Goal: Task Accomplishment & Management: Use online tool/utility

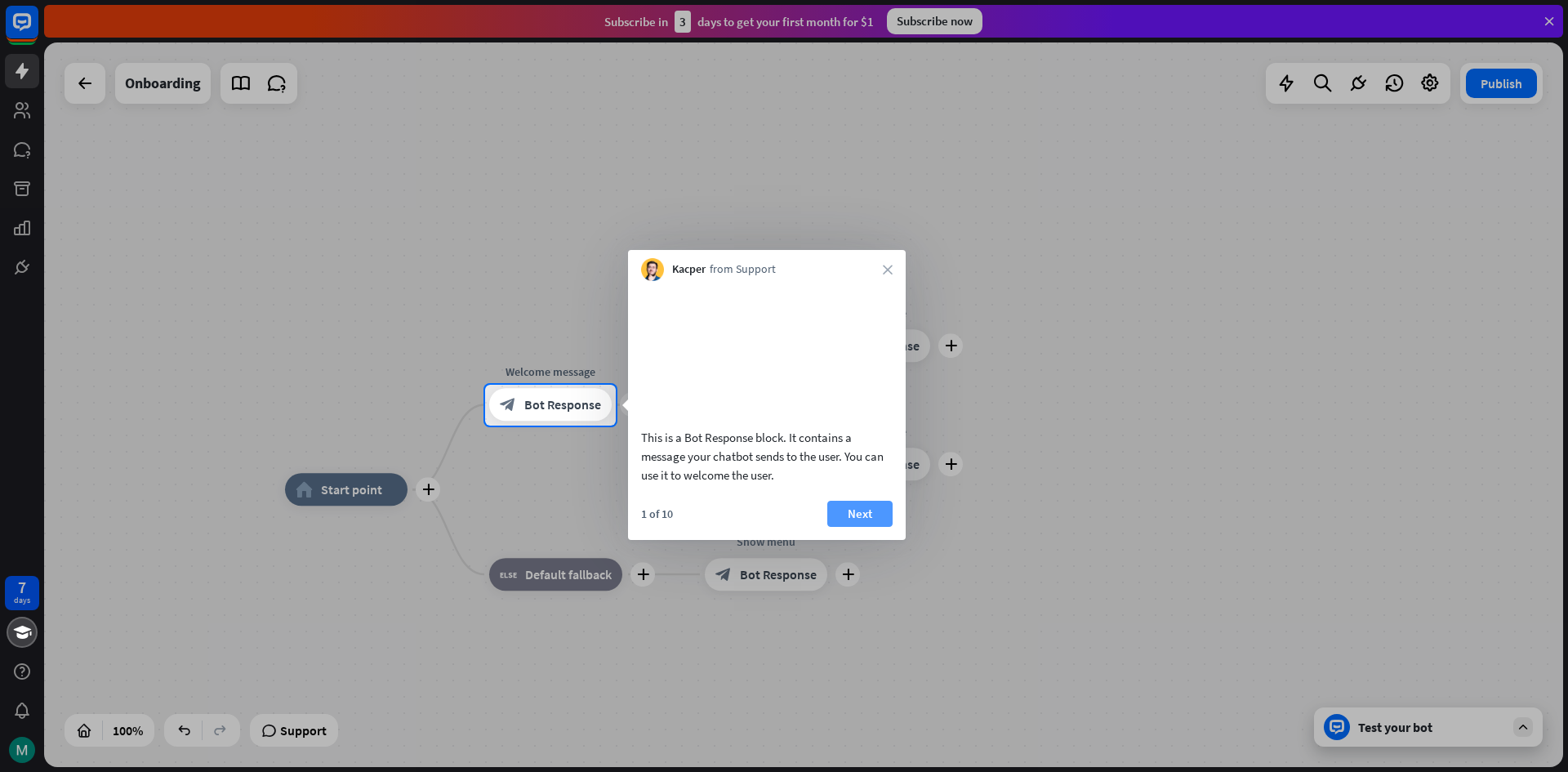
click at [867, 527] on button "Next" at bounding box center [860, 514] width 65 height 27
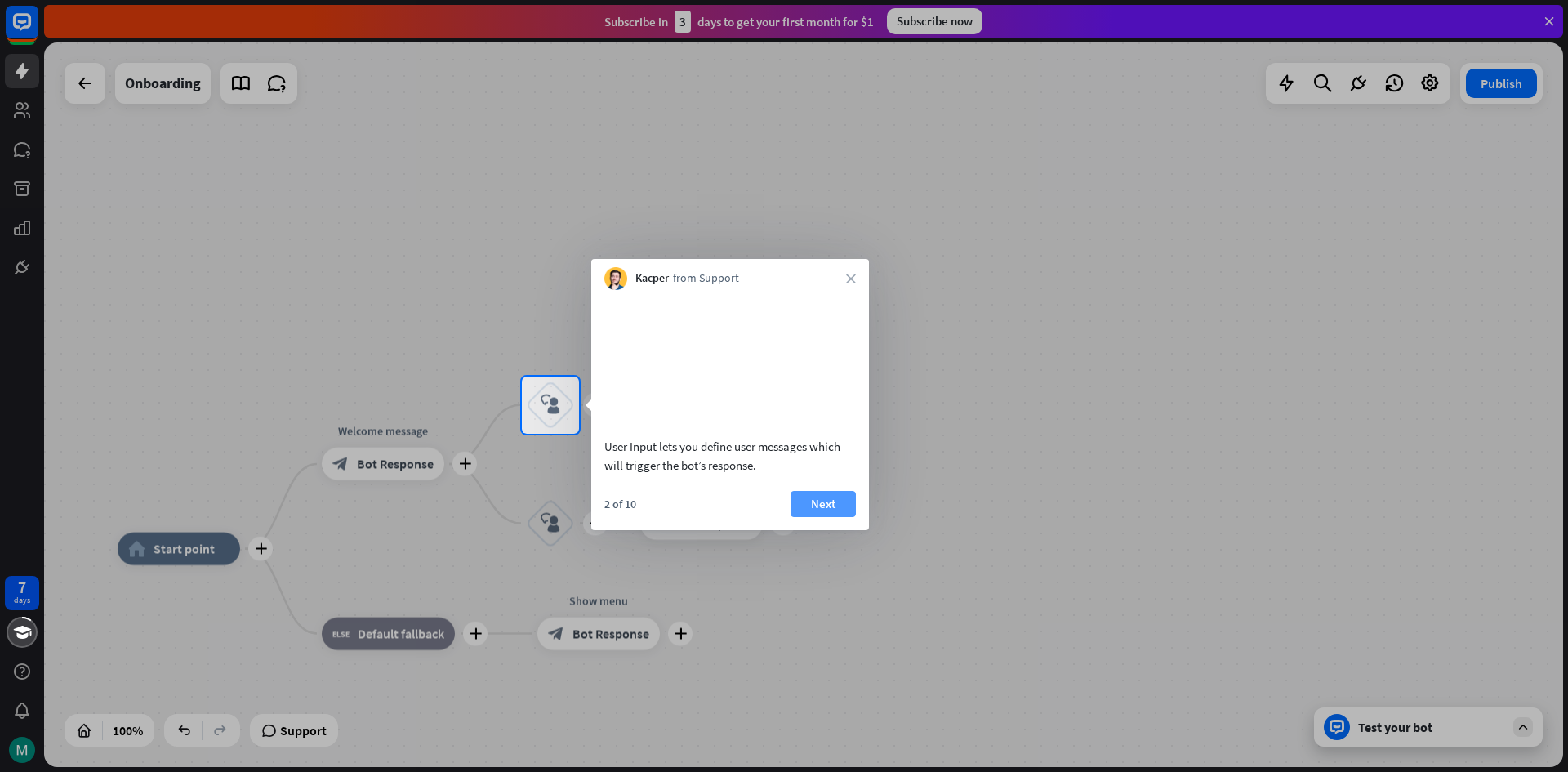
click at [826, 517] on button "Next" at bounding box center [823, 505] width 65 height 27
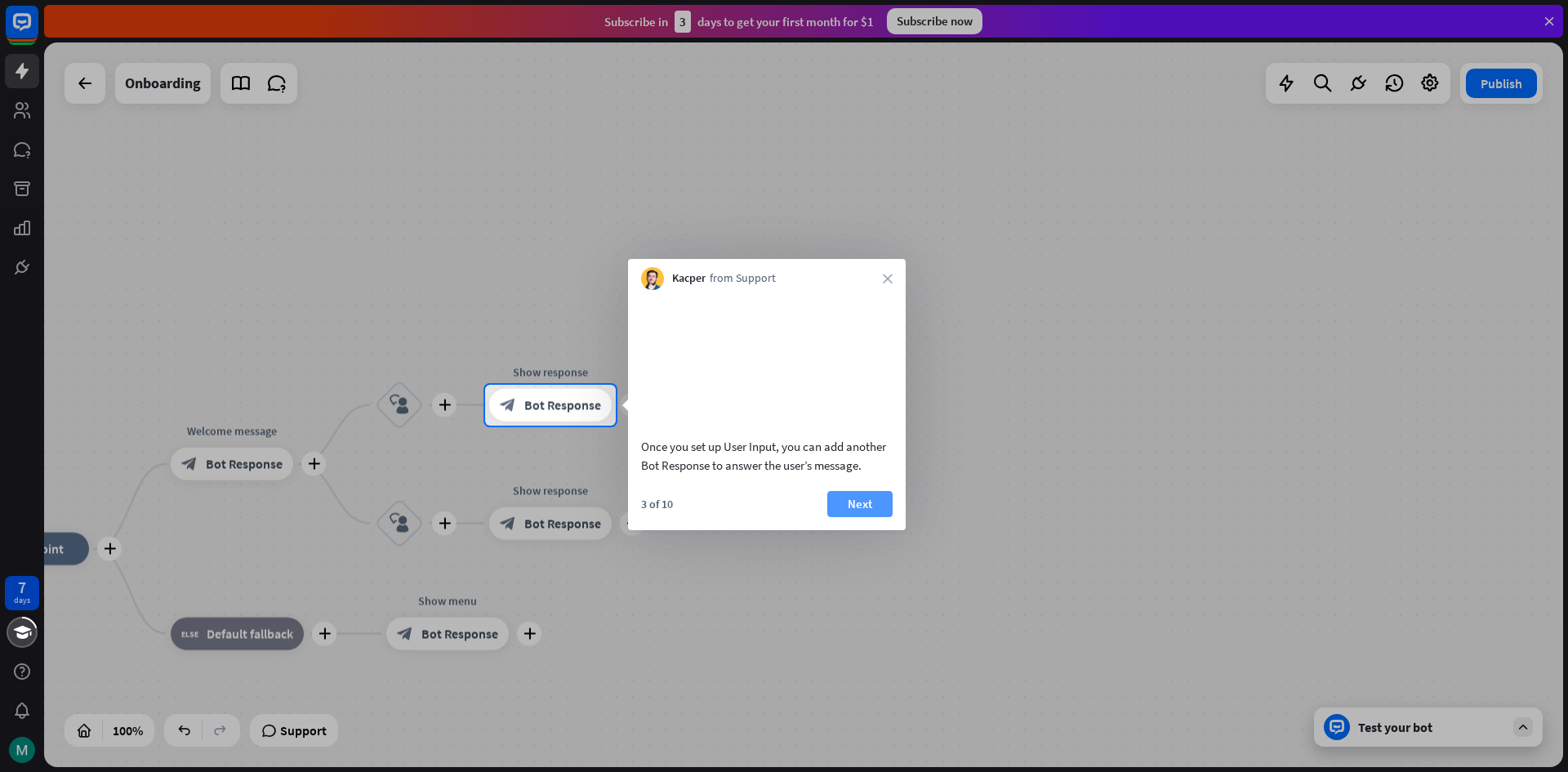
click at [849, 516] on button "Next" at bounding box center [860, 505] width 65 height 27
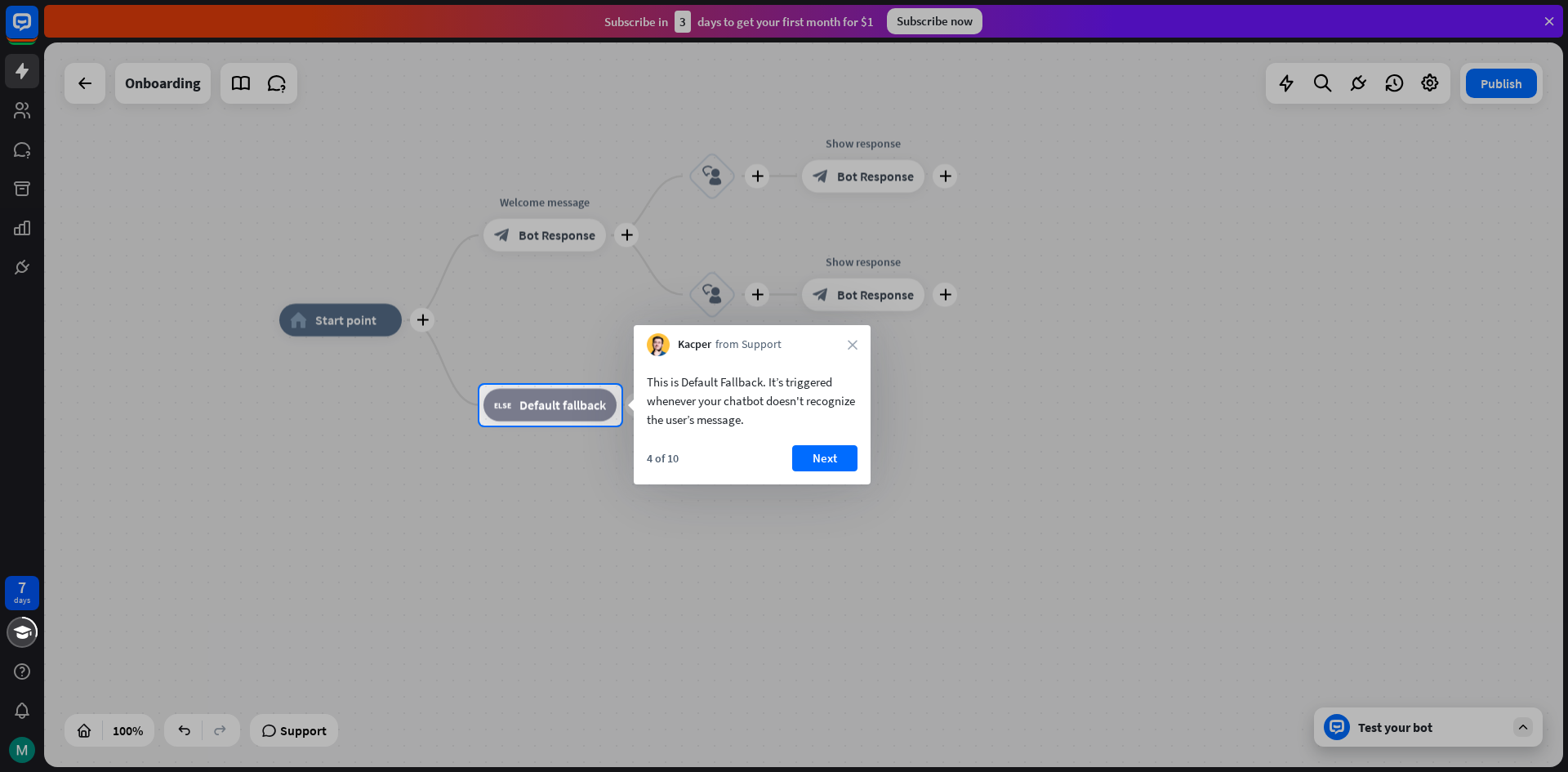
click at [815, 445] on div "This is Default Fallback. It’s triggered whenever your chatbot doesn't recogniz…" at bounding box center [752, 420] width 237 height 128
click at [815, 450] on button "Next" at bounding box center [824, 458] width 65 height 27
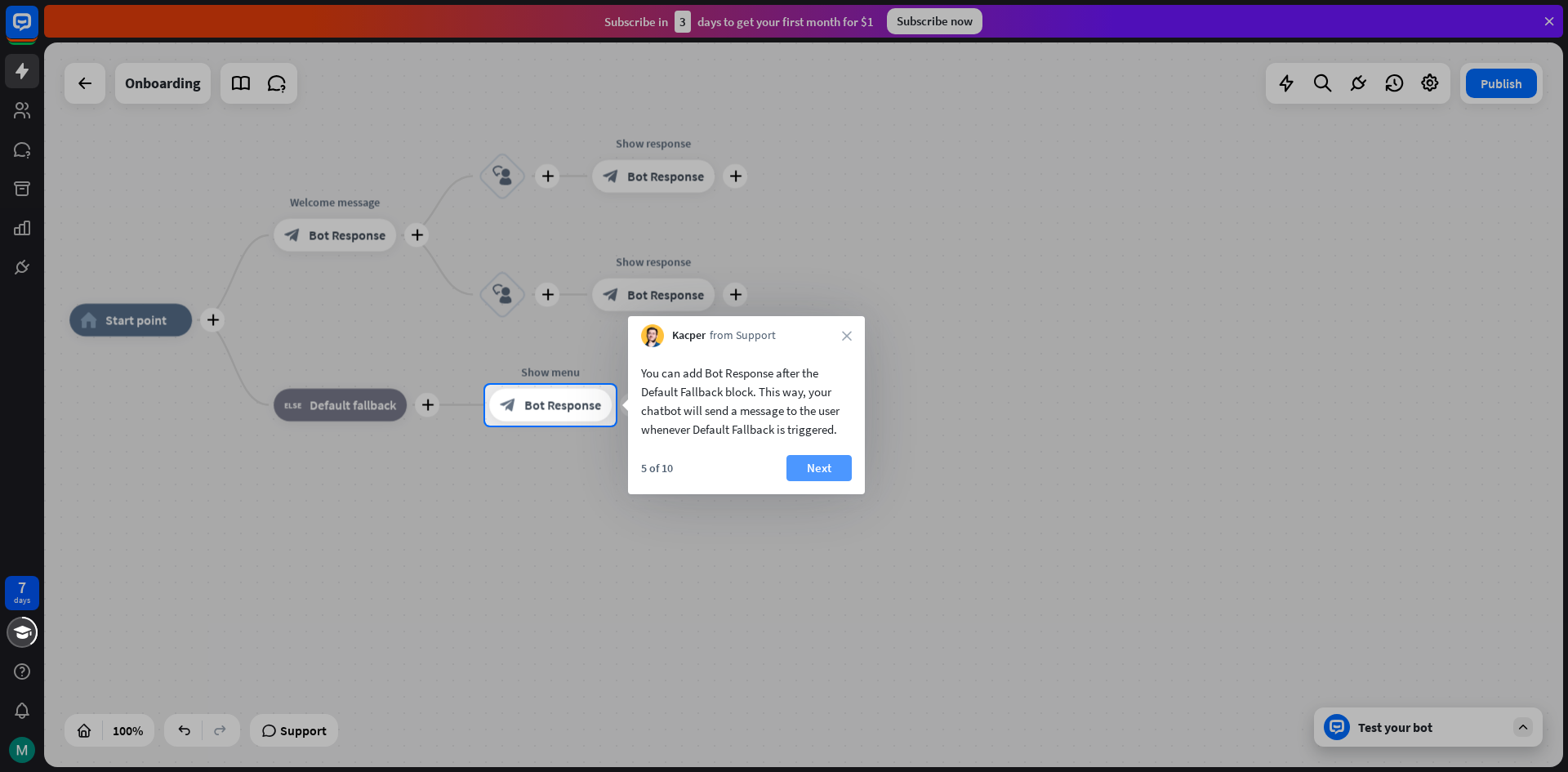
click at [842, 460] on button "Next" at bounding box center [818, 469] width 65 height 27
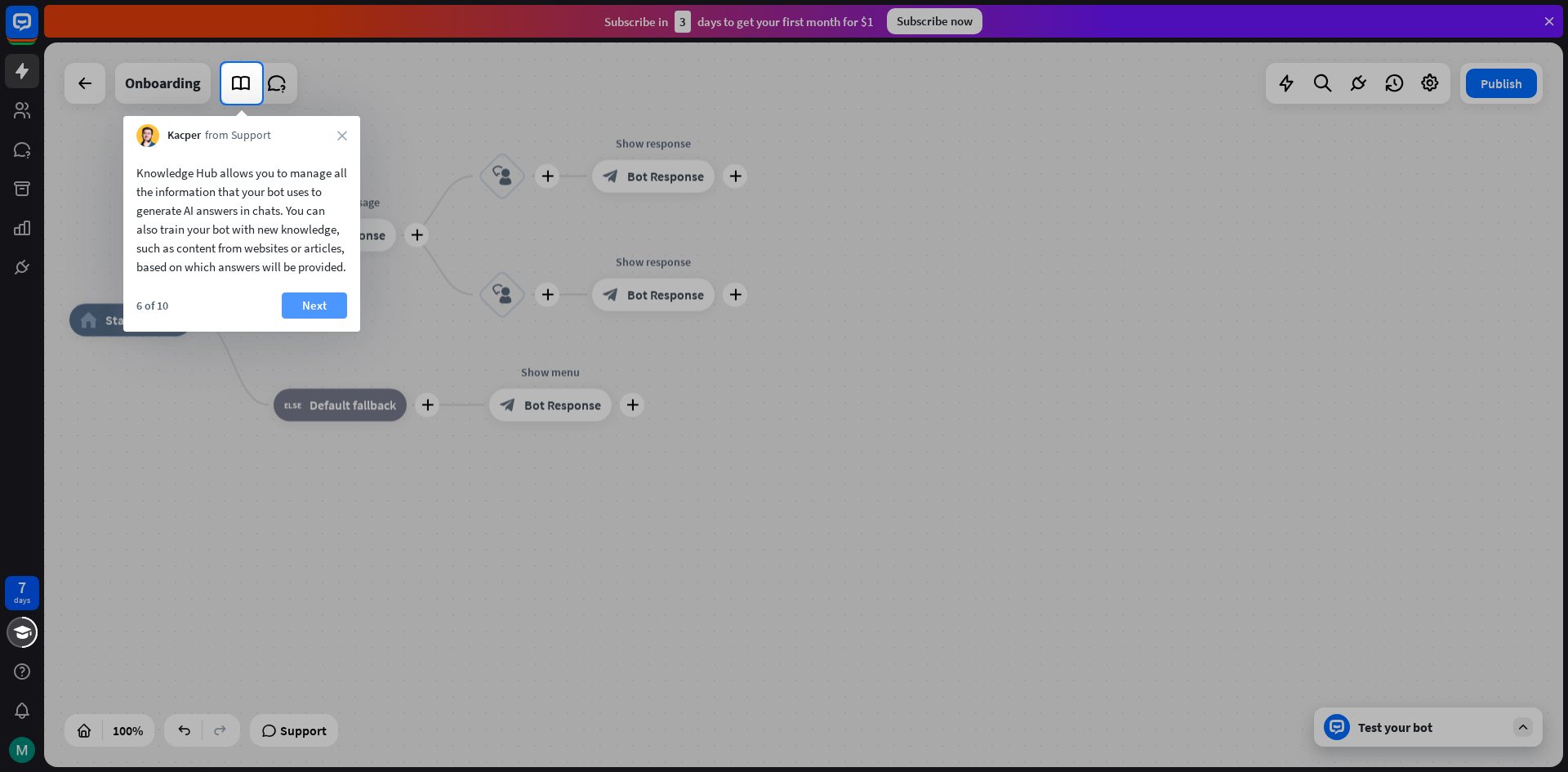
click at [329, 319] on button "Next" at bounding box center [314, 305] width 65 height 27
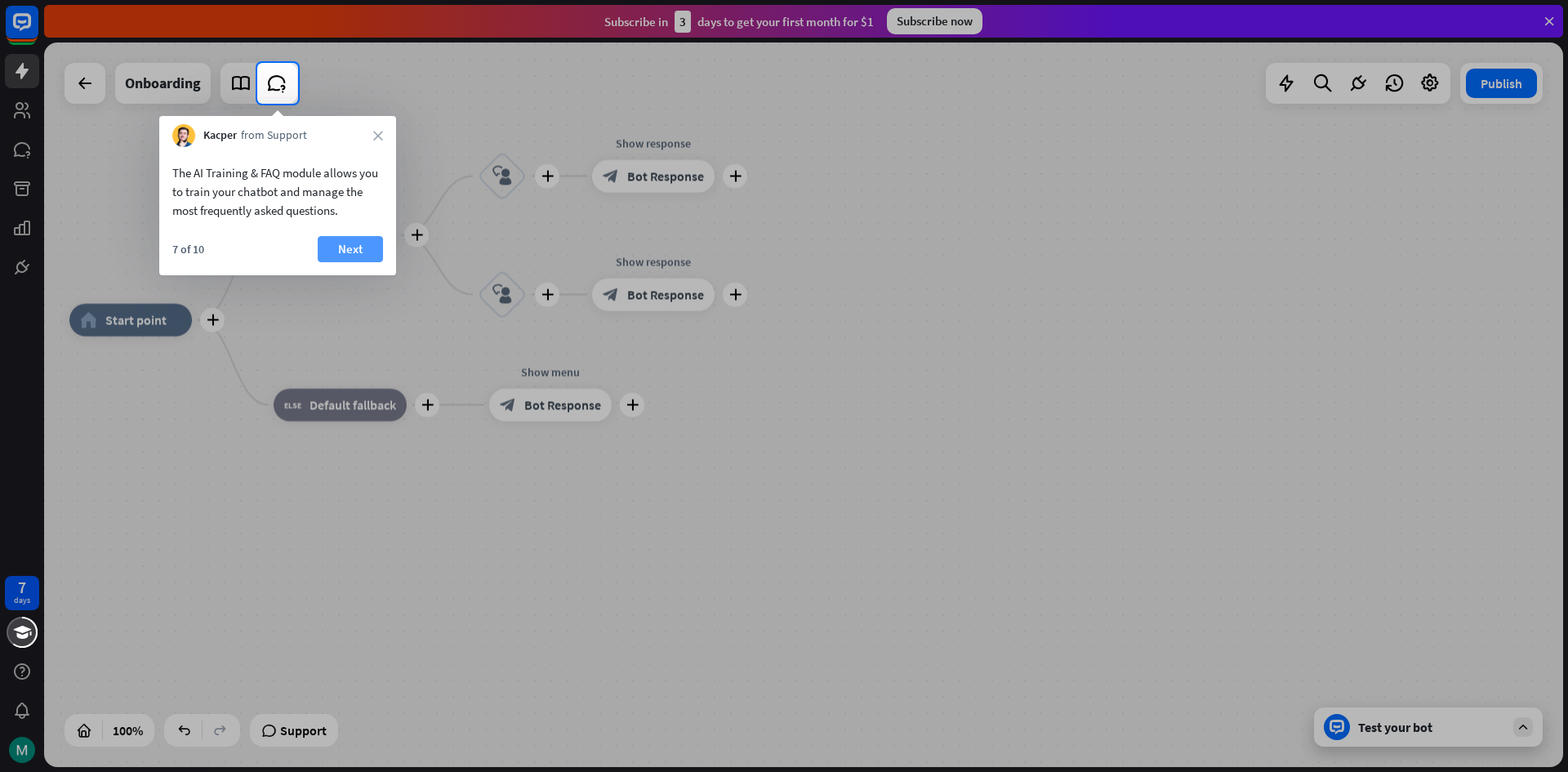
click at [366, 255] on button "Next" at bounding box center [350, 249] width 65 height 27
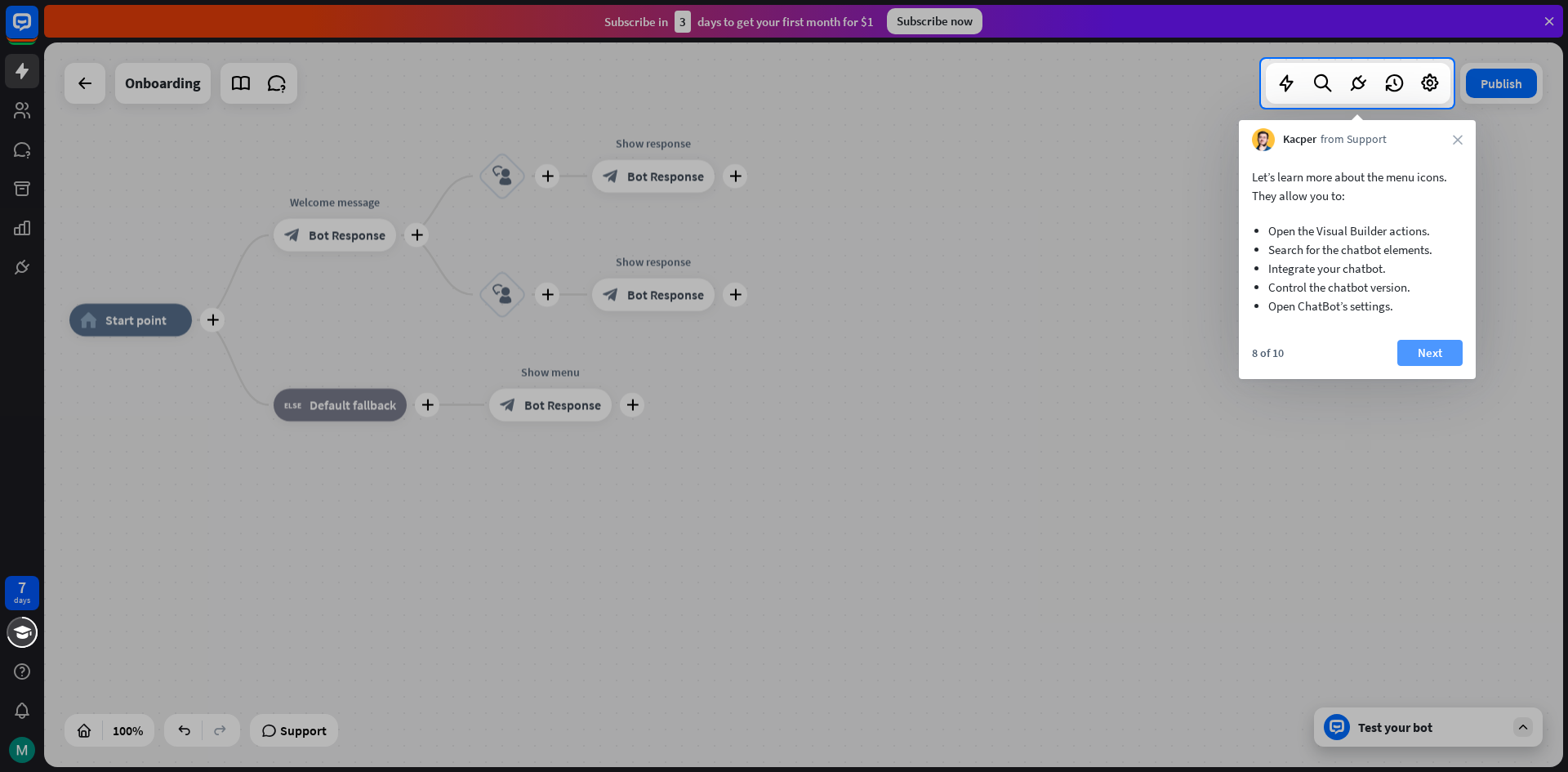
click at [1436, 357] on button "Next" at bounding box center [1430, 353] width 65 height 27
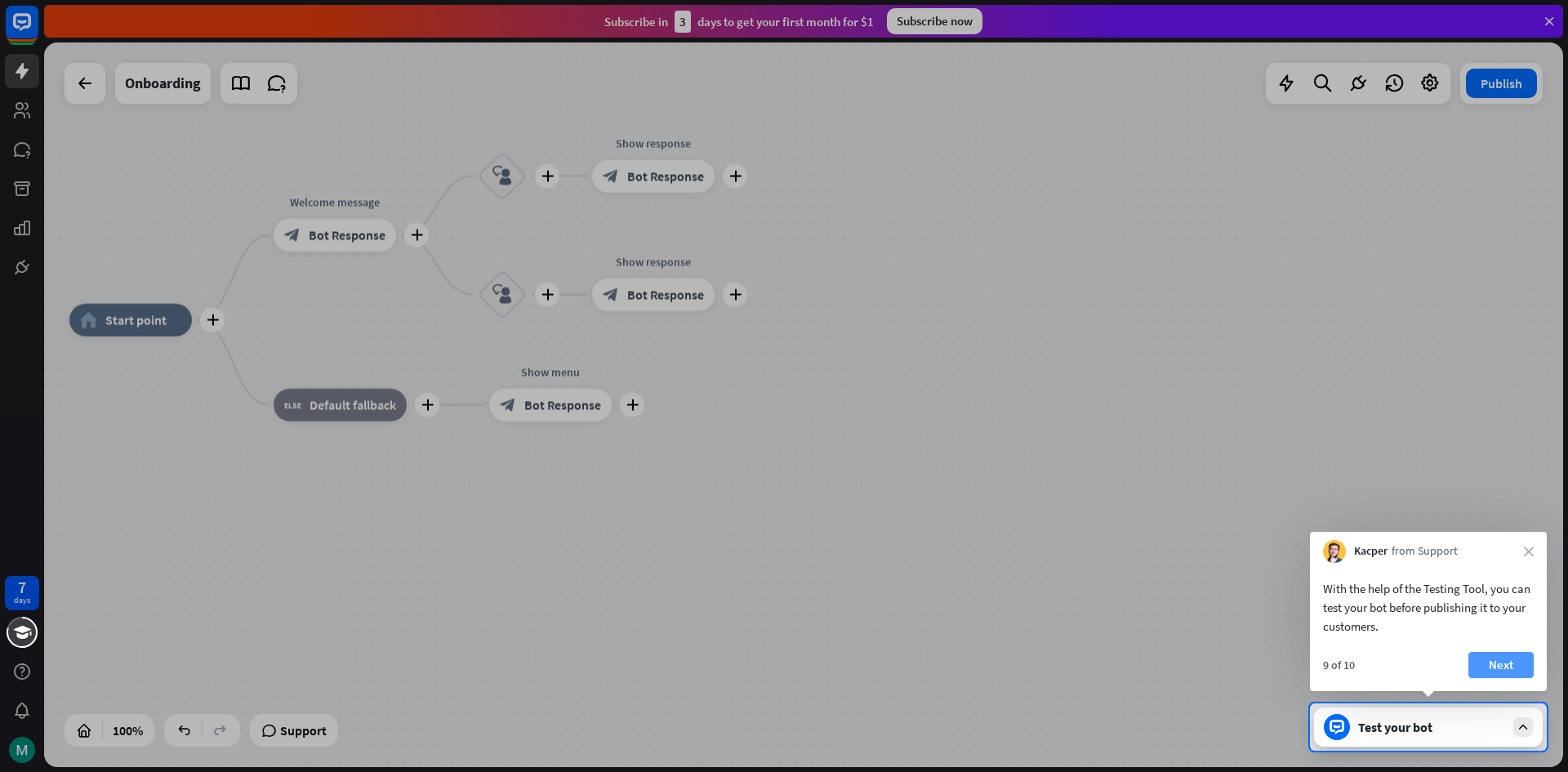
click at [1492, 655] on button "Next" at bounding box center [1501, 665] width 65 height 27
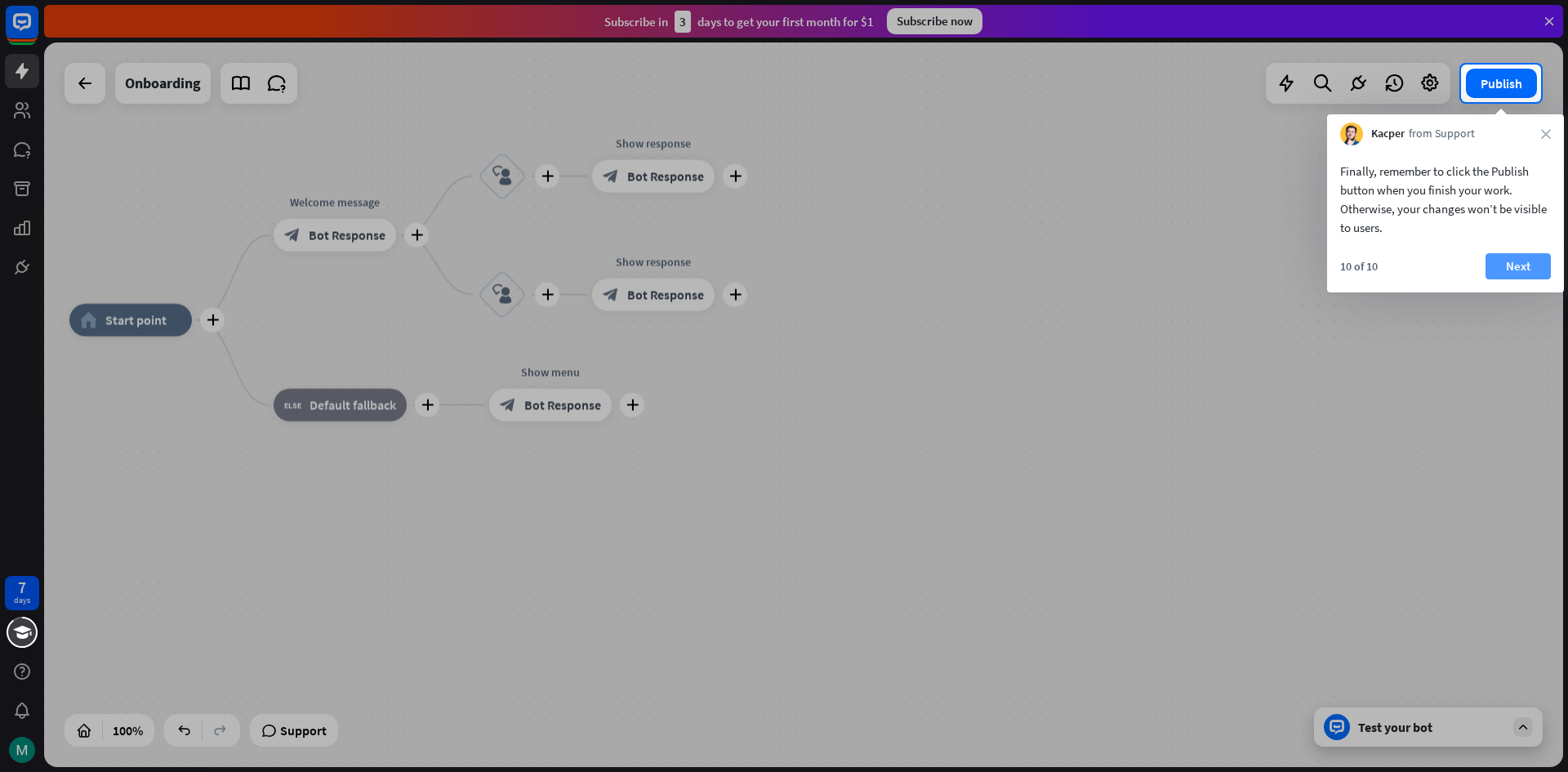
click at [1536, 257] on button "Next" at bounding box center [1518, 267] width 65 height 27
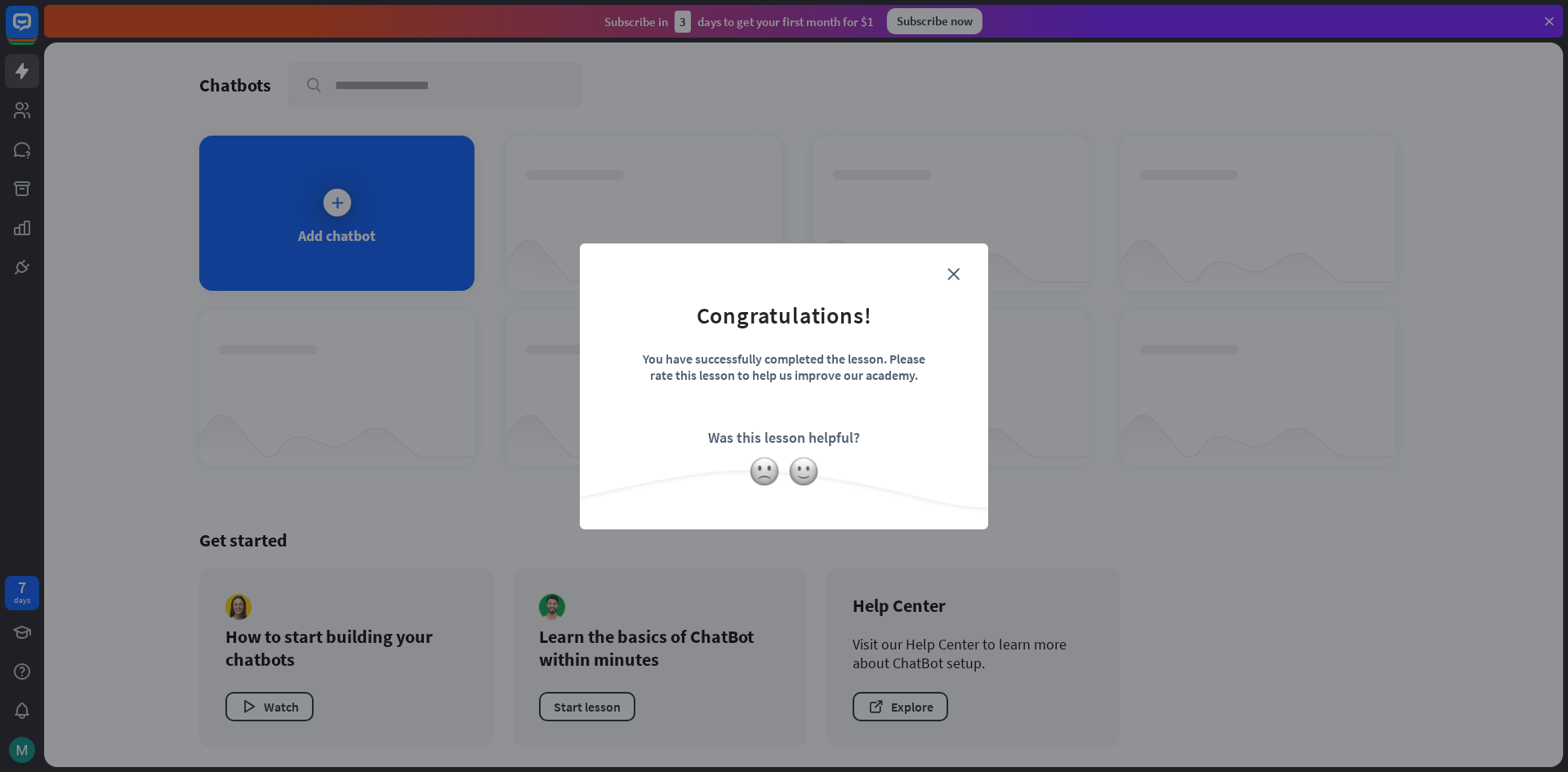
click at [946, 267] on form "Congratulations! You have successfully completed the lesson. Please rate this l…" at bounding box center [784, 361] width 368 height 195
click at [953, 266] on form "Congratulations! You have successfully completed the lesson. Please rate this l…" at bounding box center [784, 361] width 368 height 195
click at [954, 266] on form "Congratulations! You have successfully completed the lesson. Please rate this l…" at bounding box center [784, 361] width 368 height 195
click at [811, 473] on img at bounding box center [803, 471] width 31 height 31
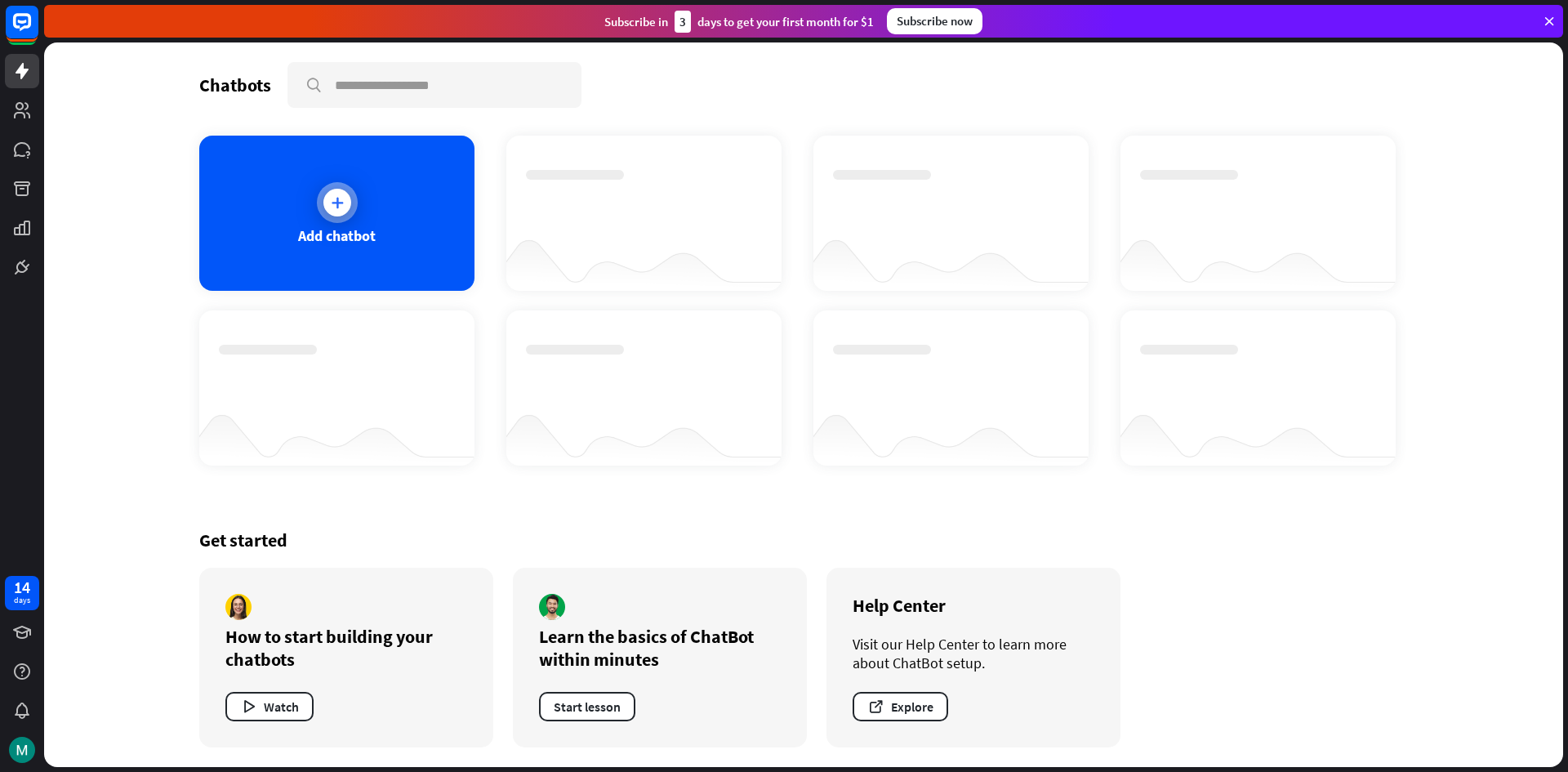
click at [306, 227] on div "Add chatbot" at bounding box center [337, 236] width 78 height 19
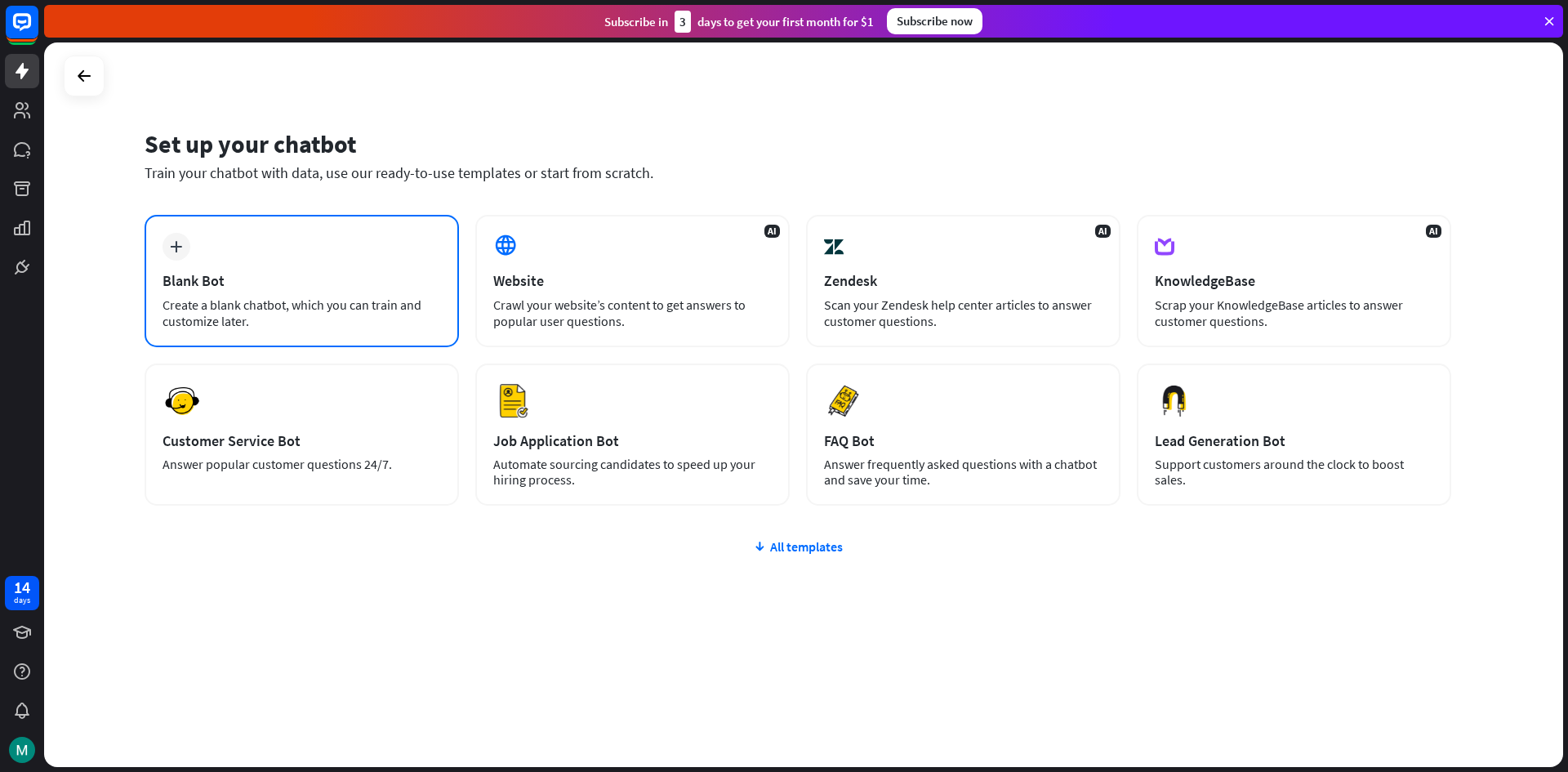
click at [356, 291] on div "plus Blank Bot Create a blank chatbot, which you can train and customize later." at bounding box center [301, 282] width 315 height 133
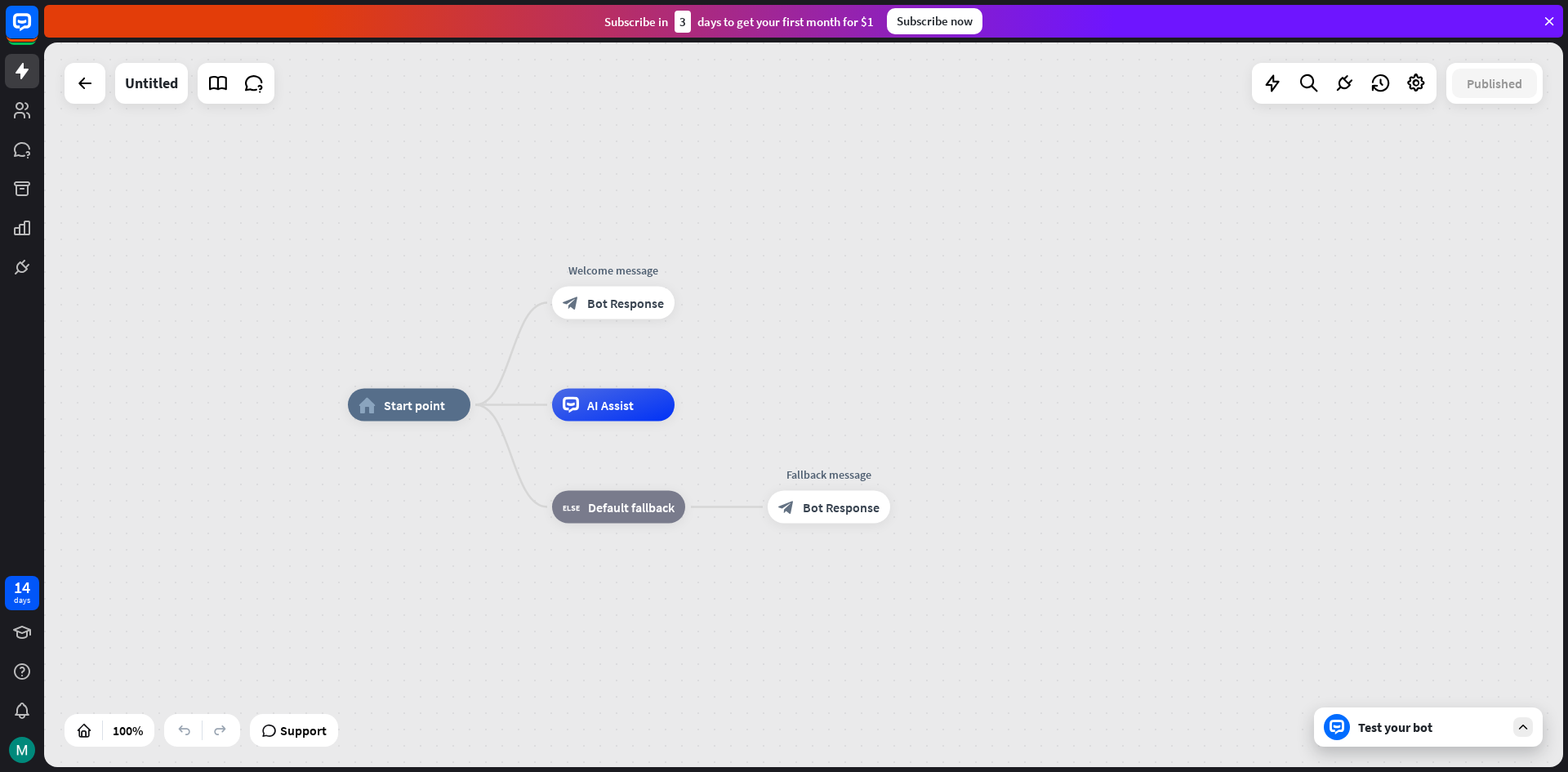
click at [417, 310] on div "home_2 Start point Welcome message block_bot_response Bot Response AI Assist bl…" at bounding box center [804, 405] width 1519 height 725
click at [550, 601] on div "home_2 Start point Welcome message block_bot_response Bot Response AI Assist bl…" at bounding box center [1107, 767] width 1519 height 725
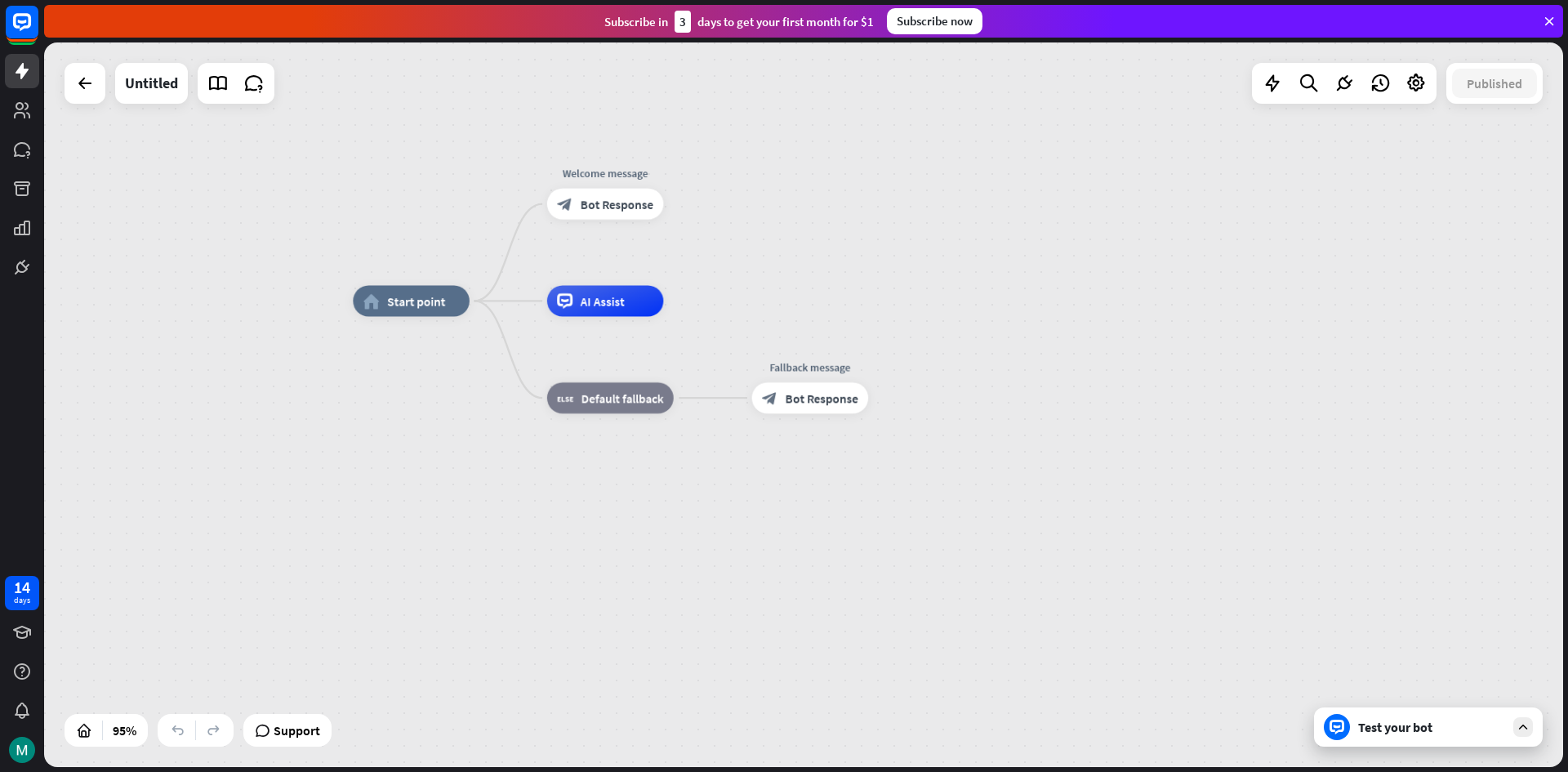
drag, startPoint x: 560, startPoint y: 592, endPoint x: 549, endPoint y: 483, distance: 109.6
click at [549, 483] on div "home_2 Start point Welcome message block_bot_response Bot Response AI Assist bl…" at bounding box center [1074, 645] width 1443 height 689
click at [678, 496] on div "home_2 Start point Welcome message block_bot_response Bot Response AI Assist bl…" at bounding box center [1074, 645] width 1443 height 689
click at [654, 511] on div "home_2 Start point Welcome message block_bot_response Bot Response AI Assist bl…" at bounding box center [1074, 645] width 1443 height 689
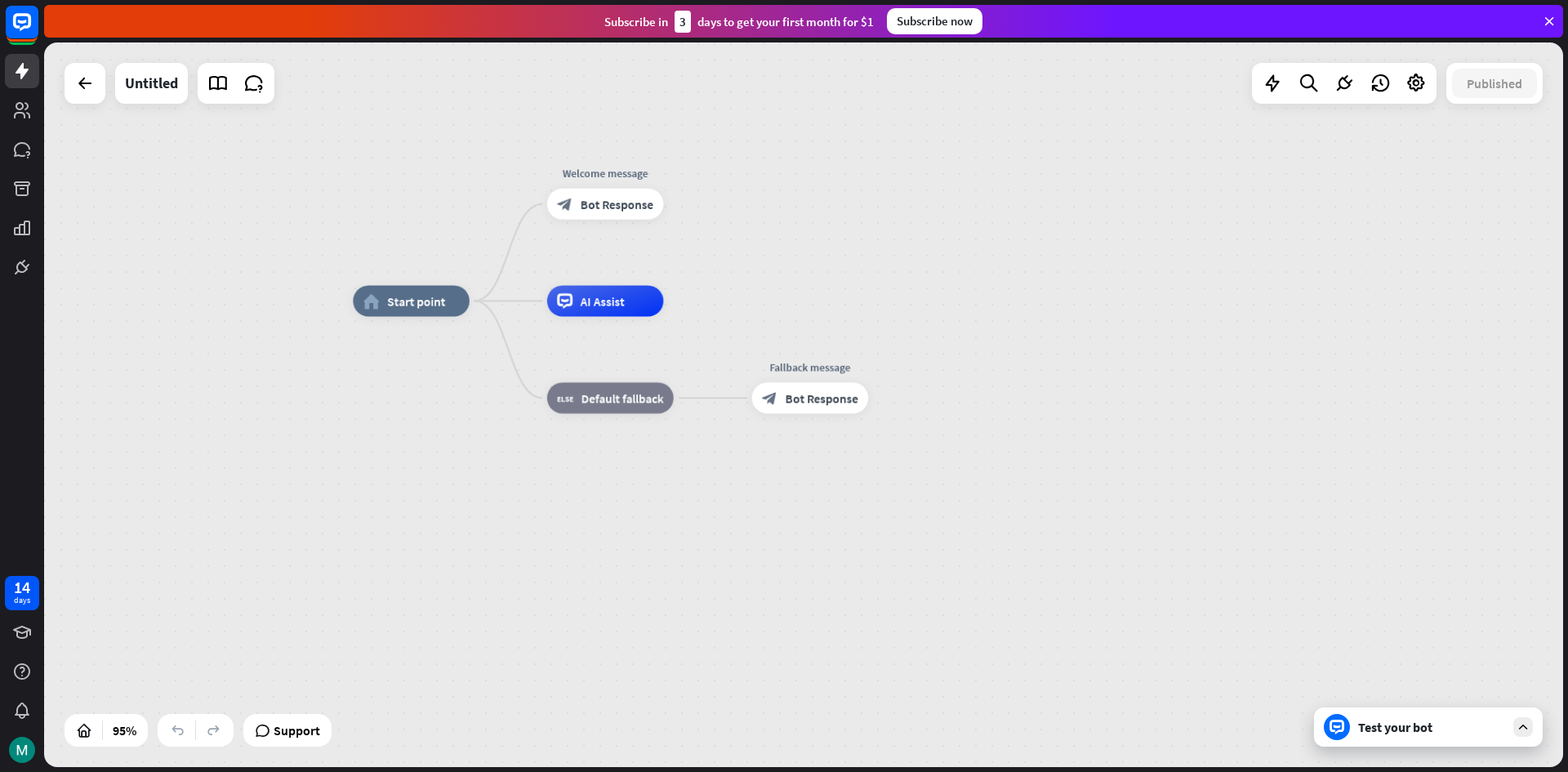
click at [654, 511] on div "home_2 Start point Welcome message block_bot_response Bot Response AI Assist bl…" at bounding box center [1074, 645] width 1443 height 689
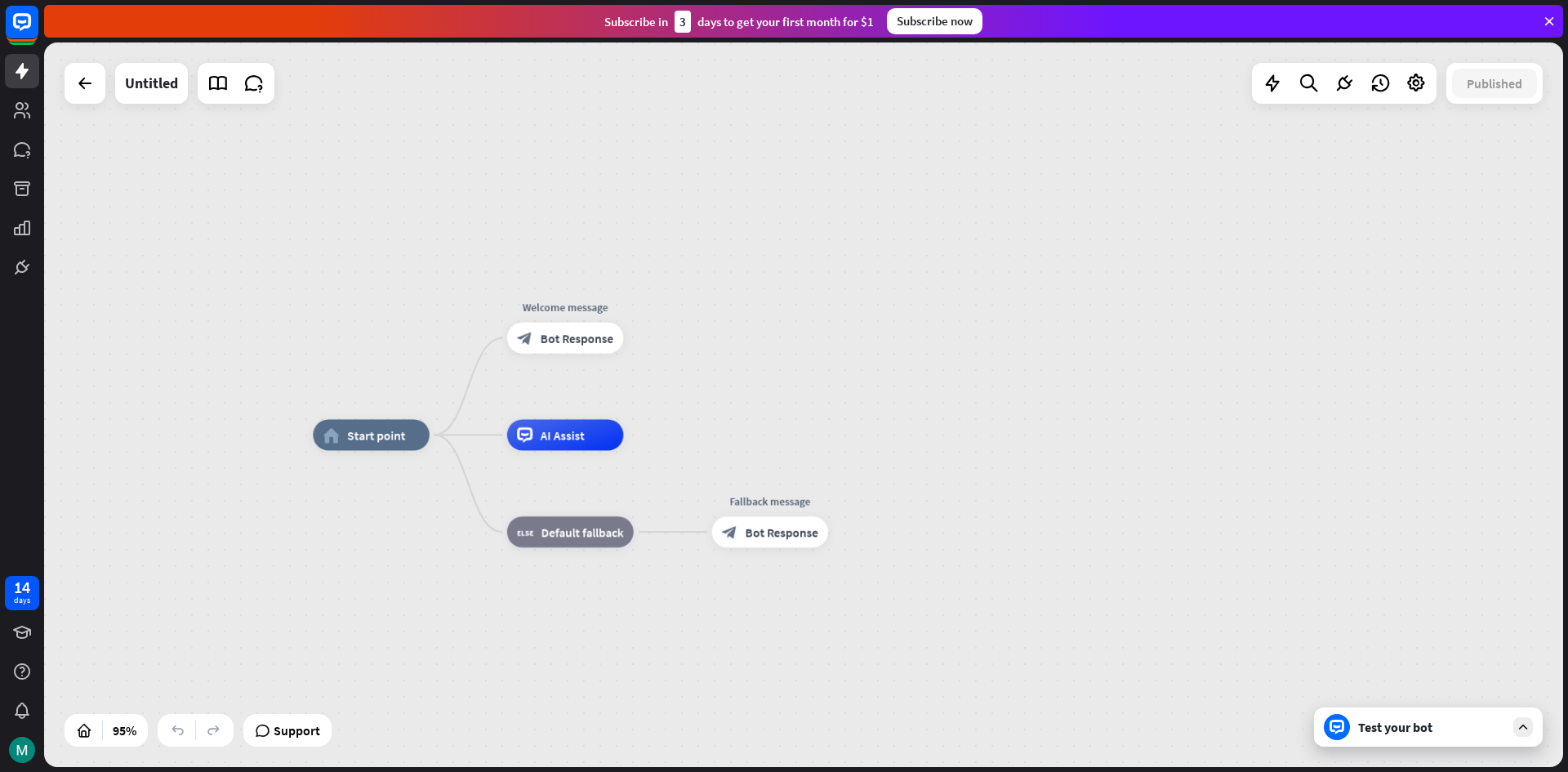
drag, startPoint x: 654, startPoint y: 511, endPoint x: 764, endPoint y: 443, distance: 129.3
click at [619, 630] on div "home_2 Start point Welcome message block_bot_response Bot Response AI Assist bl…" at bounding box center [1034, 779] width 1443 height 689
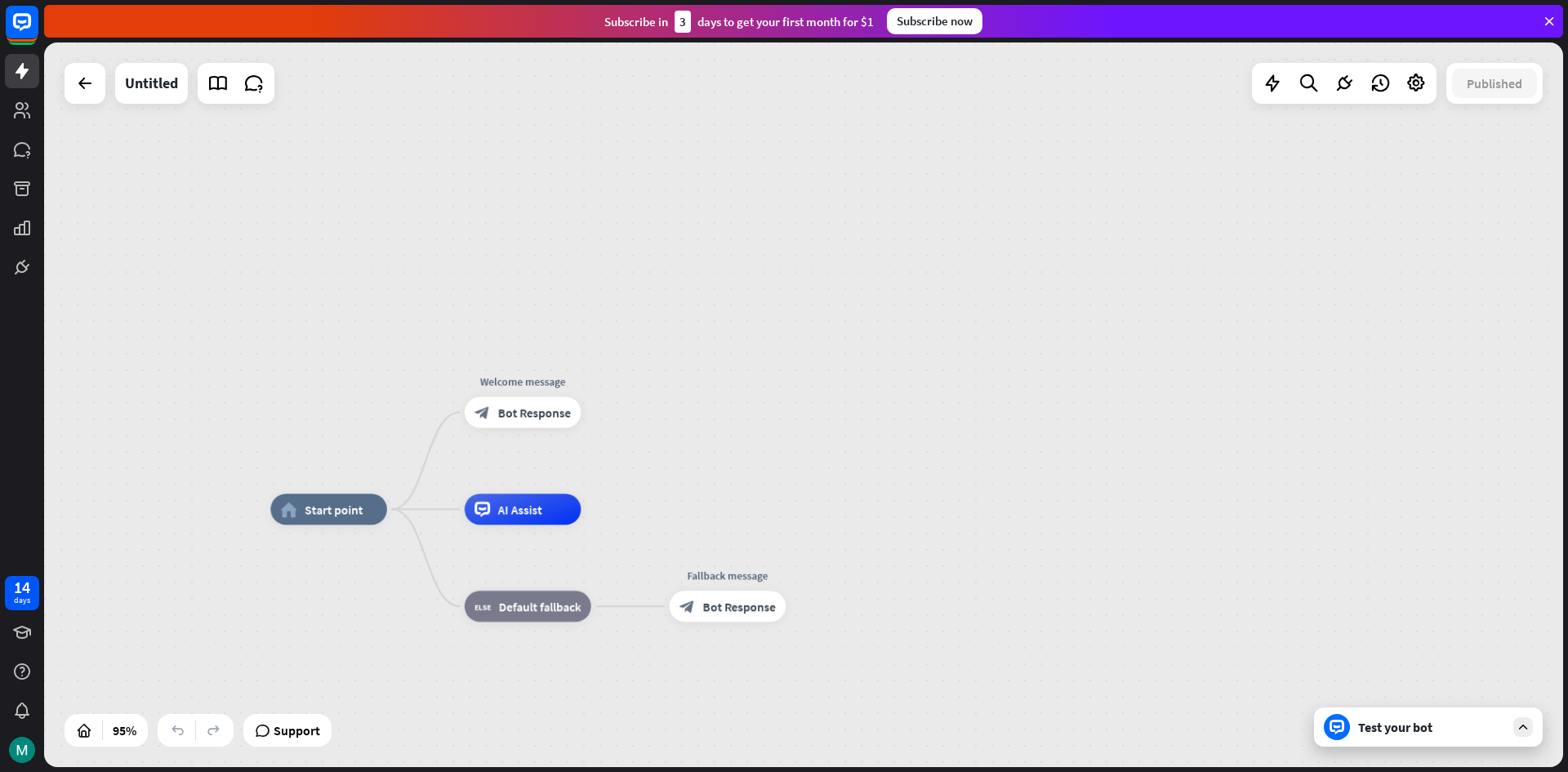
drag, startPoint x: 778, startPoint y: 418, endPoint x: 744, endPoint y: 478, distance: 69.0
click at [742, 488] on div "home_2 Start point Welcome message block_bot_response Bot Response AI Assist bl…" at bounding box center [804, 405] width 1519 height 725
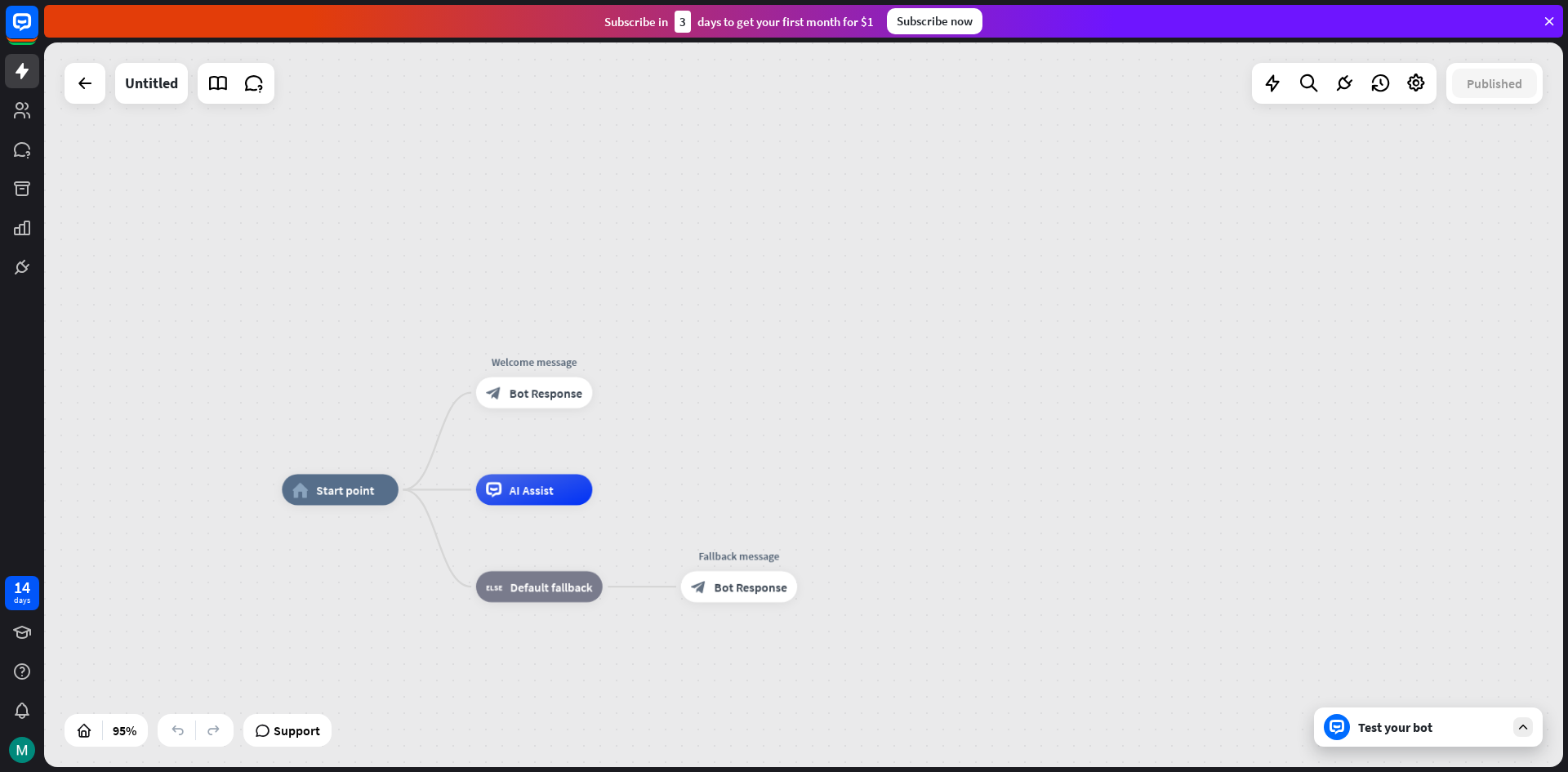
drag, startPoint x: 744, startPoint y: 477, endPoint x: 751, endPoint y: 459, distance: 19.3
drag, startPoint x: 757, startPoint y: 448, endPoint x: 743, endPoint y: 459, distance: 17.8
click at [743, 459] on div "home_2 Start point Welcome message block_bot_response Bot Response AI Assist bl…" at bounding box center [804, 405] width 1519 height 725
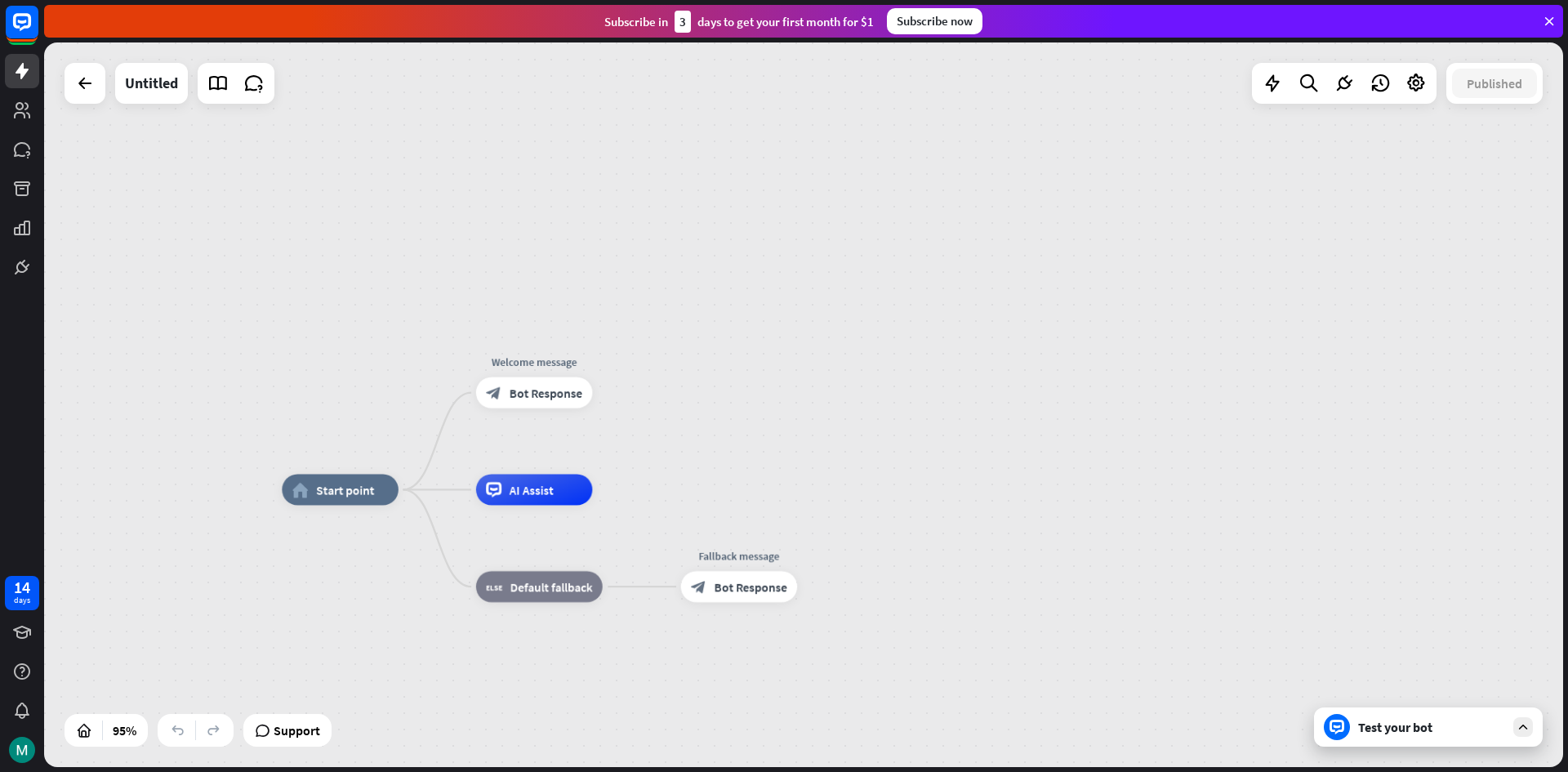
click at [743, 459] on div "home_2 Start point Welcome message block_bot_response Bot Response AI Assist bl…" at bounding box center [804, 405] width 1519 height 725
click at [993, 121] on div "home_2 Start point Welcome message block_bot_response Bot Response AI Assist bl…" at bounding box center [804, 405] width 1519 height 725
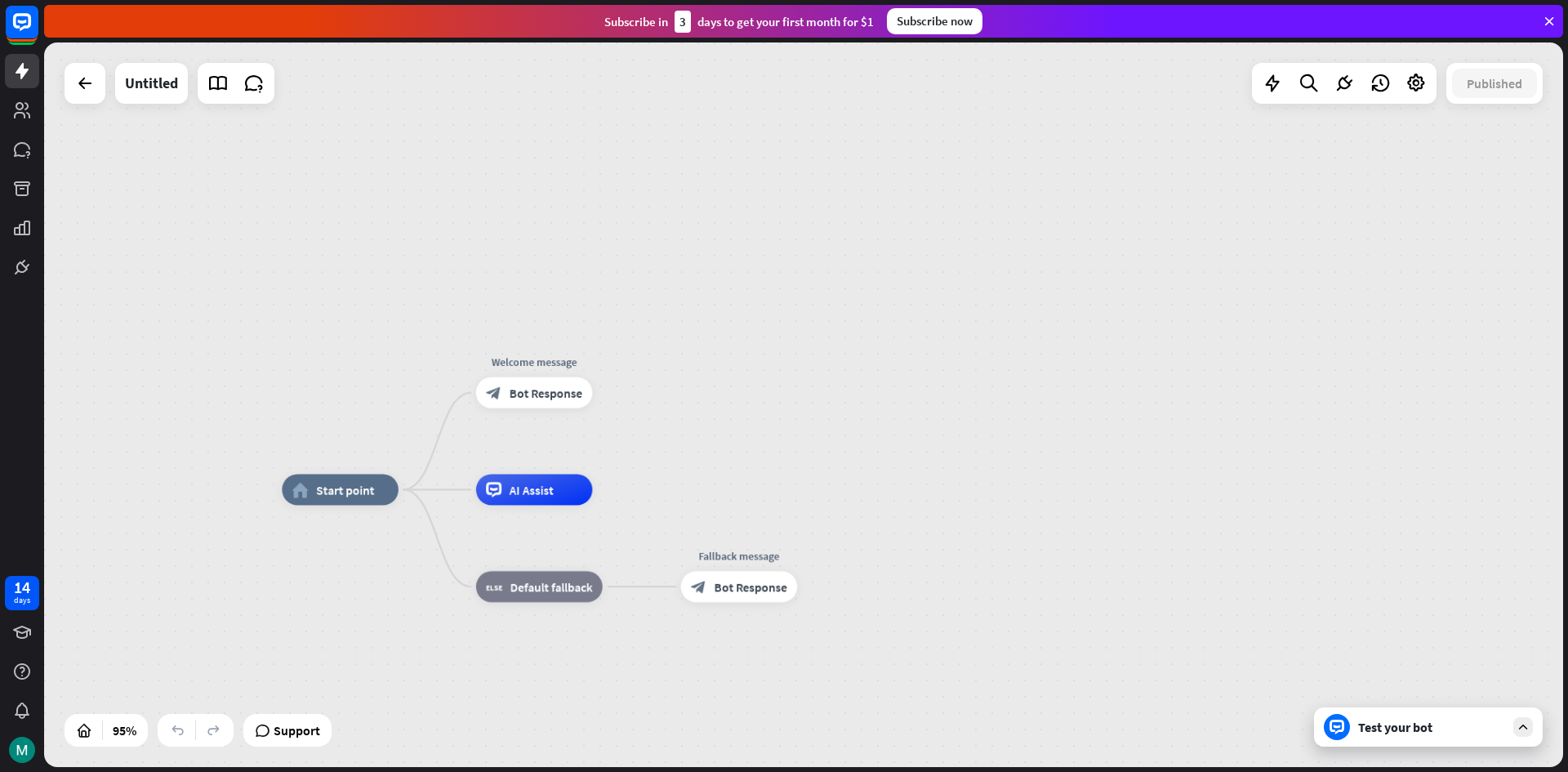
click at [993, 121] on div "home_2 Start point Welcome message block_bot_response Bot Response AI Assist bl…" at bounding box center [804, 405] width 1519 height 725
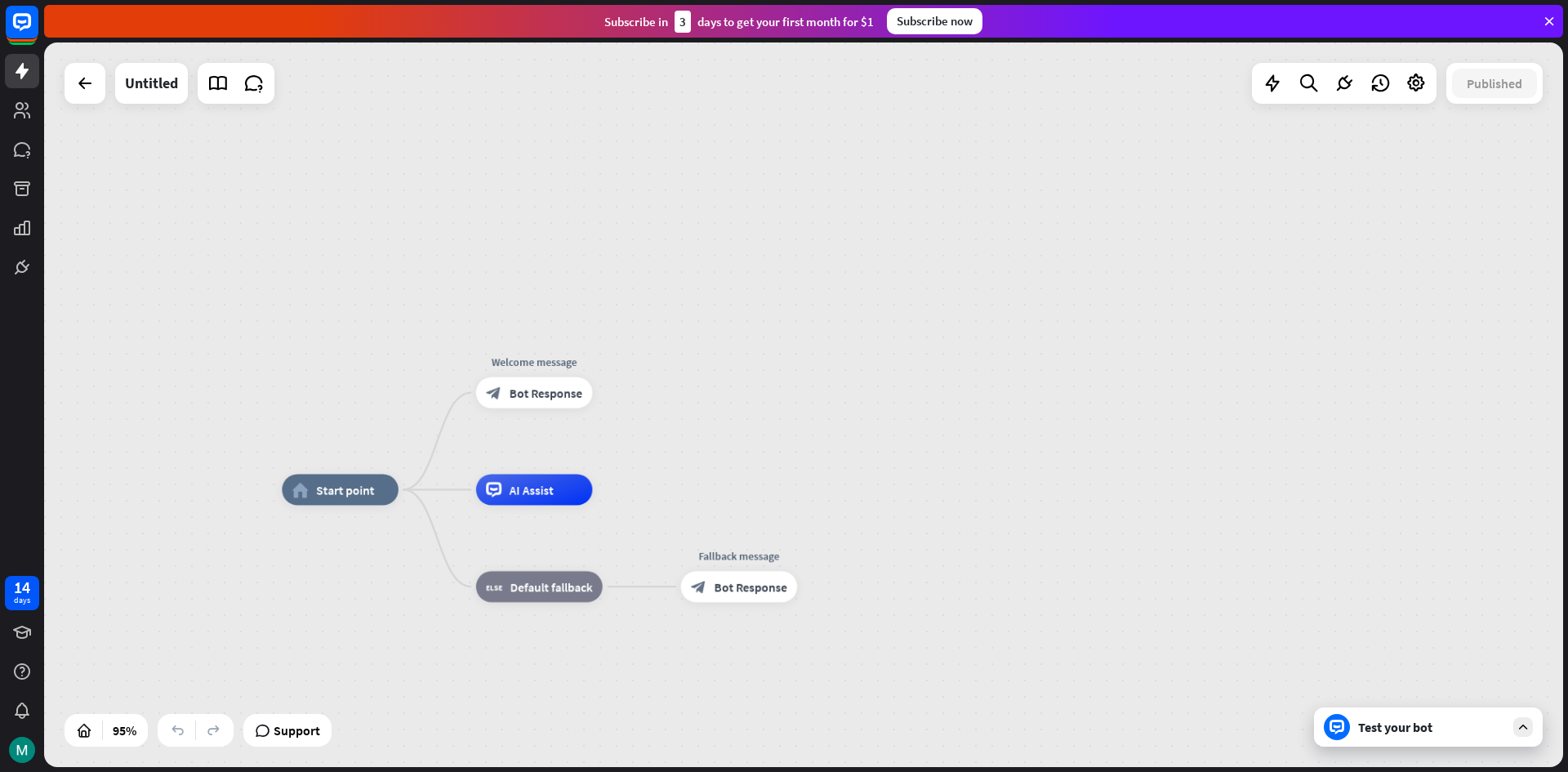
click at [993, 121] on div "home_2 Start point Welcome message block_bot_response Bot Response AI Assist bl…" at bounding box center [804, 405] width 1519 height 725
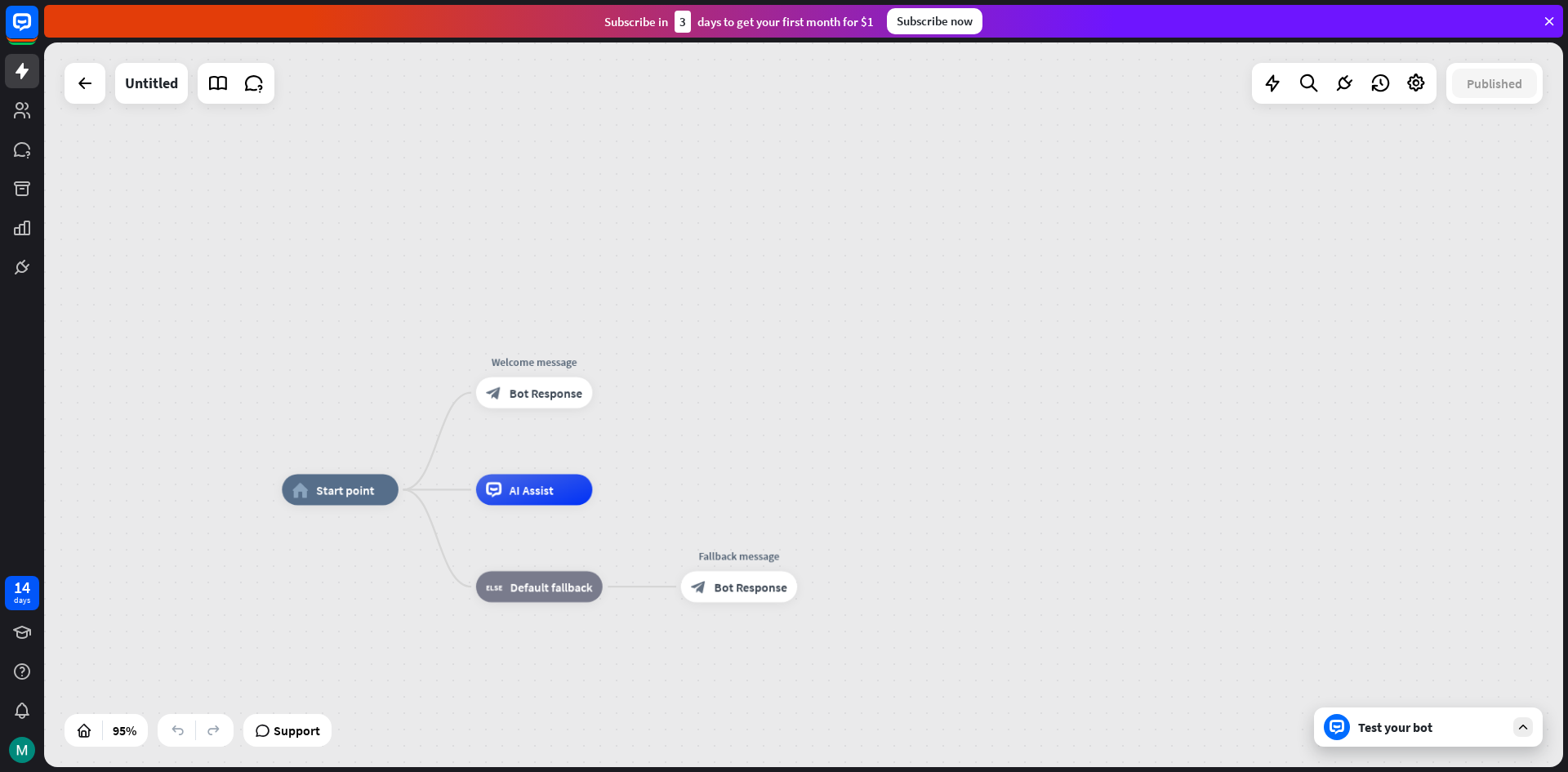
click at [993, 121] on div "home_2 Start point Welcome message block_bot_response Bot Response AI Assist bl…" at bounding box center [804, 405] width 1519 height 725
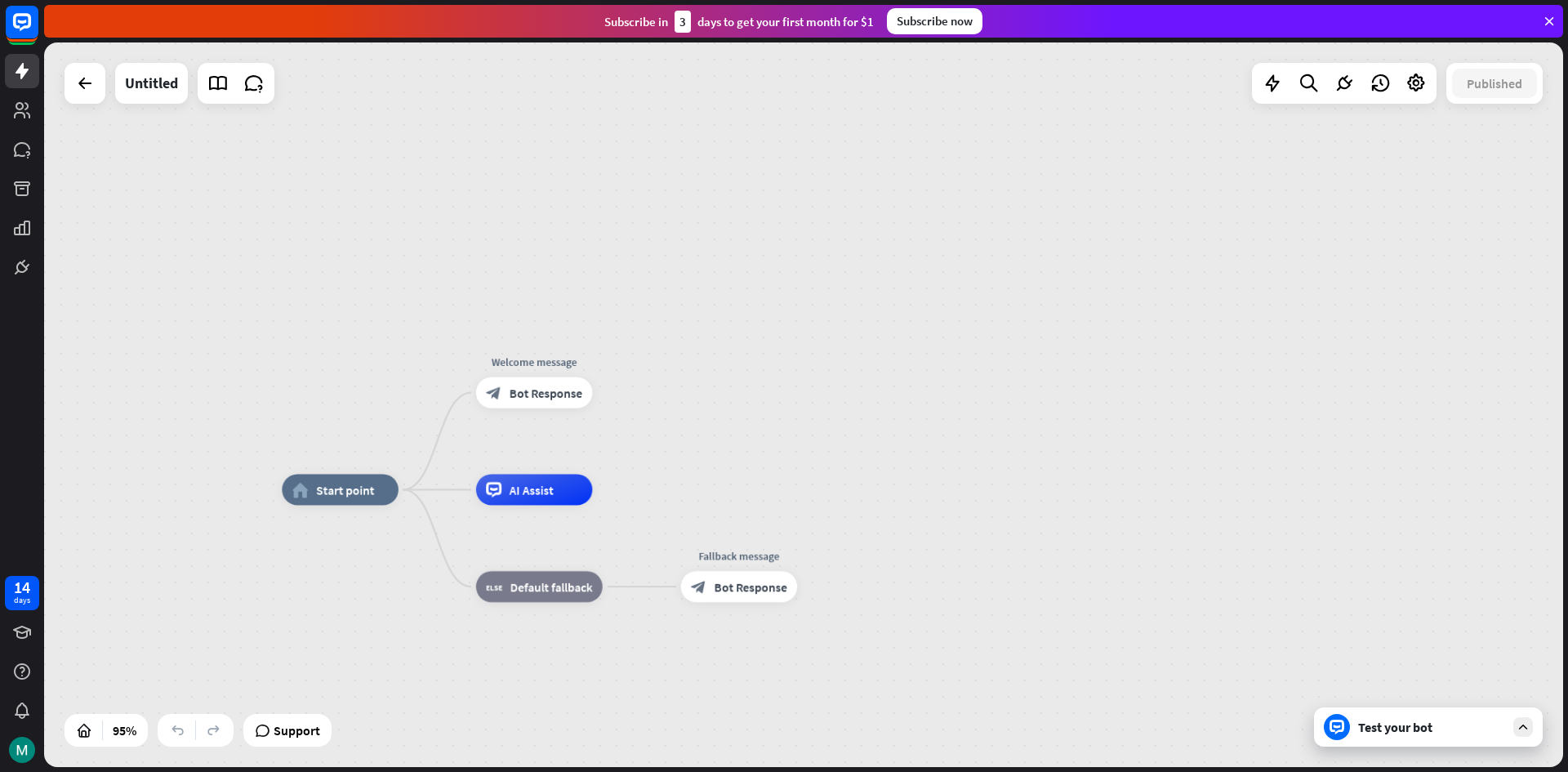
click at [993, 121] on div "home_2 Start point Welcome message block_bot_response Bot Response AI Assist bl…" at bounding box center [804, 405] width 1519 height 725
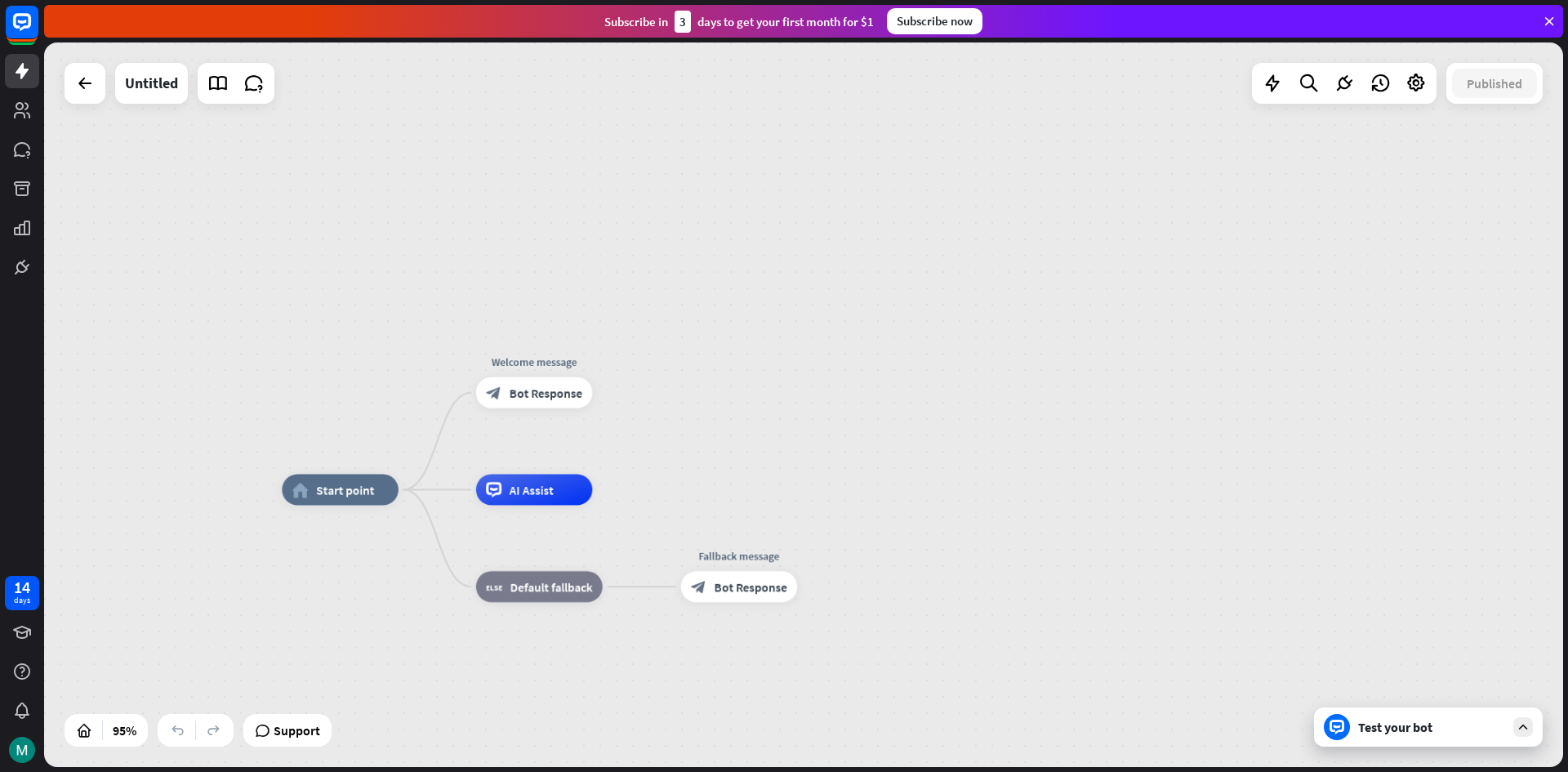
click at [993, 121] on div "home_2 Start point Welcome message block_bot_response Bot Response AI Assist bl…" at bounding box center [804, 405] width 1519 height 725
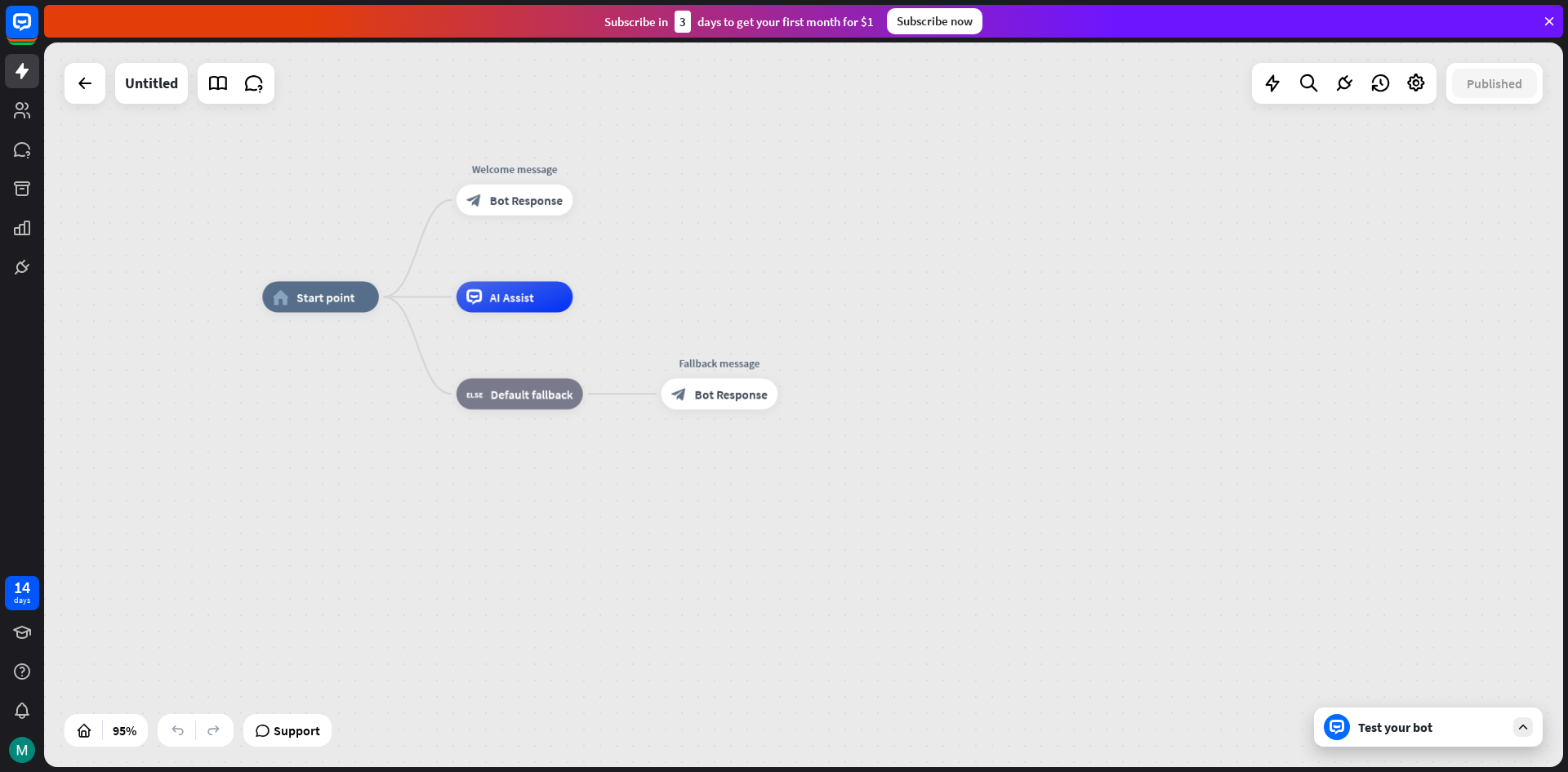
drag, startPoint x: 993, startPoint y: 121, endPoint x: 974, endPoint y: -71, distance: 192.9
click at [974, 0] on html "14 days close Product Help First steps Get started with ChatBot Help Center Fol…" at bounding box center [784, 386] width 1568 height 772
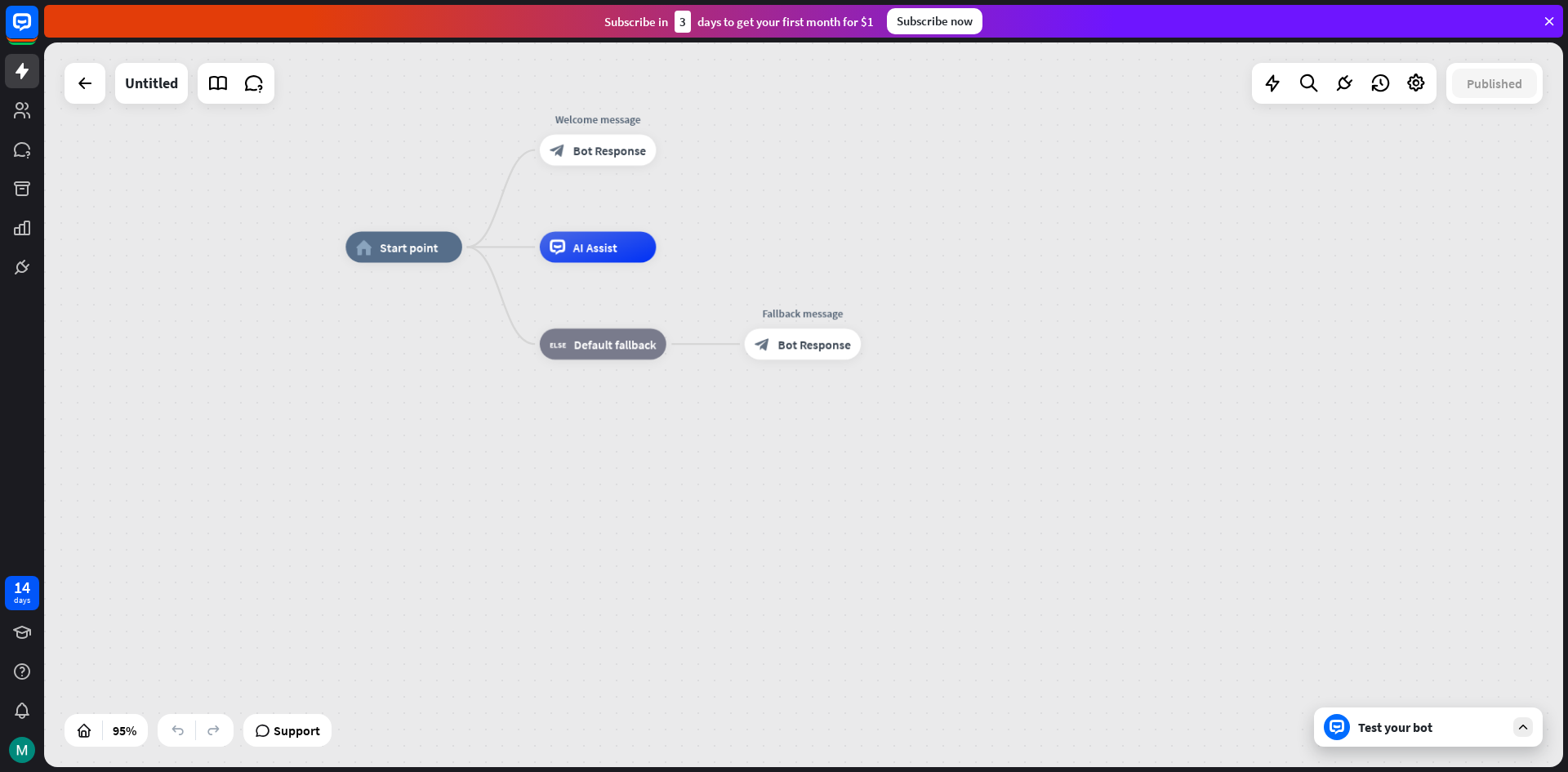
drag, startPoint x: 769, startPoint y: 160, endPoint x: 854, endPoint y: 111, distance: 98.1
click at [853, 110] on div "home_2 Start point Welcome message block_bot_response Bot Response AI Assist bl…" at bounding box center [804, 405] width 1519 height 725
click at [854, 111] on div "home_2 Start point Welcome message block_bot_response Bot Response AI Assist bl…" at bounding box center [804, 405] width 1519 height 725
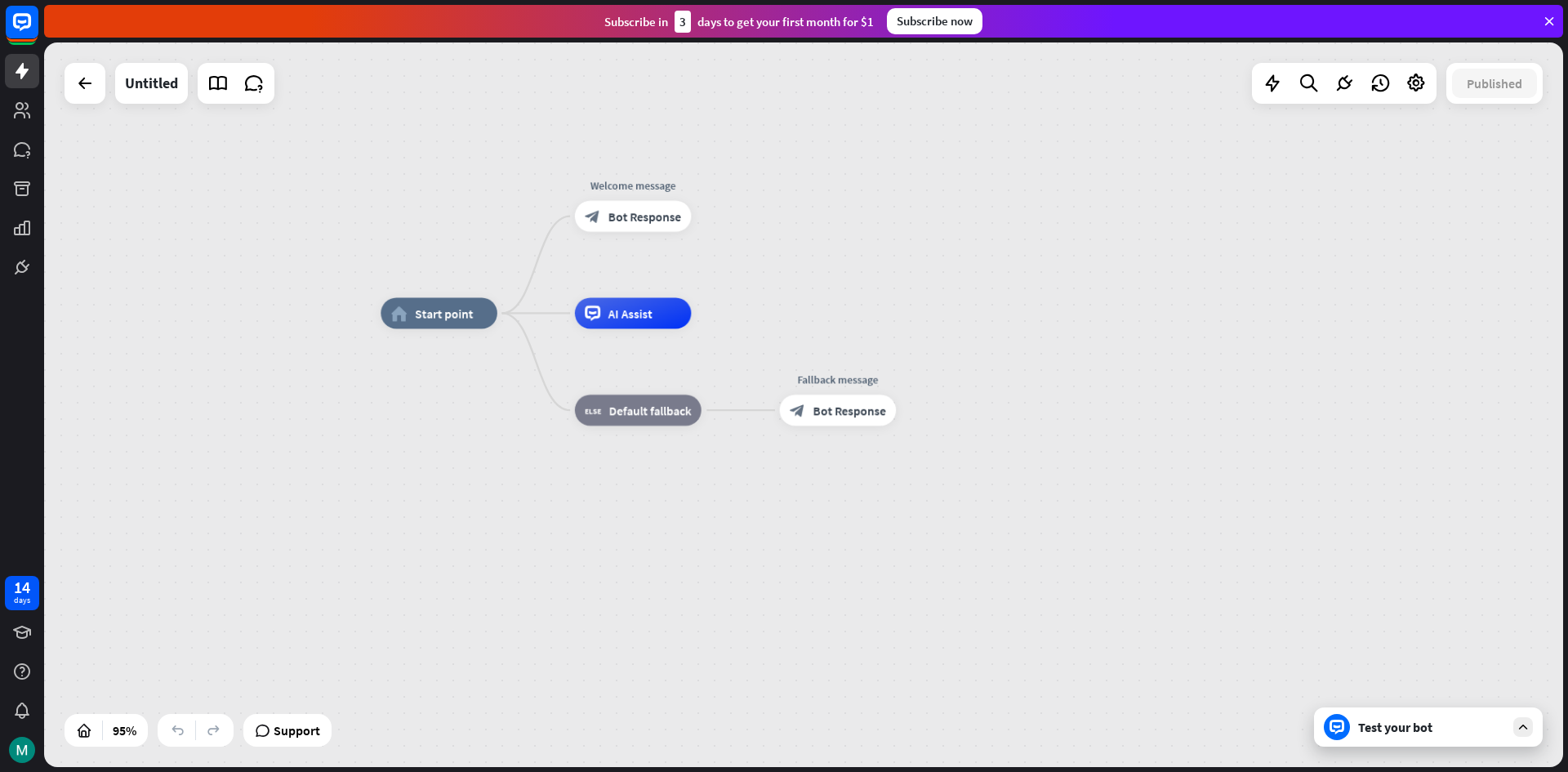
drag, startPoint x: 854, startPoint y: 111, endPoint x: 888, endPoint y: 177, distance: 74.2
click at [888, 177] on div "home_2 Start point Welcome message block_bot_response Bot Response AI Assist bl…" at bounding box center [804, 405] width 1519 height 725
click at [891, 175] on div "home_2 Start point Welcome message block_bot_response Bot Response AI Assist bl…" at bounding box center [804, 405] width 1519 height 725
click at [891, 174] on div "home_2 Start point Welcome message block_bot_response Bot Response AI Assist bl…" at bounding box center [804, 405] width 1519 height 725
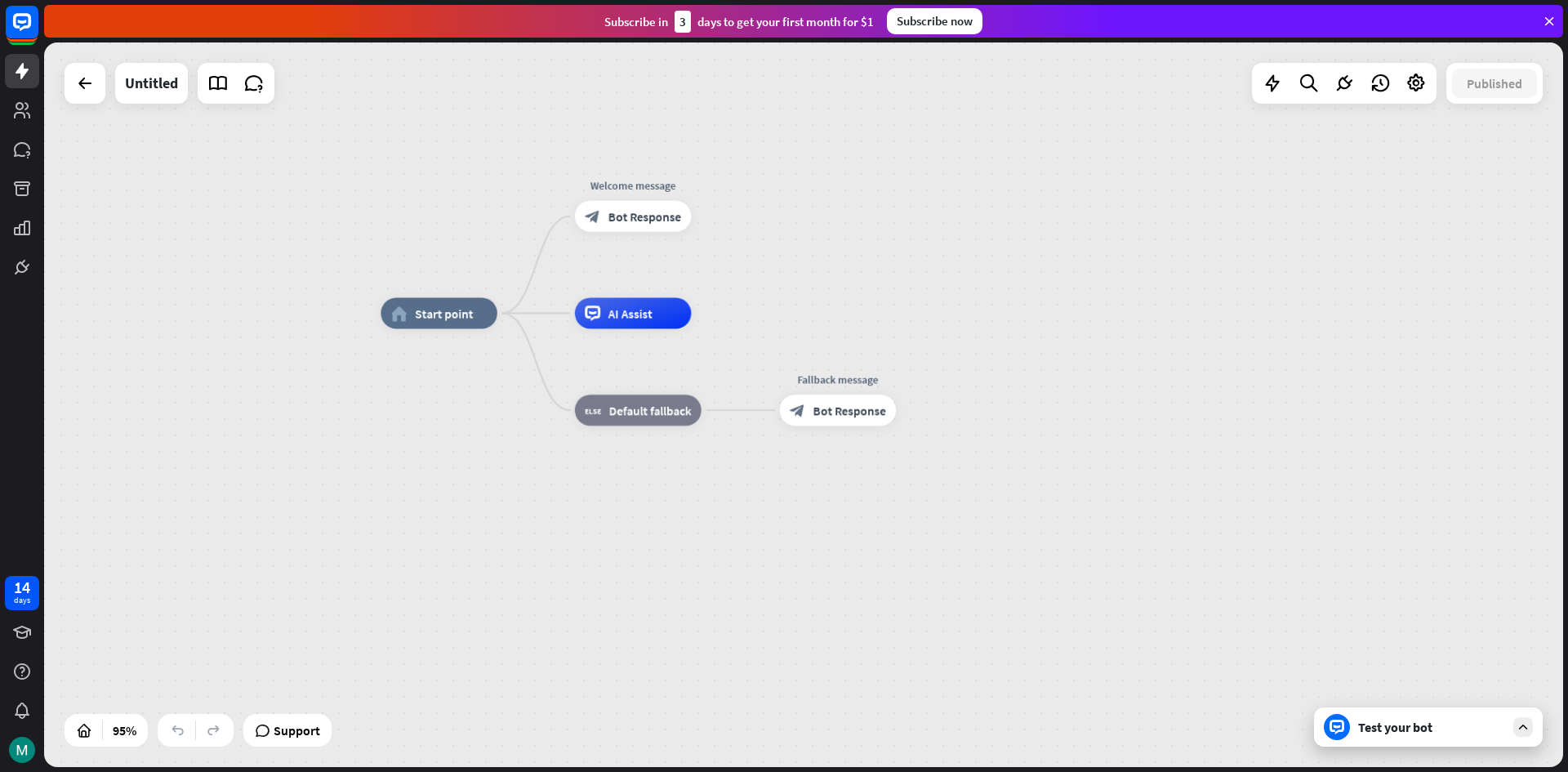
drag, startPoint x: 891, startPoint y: 174, endPoint x: 903, endPoint y: 129, distance: 46.6
click at [891, 172] on div "home_2 Start point Welcome message block_bot_response Bot Response AI Assist bl…" at bounding box center [804, 405] width 1519 height 725
click at [995, 4] on div "Subscribe [DATE] to get your first month for $1 Subscribe now" at bounding box center [806, 21] width 1523 height 43
drag, startPoint x: 995, startPoint y: 4, endPoint x: 961, endPoint y: 81, distance: 84.2
click at [961, 81] on div "home_2 Start point Welcome message block_bot_response Bot Response AI Assist bl…" at bounding box center [804, 405] width 1519 height 725
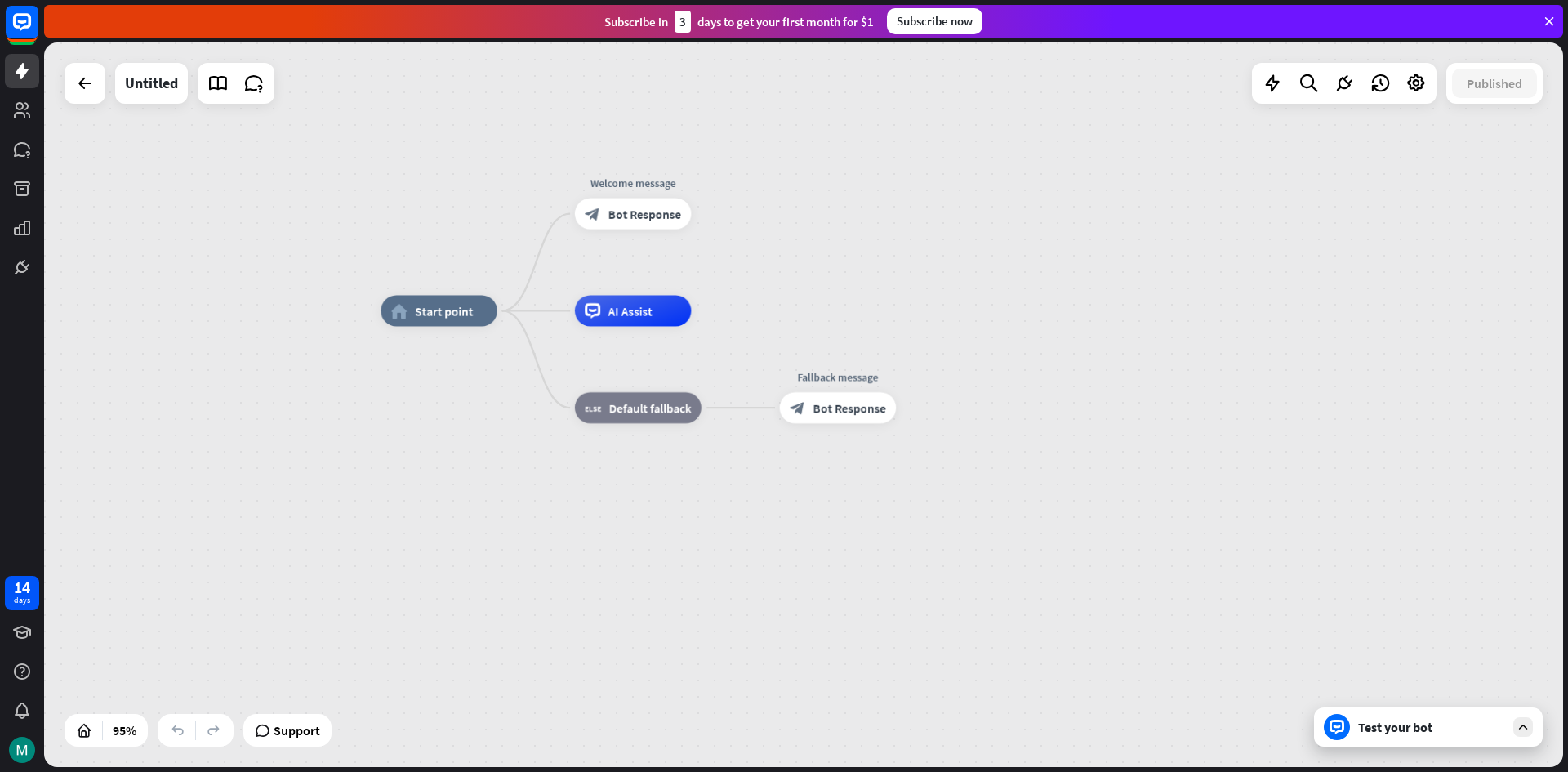
click at [961, 81] on div "home_2 Start point Welcome message block_bot_response Bot Response AI Assist bl…" at bounding box center [804, 405] width 1519 height 725
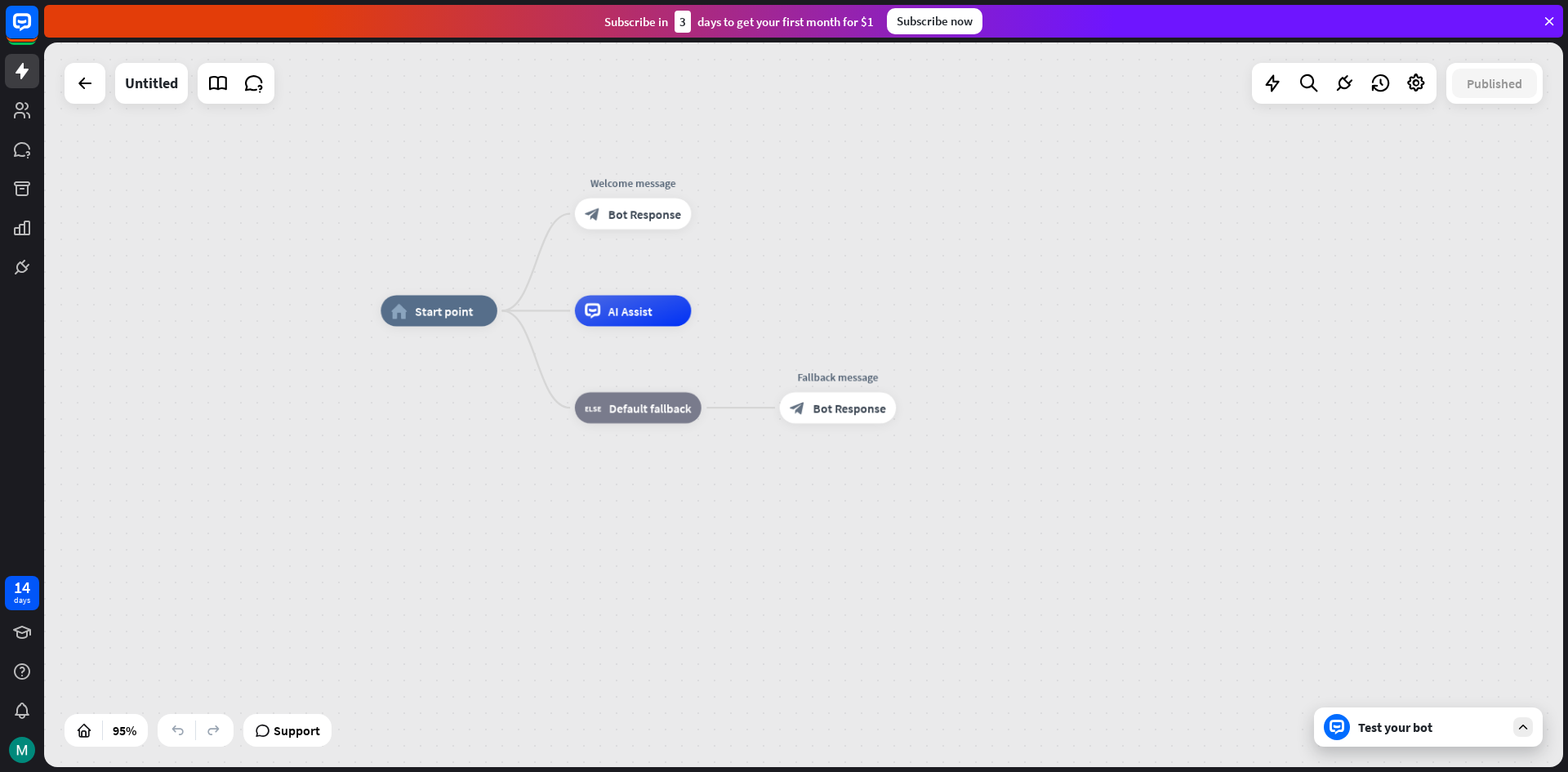
click at [961, 81] on div "home_2 Start point Welcome message block_bot_response Bot Response AI Assist bl…" at bounding box center [804, 405] width 1519 height 725
click at [933, 55] on div "home_2 Start point Welcome message block_bot_response Bot Response AI Assist bl…" at bounding box center [804, 405] width 1519 height 725
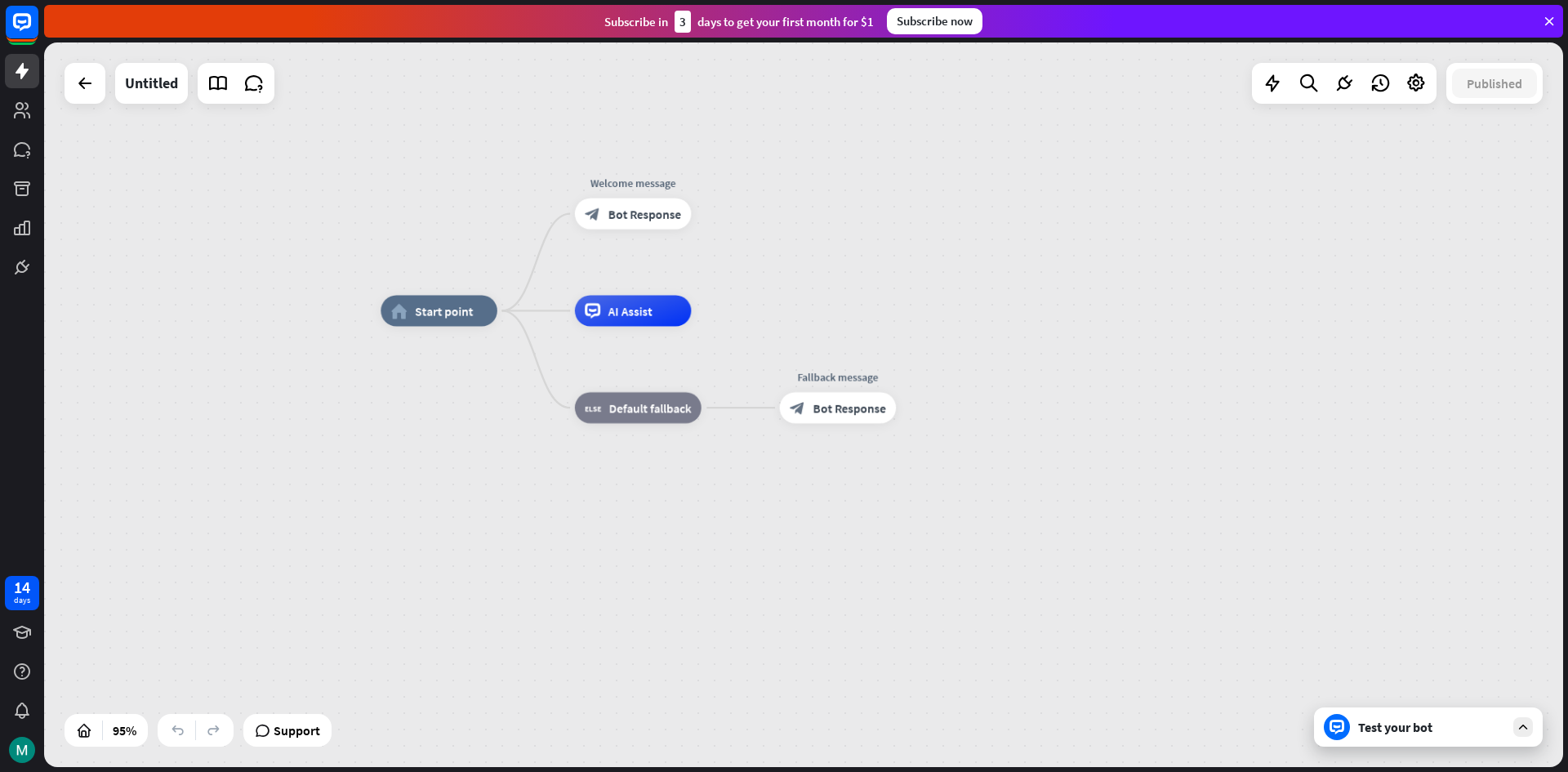
click at [933, 55] on div "home_2 Start point Welcome message block_bot_response Bot Response AI Assist bl…" at bounding box center [804, 405] width 1519 height 725
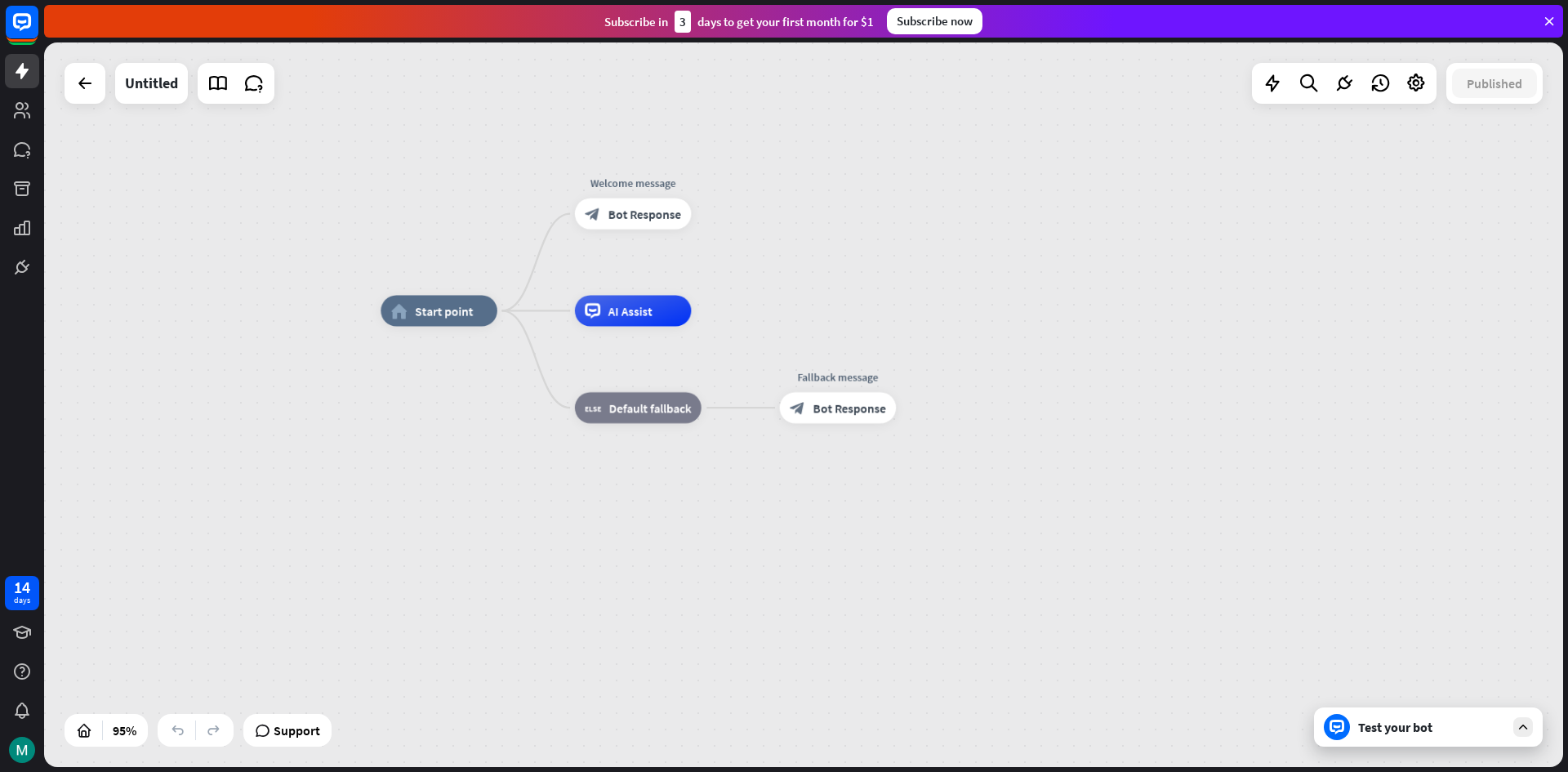
click at [933, 55] on div "home_2 Start point Welcome message block_bot_response Bot Response AI Assist bl…" at bounding box center [804, 405] width 1519 height 725
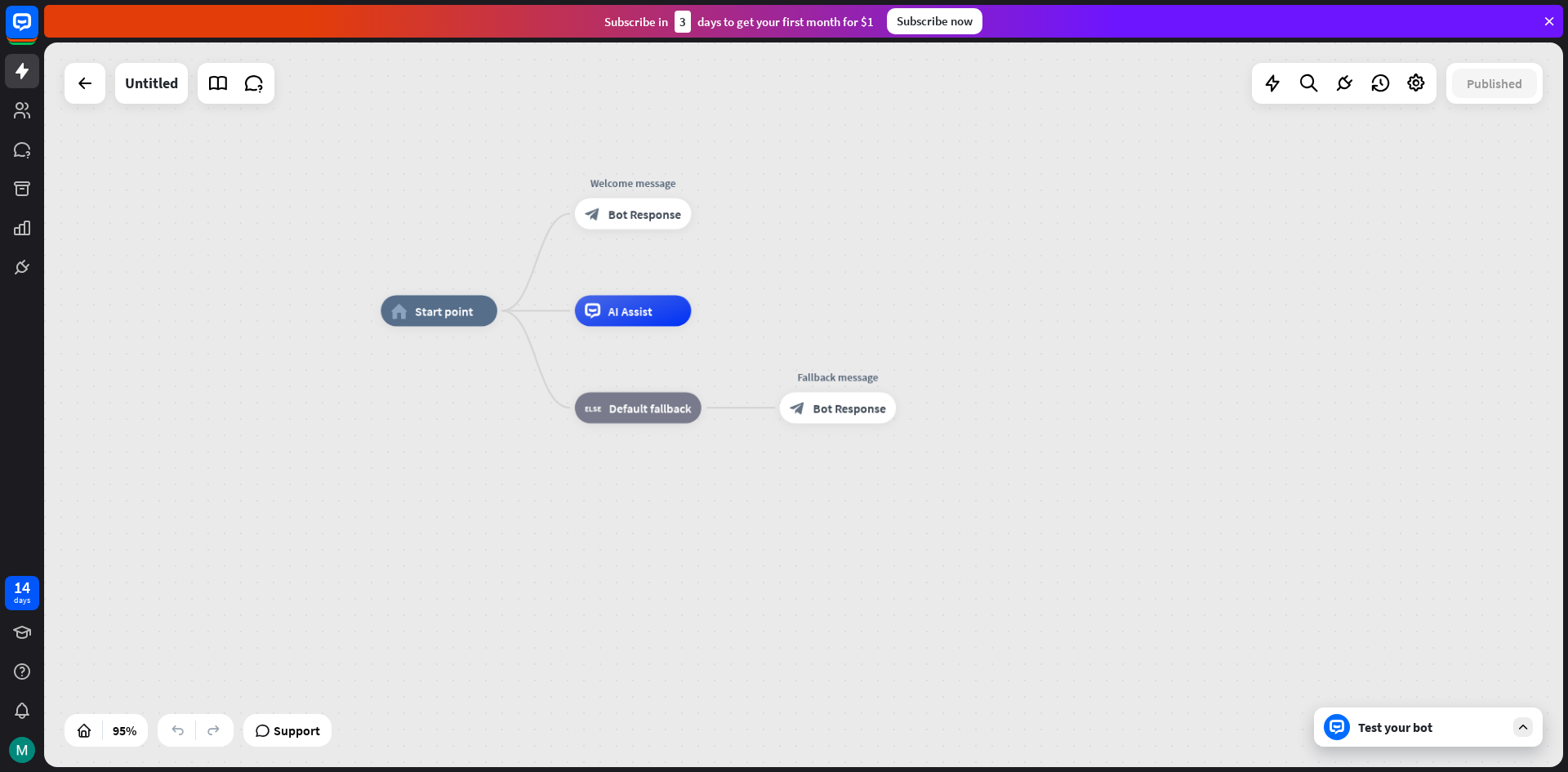
click at [933, 55] on div "home_2 Start point Welcome message block_bot_response Bot Response AI Assist bl…" at bounding box center [804, 405] width 1519 height 725
drag, startPoint x: 933, startPoint y: 55, endPoint x: 985, endPoint y: 48, distance: 52.5
click at [983, 48] on div "home_2 Start point Welcome message block_bot_response Bot Response AI Assist bl…" at bounding box center [804, 405] width 1519 height 725
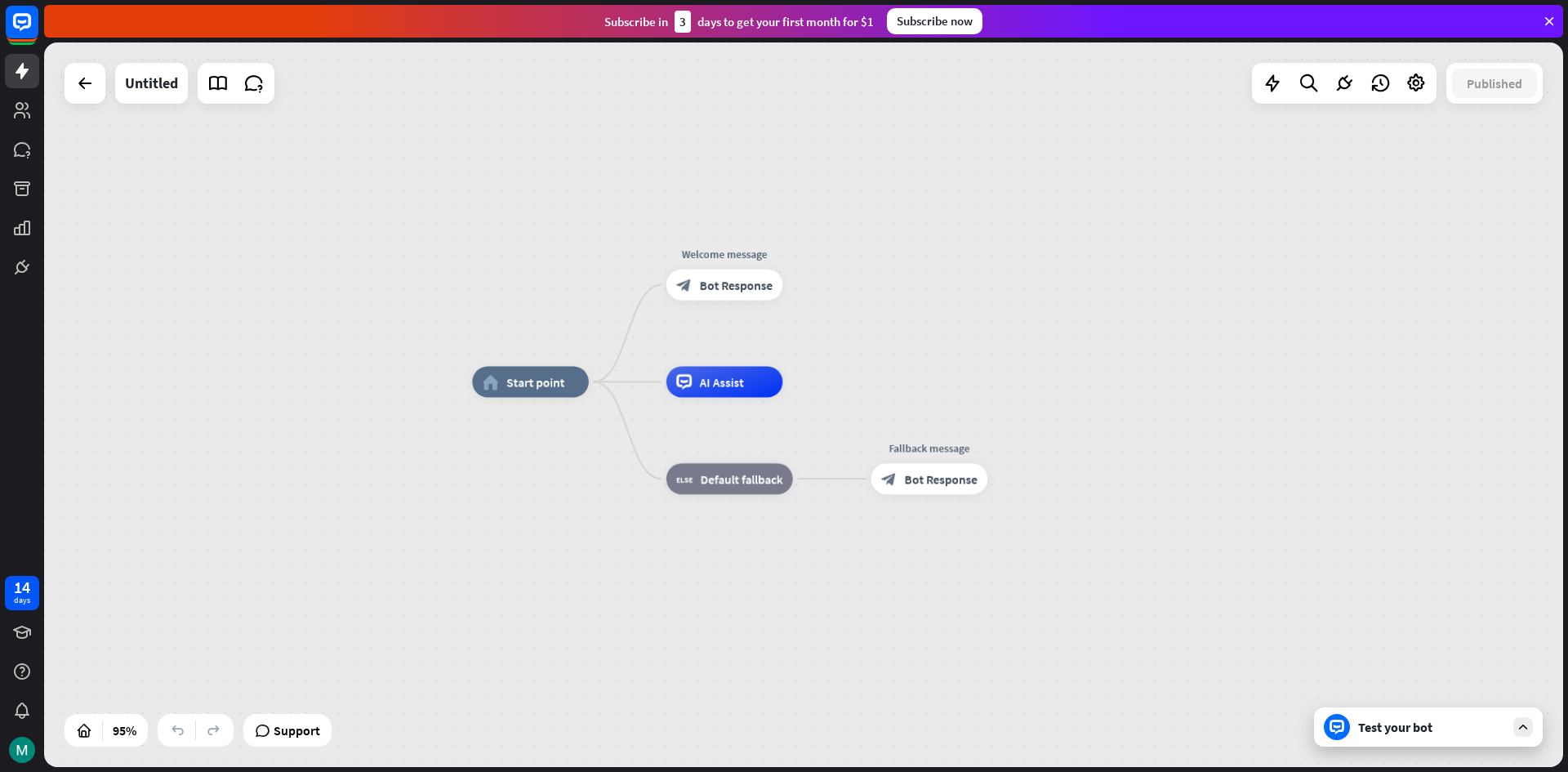
drag, startPoint x: 985, startPoint y: 48, endPoint x: 1028, endPoint y: 136, distance: 97.9
click at [1027, 136] on div "home_2 Start point Welcome message block_bot_response Bot Response AI Assist bl…" at bounding box center [804, 405] width 1519 height 725
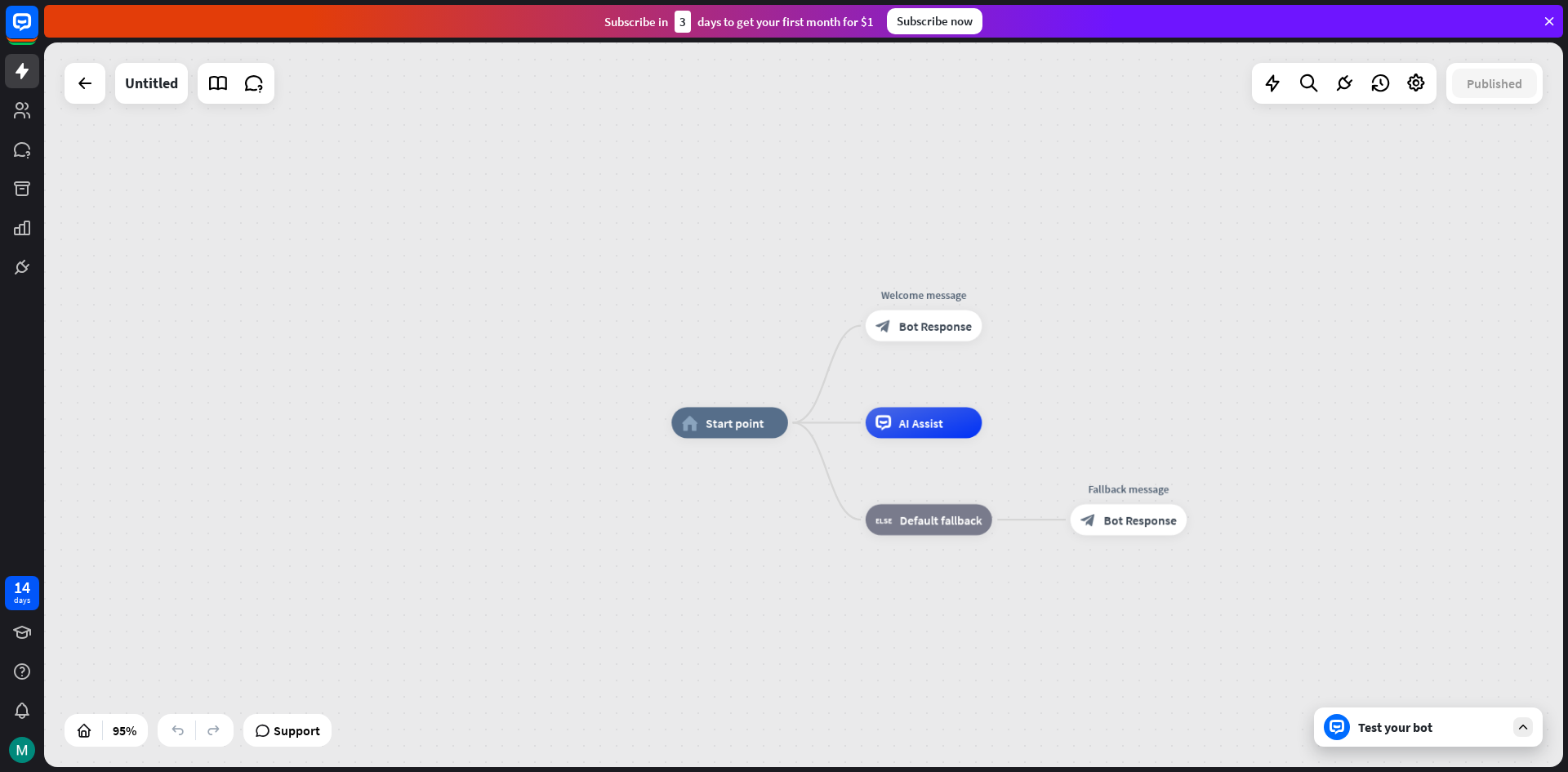
drag, startPoint x: 789, startPoint y: 131, endPoint x: 991, endPoint y: 160, distance: 204.1
click at [988, 162] on div "home_2 Start point Welcome message block_bot_response Bot Response AI Assist bl…" at bounding box center [804, 405] width 1519 height 725
click at [991, 160] on div "home_2 Start point Welcome message block_bot_response Bot Response AI Assist bl…" at bounding box center [804, 405] width 1519 height 725
click at [989, 160] on div "home_2 Start point Welcome message block_bot_response Bot Response AI Assist bl…" at bounding box center [804, 405] width 1519 height 725
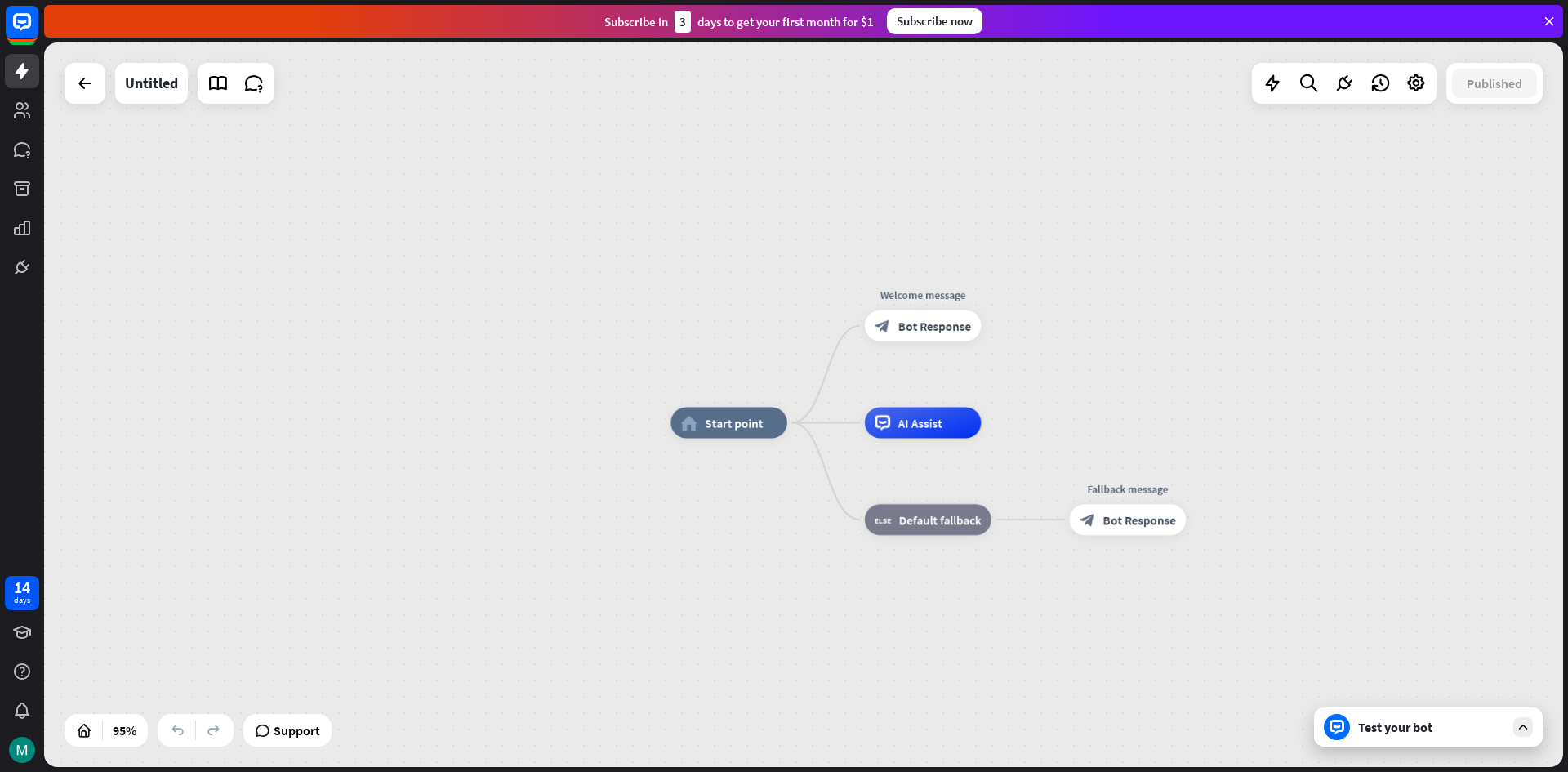
click at [989, 160] on div "home_2 Start point Welcome message block_bot_response Bot Response AI Assist bl…" at bounding box center [804, 405] width 1519 height 725
click at [988, 154] on div "home_2 Start point Welcome message block_bot_response Bot Response AI Assist bl…" at bounding box center [804, 405] width 1519 height 725
click at [988, 153] on div "home_2 Start point Welcome message block_bot_response Bot Response AI Assist bl…" at bounding box center [804, 405] width 1519 height 725
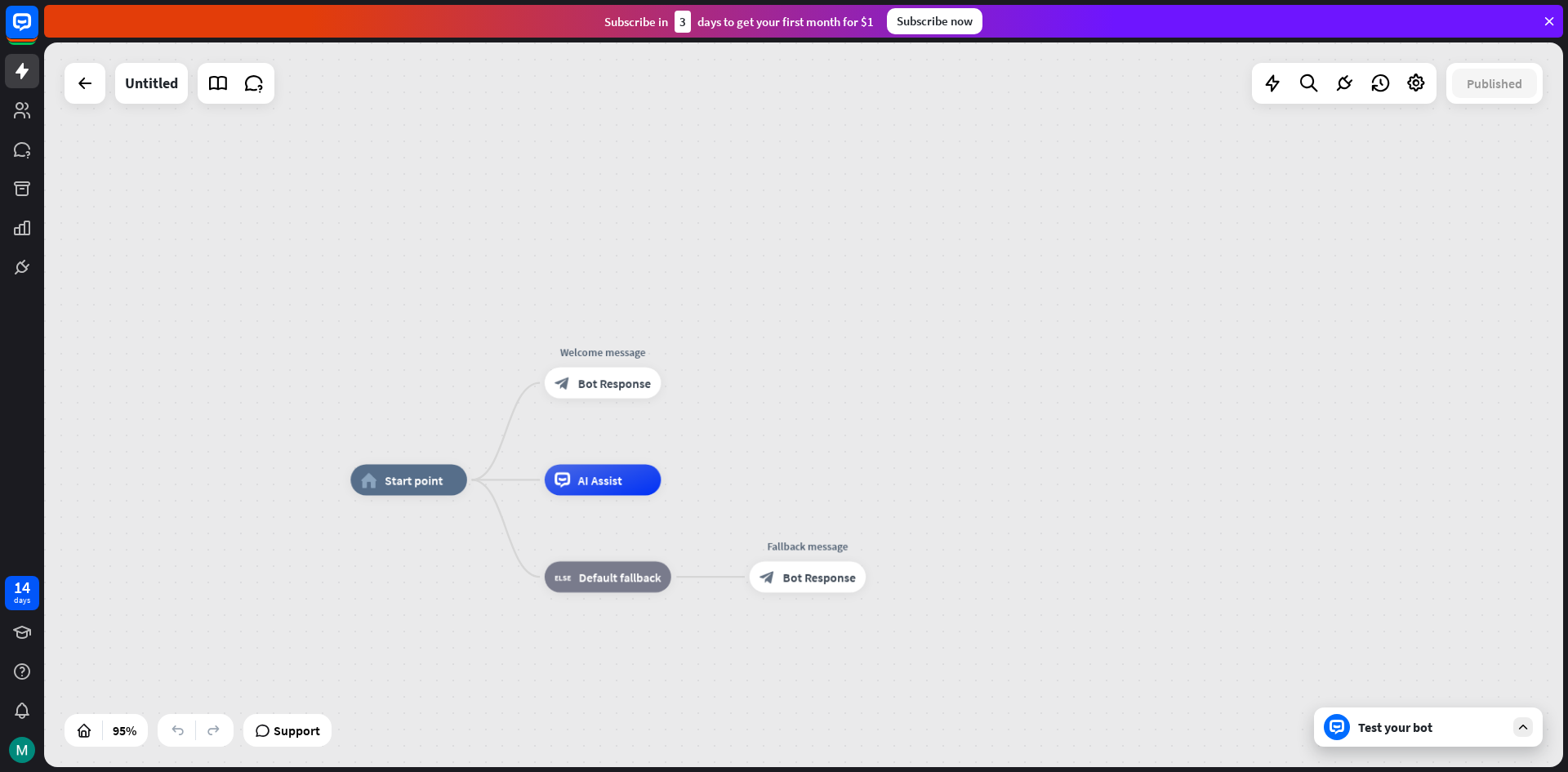
drag, startPoint x: 988, startPoint y: 153, endPoint x: 728, endPoint y: 164, distance: 260.2
click at [670, 210] on div "home_2 Start point Welcome message block_bot_response Bot Response AI Assist bl…" at bounding box center [804, 405] width 1519 height 725
drag, startPoint x: 747, startPoint y: 287, endPoint x: 803, endPoint y: 255, distance: 64.5
click at [803, 255] on div "home_2 Start point Welcome message block_bot_response Bot Response AI Assist bl…" at bounding box center [804, 405] width 1519 height 725
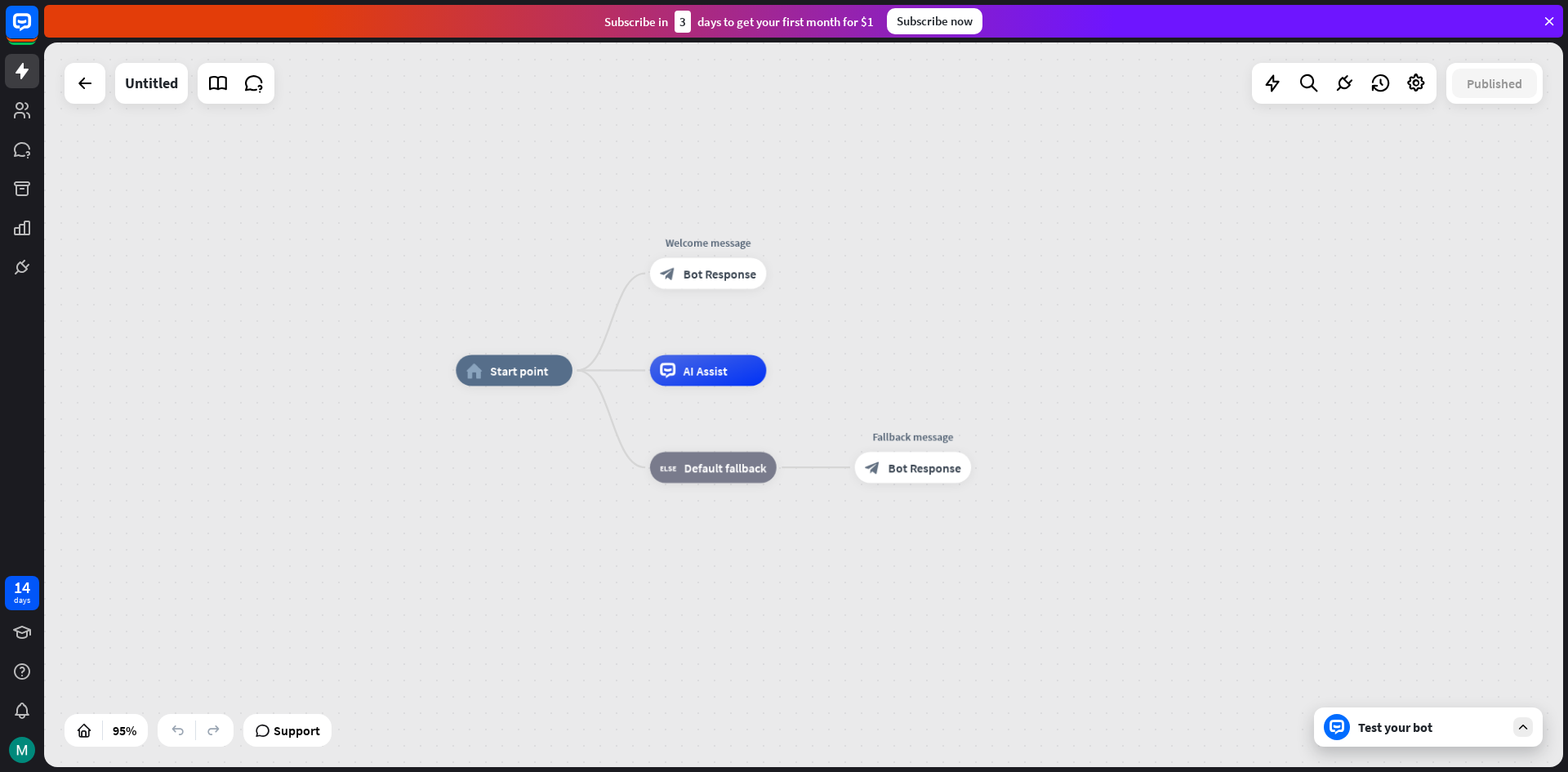
drag, startPoint x: 791, startPoint y: 263, endPoint x: 838, endPoint y: 188, distance: 88.5
click at [838, 188] on div "home_2 Start point Welcome message block_bot_response Bot Response AI Assist bl…" at bounding box center [804, 405] width 1519 height 725
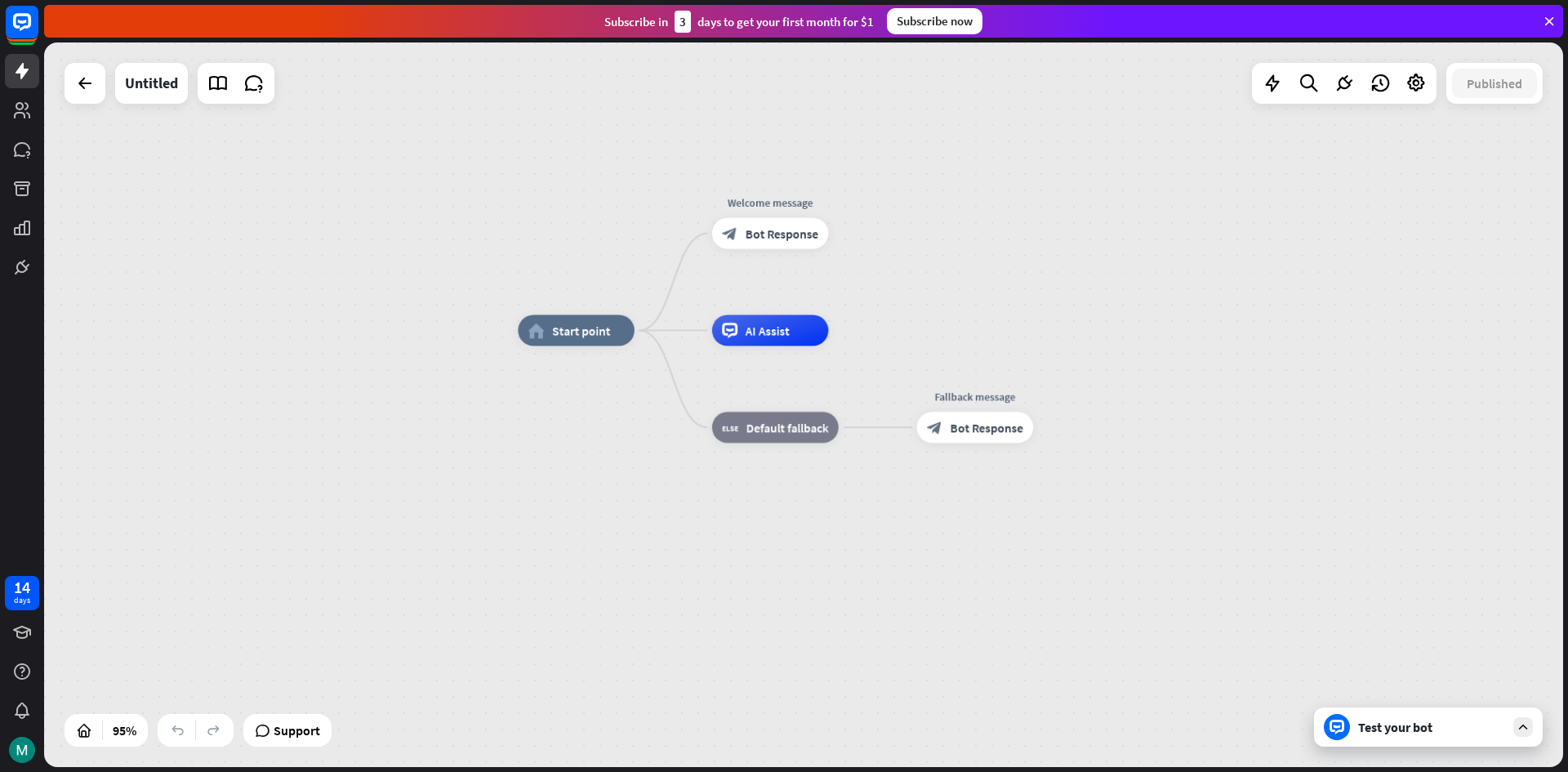
drag, startPoint x: 392, startPoint y: 223, endPoint x: 453, endPoint y: 183, distance: 72.9
click at [453, 183] on div "home_2 Start point Welcome message block_bot_response Bot Response AI Assist bl…" at bounding box center [804, 405] width 1519 height 725
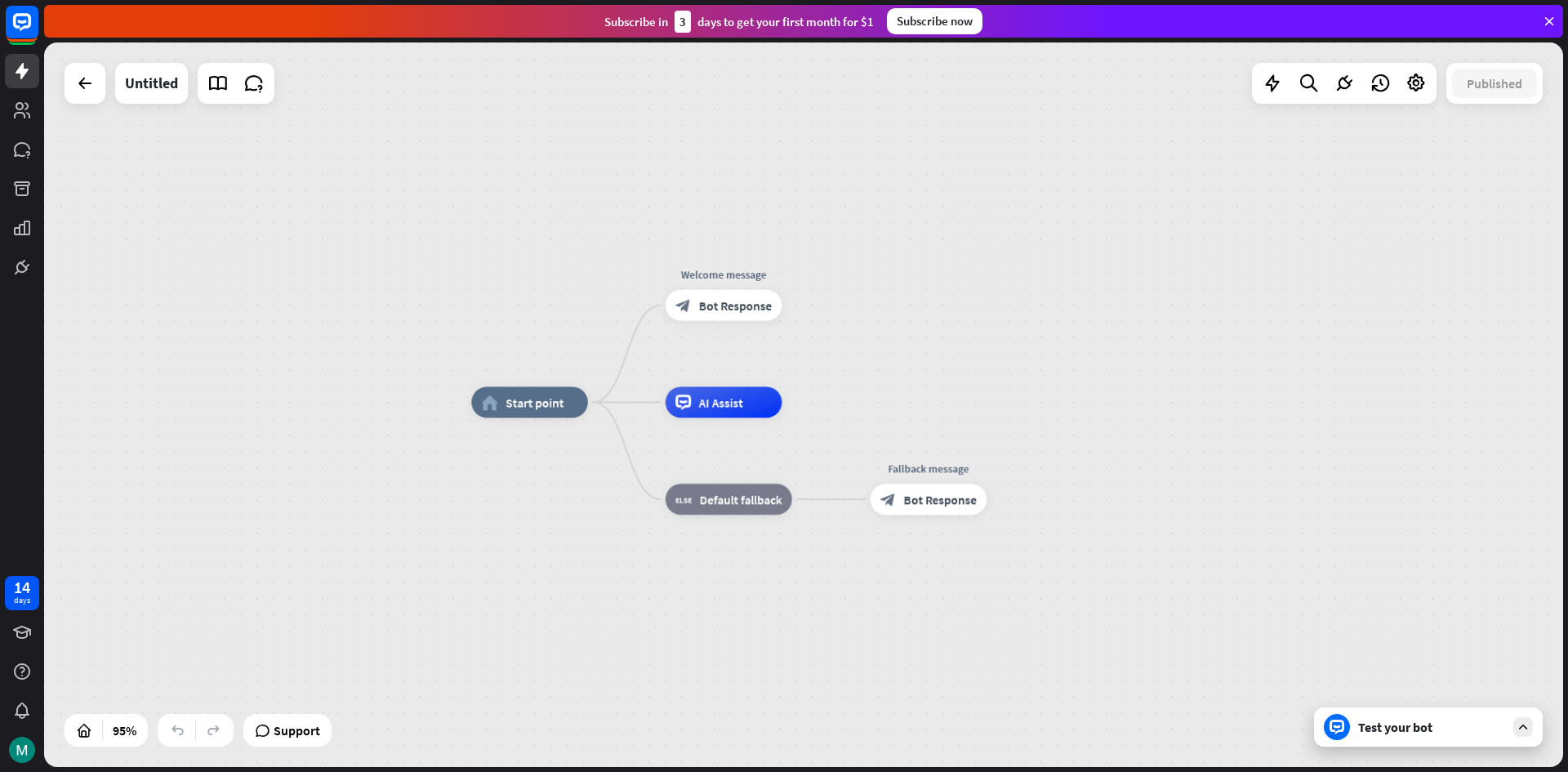
drag, startPoint x: 453, startPoint y: 183, endPoint x: 407, endPoint y: 255, distance: 85.4
click at [407, 255] on div "home_2 Start point Welcome message block_bot_response Bot Response AI Assist bl…" at bounding box center [804, 405] width 1519 height 725
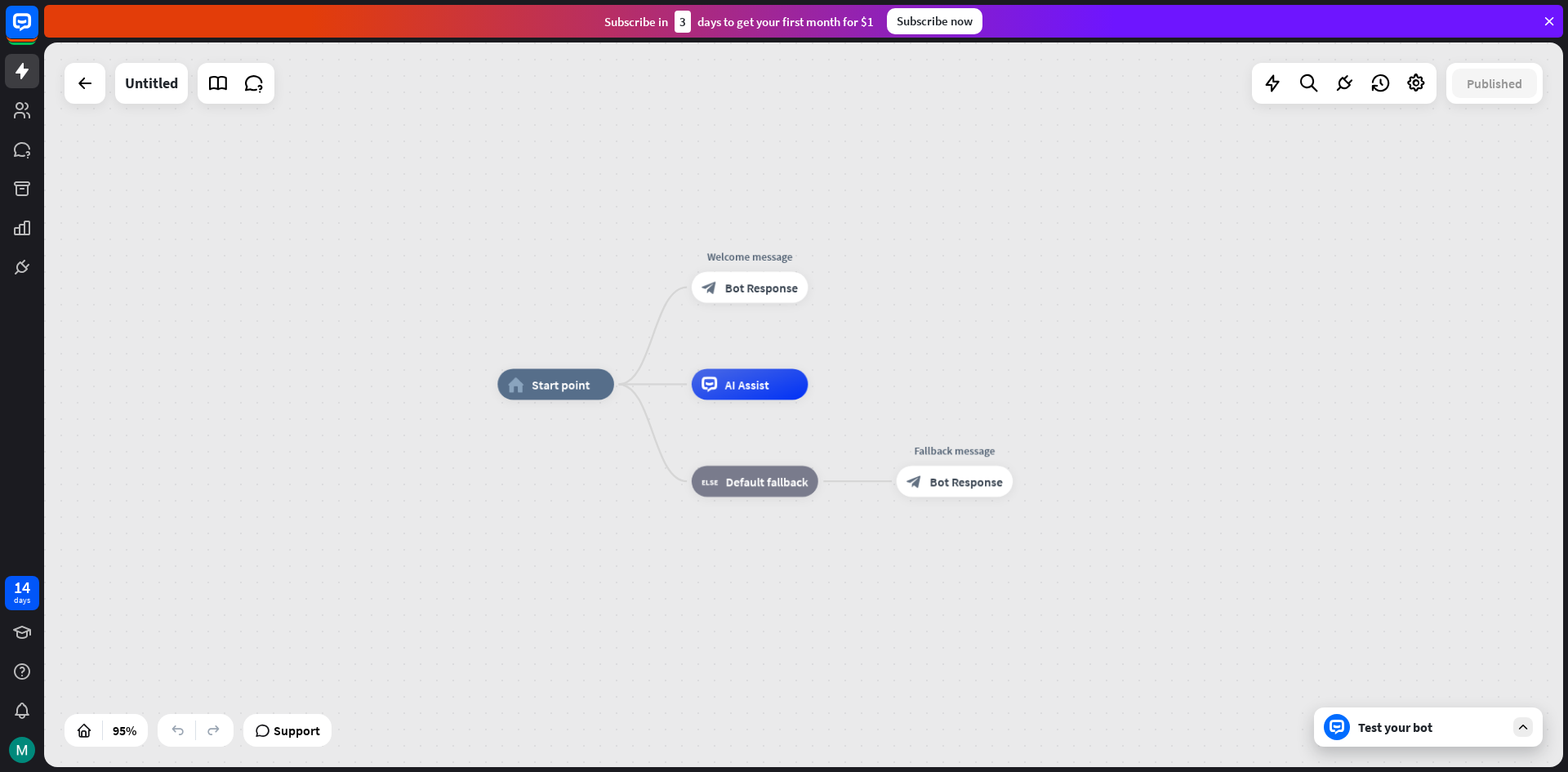
drag, startPoint x: 407, startPoint y: 255, endPoint x: 448, endPoint y: 227, distance: 49.6
click at [448, 227] on div "home_2 Start point Welcome message block_bot_response Bot Response AI Assist bl…" at bounding box center [804, 405] width 1519 height 725
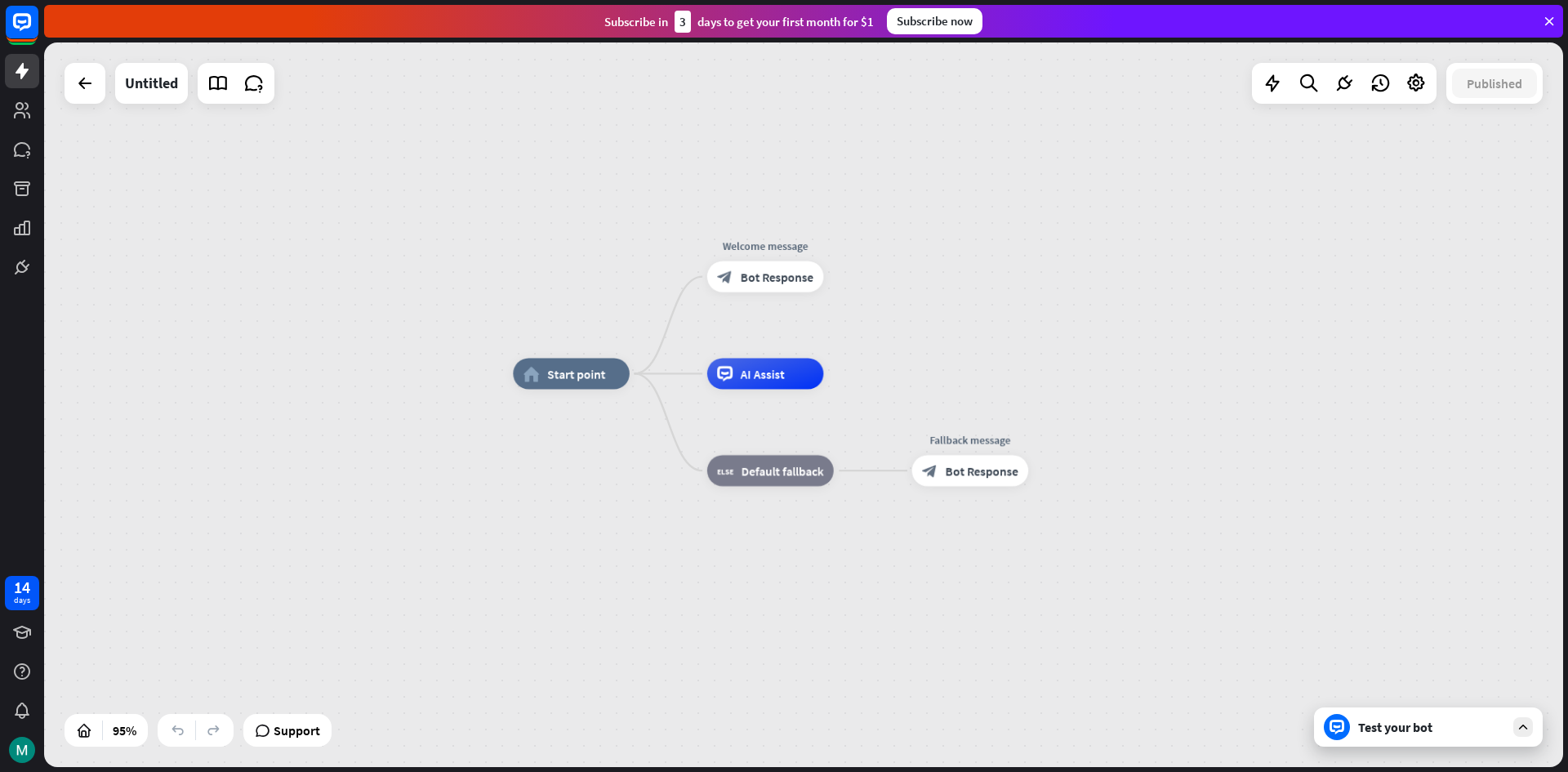
click at [456, 222] on div "home_2 Start point Welcome message block_bot_response Bot Response AI Assist bl…" at bounding box center [804, 405] width 1519 height 725
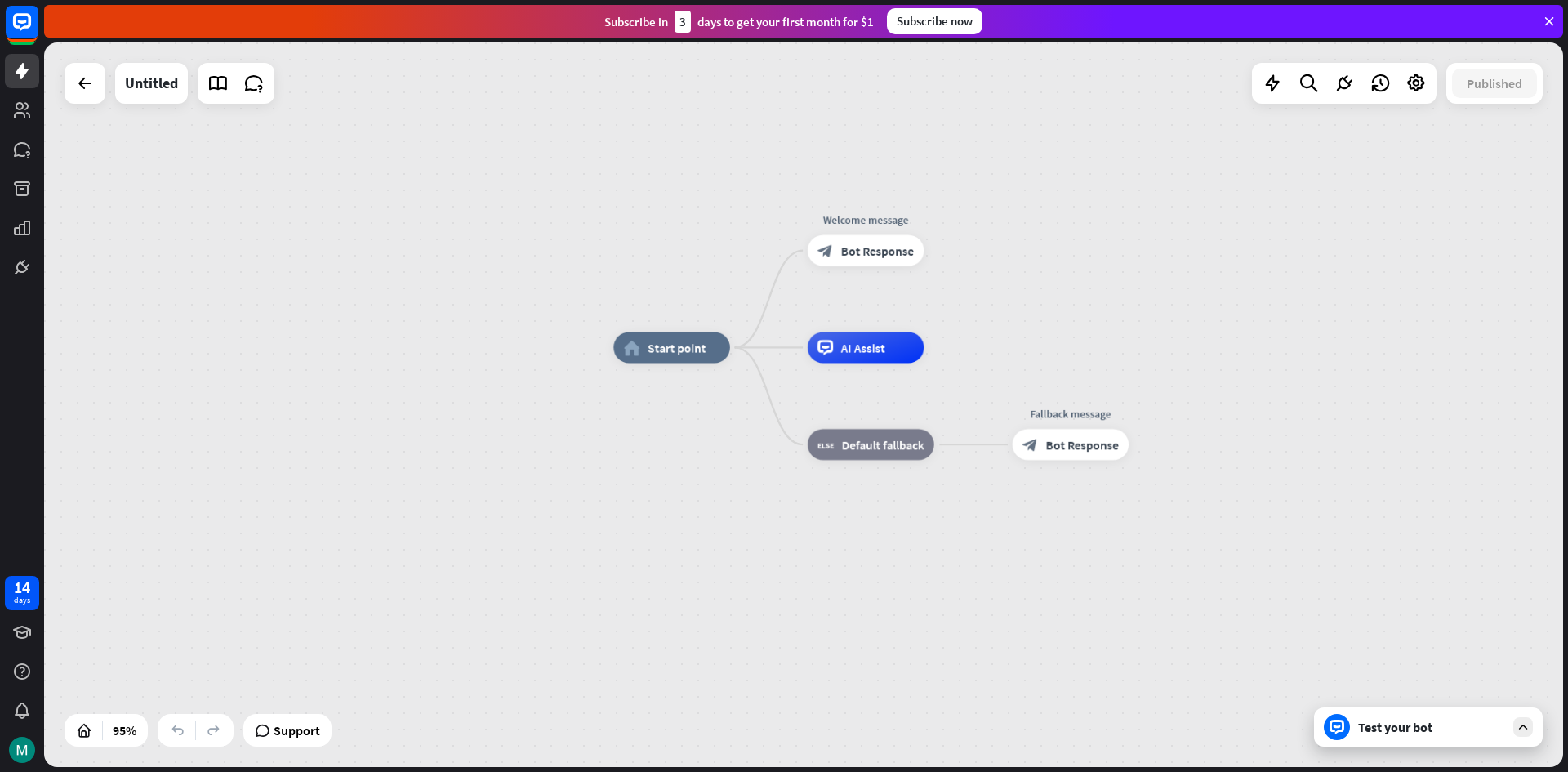
drag, startPoint x: 922, startPoint y: 95, endPoint x: 1023, endPoint y: 68, distance: 104.5
click at [1023, 68] on div "home_2 Start point Welcome message block_bot_response Bot Response AI Assist bl…" at bounding box center [804, 405] width 1519 height 725
click at [18, 753] on img at bounding box center [22, 750] width 27 height 27
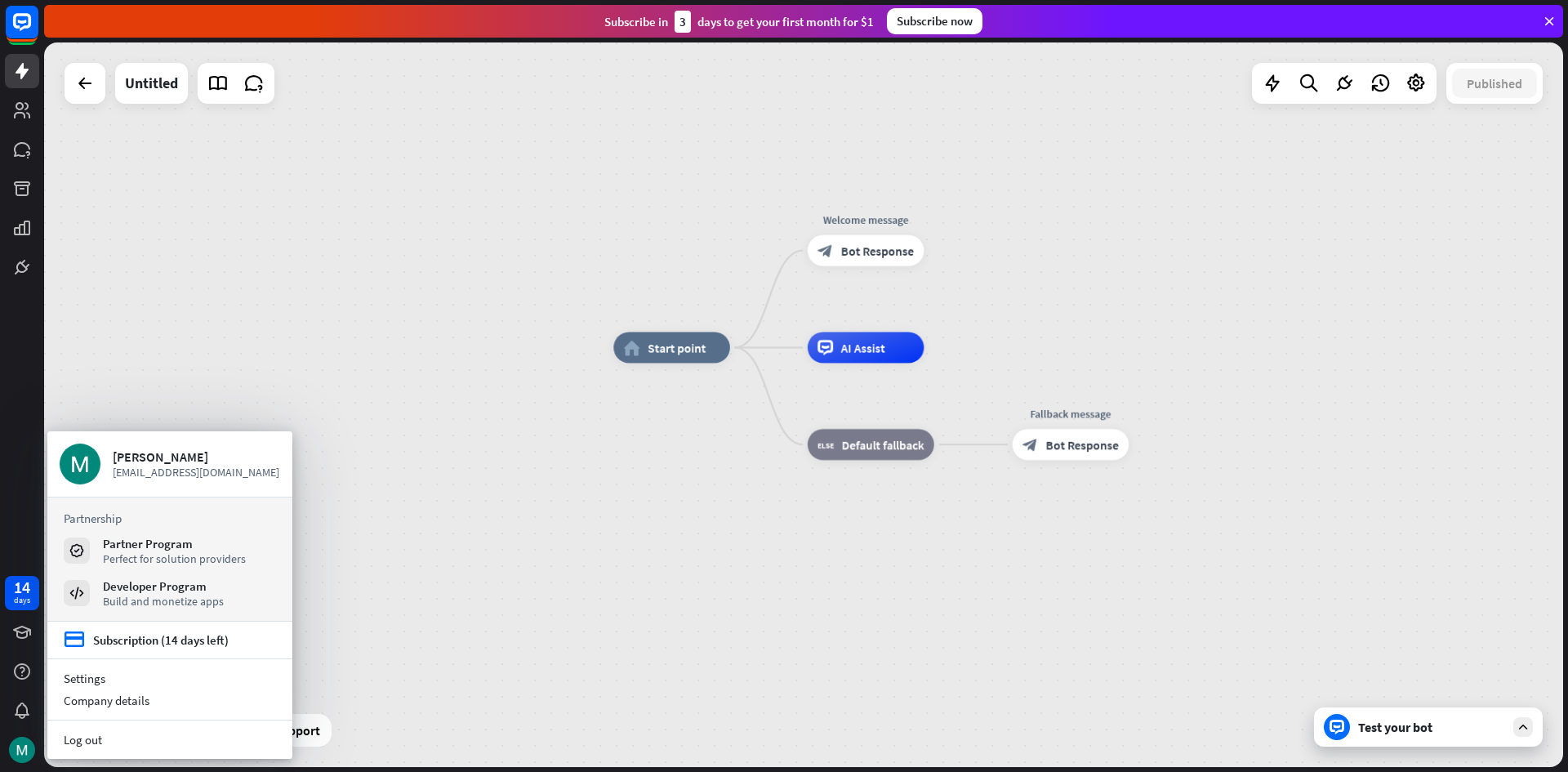
click at [705, 140] on div "home_2 Start point Welcome message block_bot_response Bot Response AI Assist bl…" at bounding box center [804, 405] width 1519 height 725
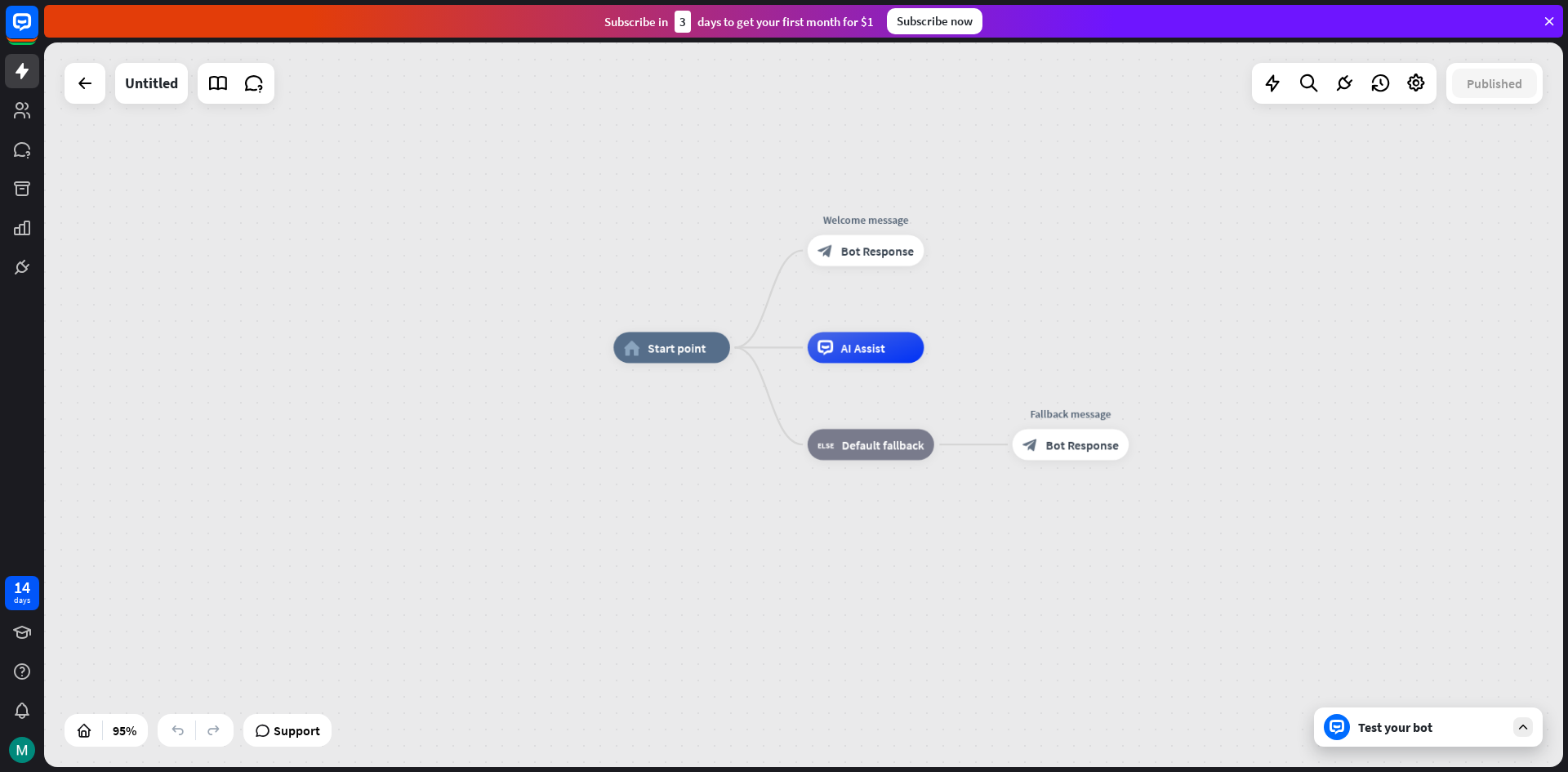
click at [705, 140] on div "home_2 Start point Welcome message block_bot_response Bot Response AI Assist bl…" at bounding box center [804, 405] width 1519 height 725
click at [629, 140] on div "home_2 Start point Welcome message block_bot_response Bot Response AI Assist bl…" at bounding box center [804, 405] width 1519 height 725
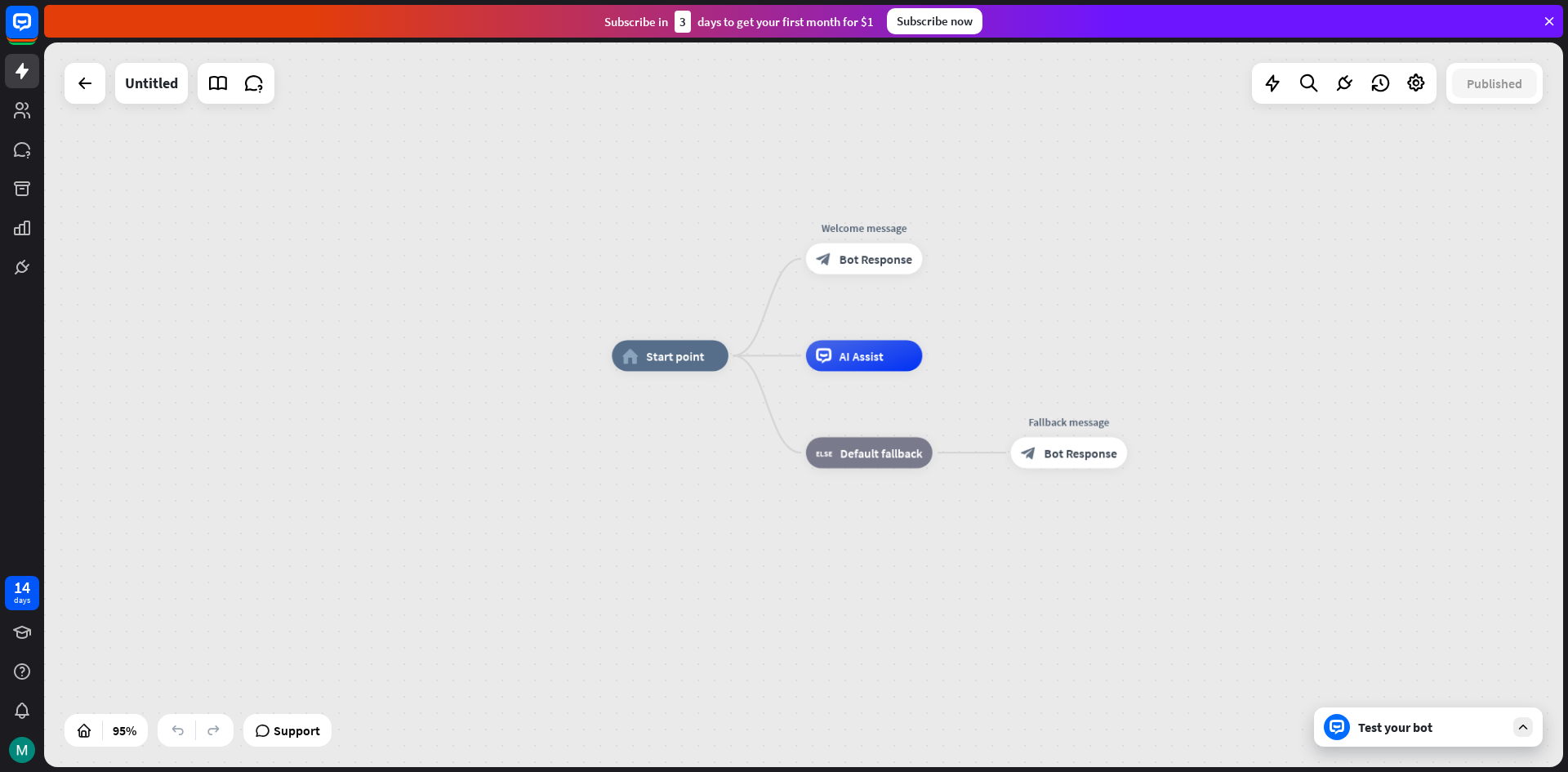
click at [647, 197] on div "home_2 Start point Welcome message block_bot_response Bot Response AI Assist bl…" at bounding box center [804, 405] width 1519 height 725
click at [1222, 172] on div "home_2 Start point Welcome message block_bot_response Bot Response AI Assist bl…" at bounding box center [804, 405] width 1519 height 725
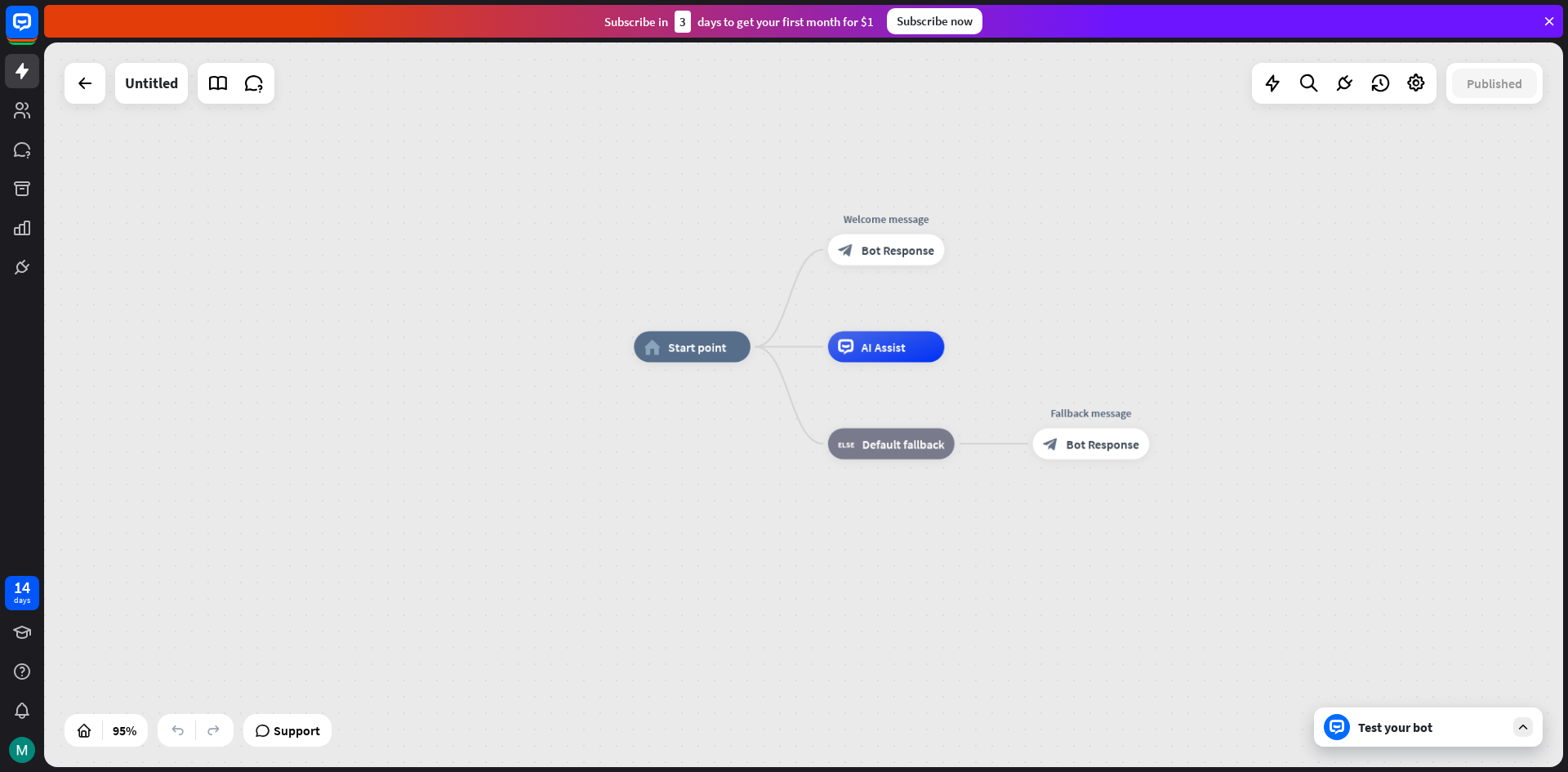
drag, startPoint x: 1229, startPoint y: 169, endPoint x: 1259, endPoint y: 155, distance: 33.1
click at [1237, 166] on div "home_2 Start point Welcome message block_bot_response Bot Response AI Assist bl…" at bounding box center [804, 405] width 1519 height 725
click at [1257, 156] on div "home_2 Start point Welcome message block_bot_response Bot Response AI Assist bl…" at bounding box center [804, 405] width 1519 height 725
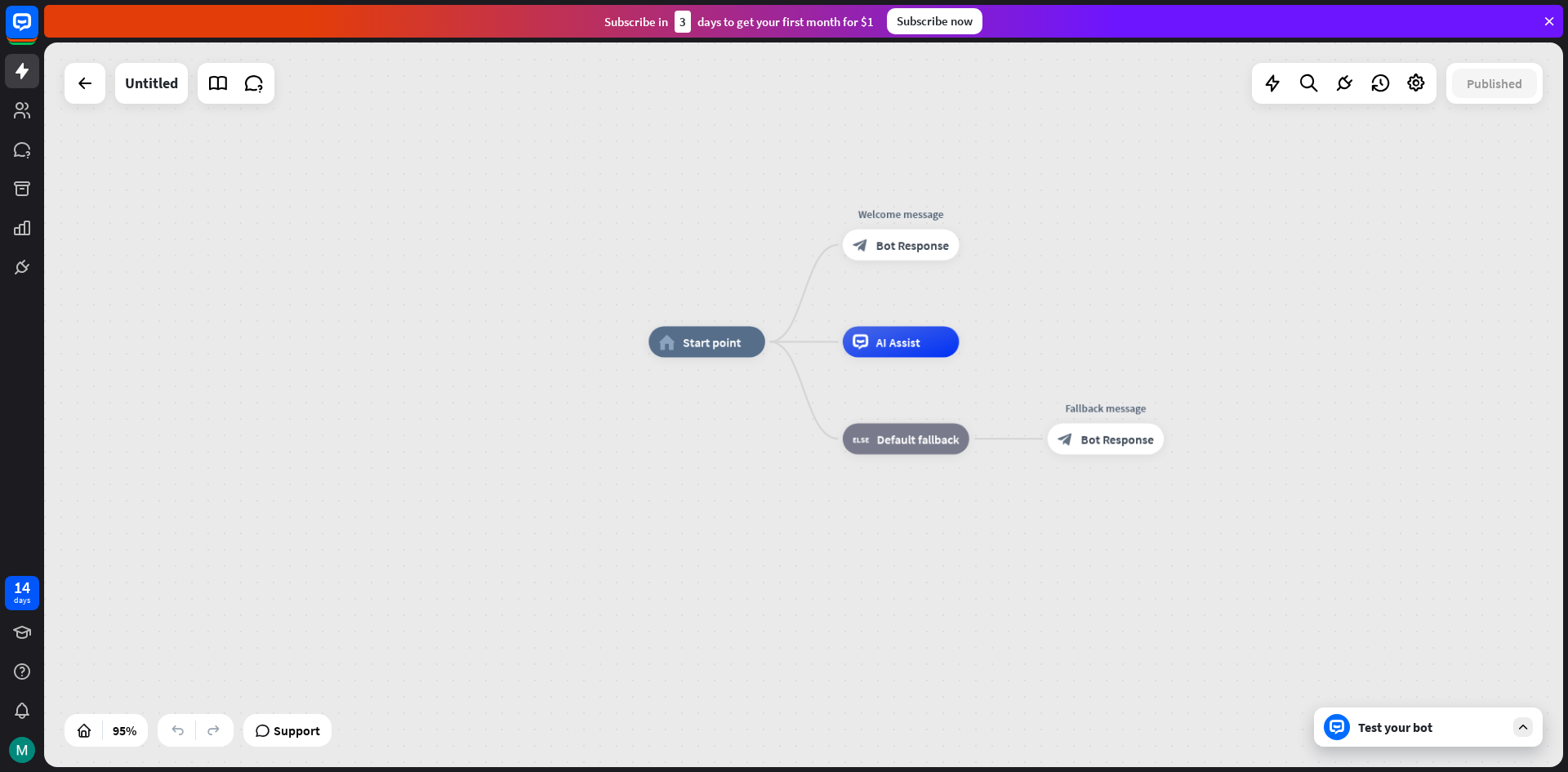
drag, startPoint x: 1259, startPoint y: 155, endPoint x: 1287, endPoint y: 156, distance: 28.0
click at [1285, 156] on div "home_2 Start point Welcome message block_bot_response Bot Response AI Assist bl…" at bounding box center [804, 405] width 1519 height 725
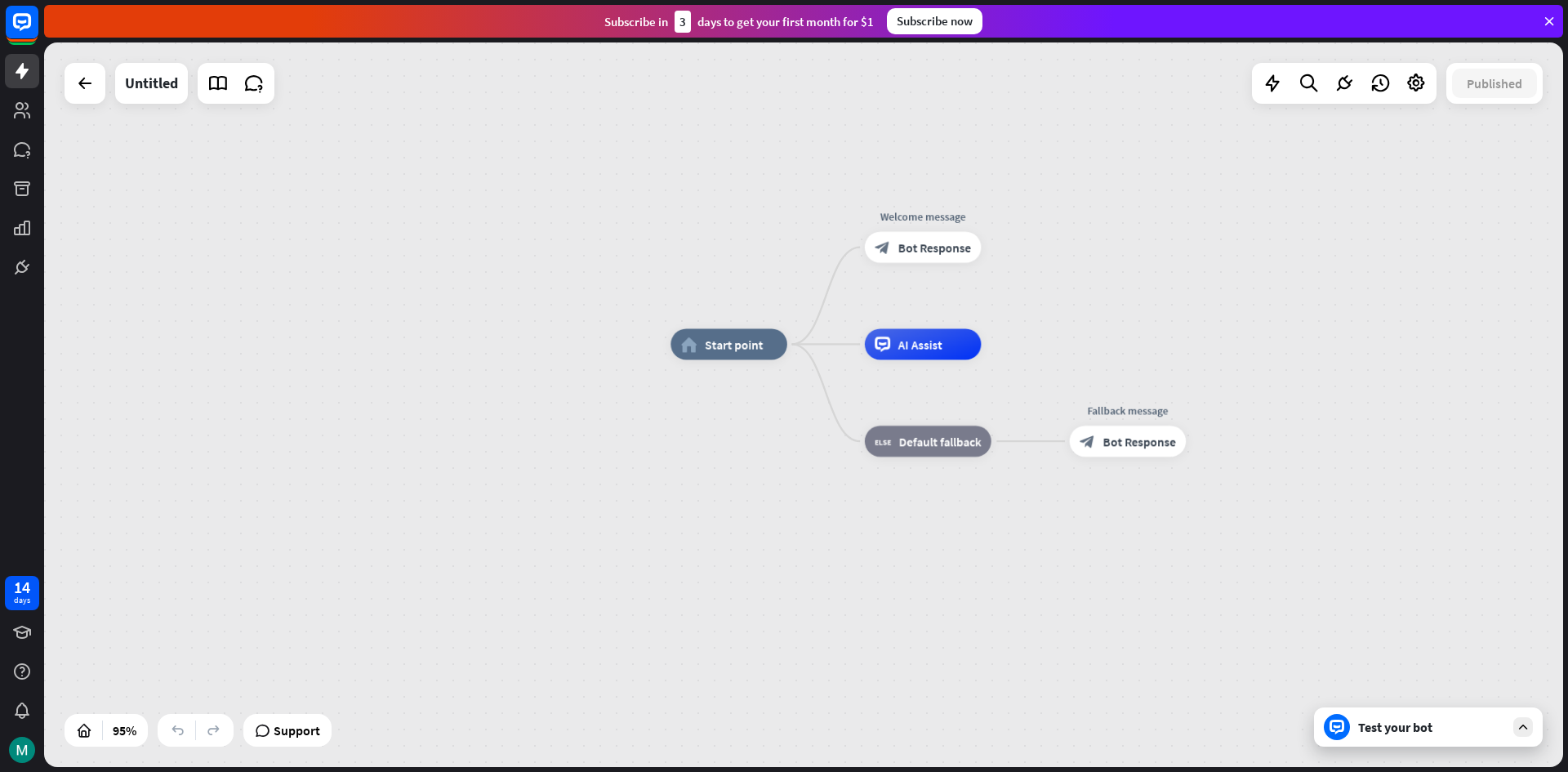
drag, startPoint x: 1048, startPoint y: 179, endPoint x: 1268, endPoint y: 180, distance: 220.0
click at [1224, 180] on div "home_2 Start point Welcome message block_bot_response Bot Response AI Assist bl…" at bounding box center [804, 405] width 1519 height 725
click at [1268, 180] on div "home_2 Start point Welcome message block_bot_response Bot Response AI Assist bl…" at bounding box center [804, 405] width 1519 height 725
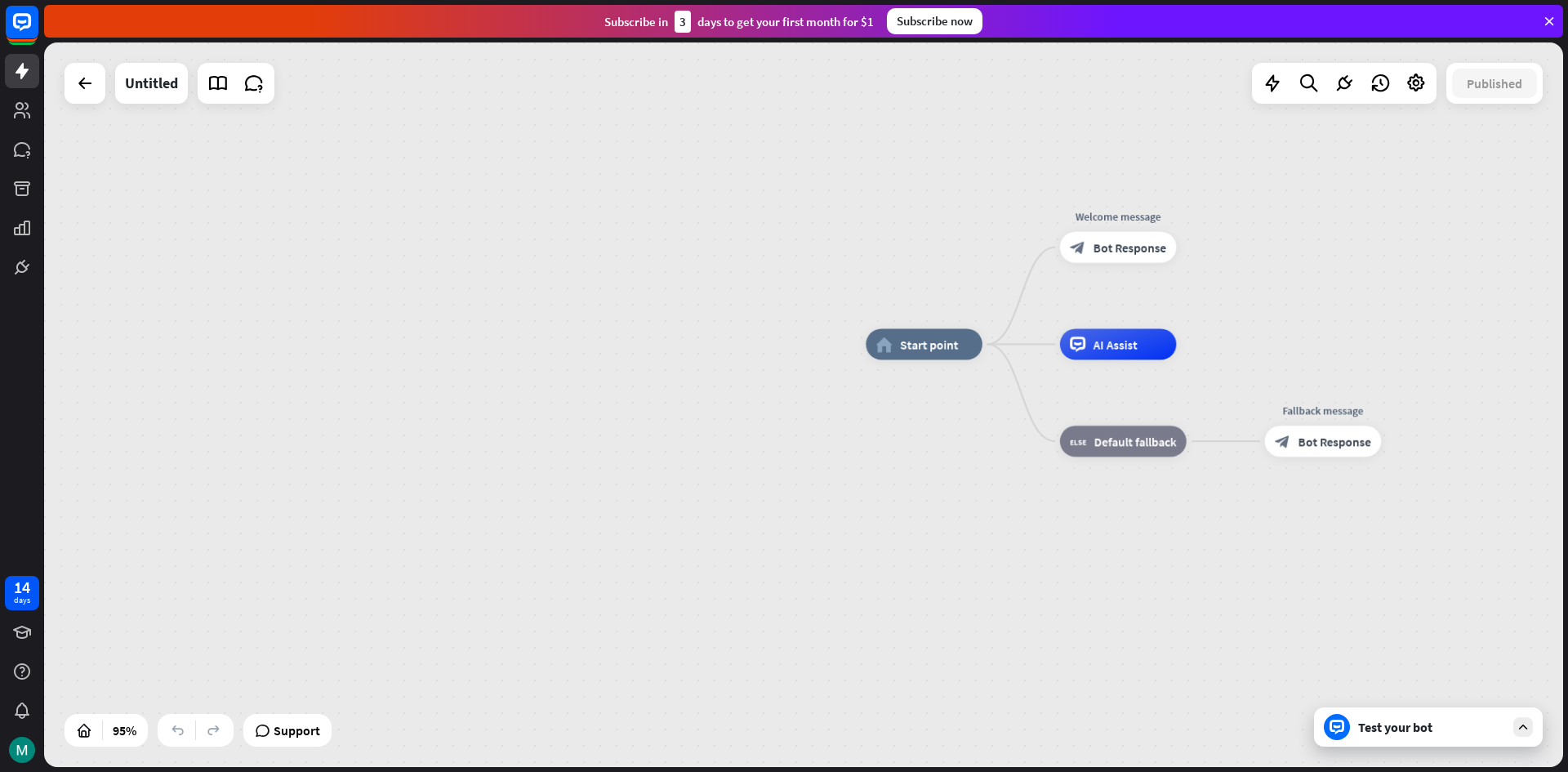
drag, startPoint x: 1233, startPoint y: 161, endPoint x: 1250, endPoint y: 161, distance: 17.0
click at [1243, 161] on div "home_2 Start point Welcome message block_bot_response Bot Response AI Assist bl…" at bounding box center [804, 405] width 1519 height 725
click at [1248, 161] on div "home_2 Start point Welcome message block_bot_response Bot Response AI Assist bl…" at bounding box center [804, 405] width 1519 height 725
click at [1263, 159] on div "home_2 Start point Welcome message block_bot_response Bot Response AI Assist bl…" at bounding box center [804, 405] width 1519 height 725
drag, startPoint x: 787, startPoint y: 214, endPoint x: 1280, endPoint y: 142, distance: 498.2
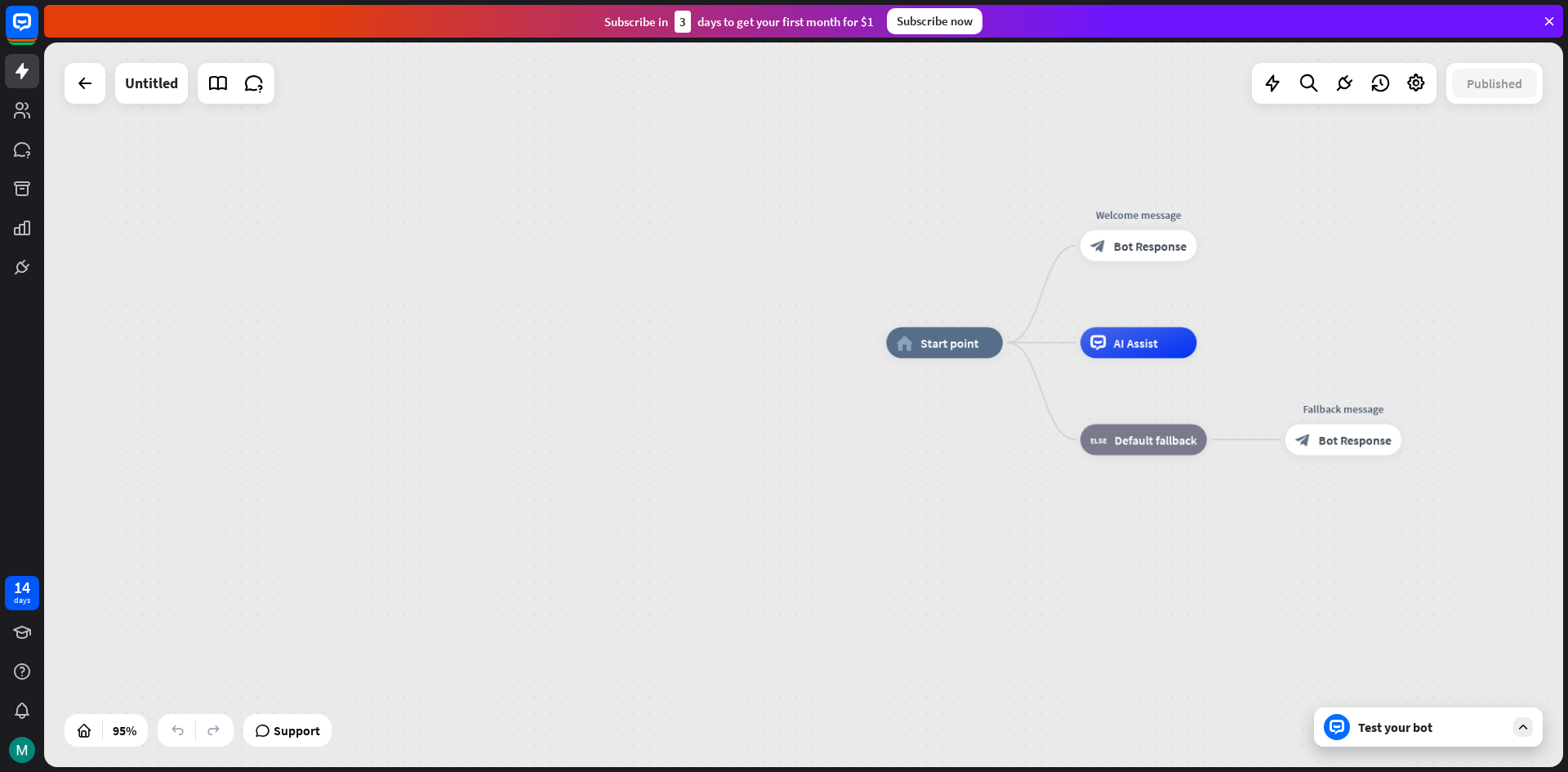
click at [1212, 156] on div "home_2 Start point Welcome message block_bot_response Bot Response AI Assist bl…" at bounding box center [804, 405] width 1519 height 725
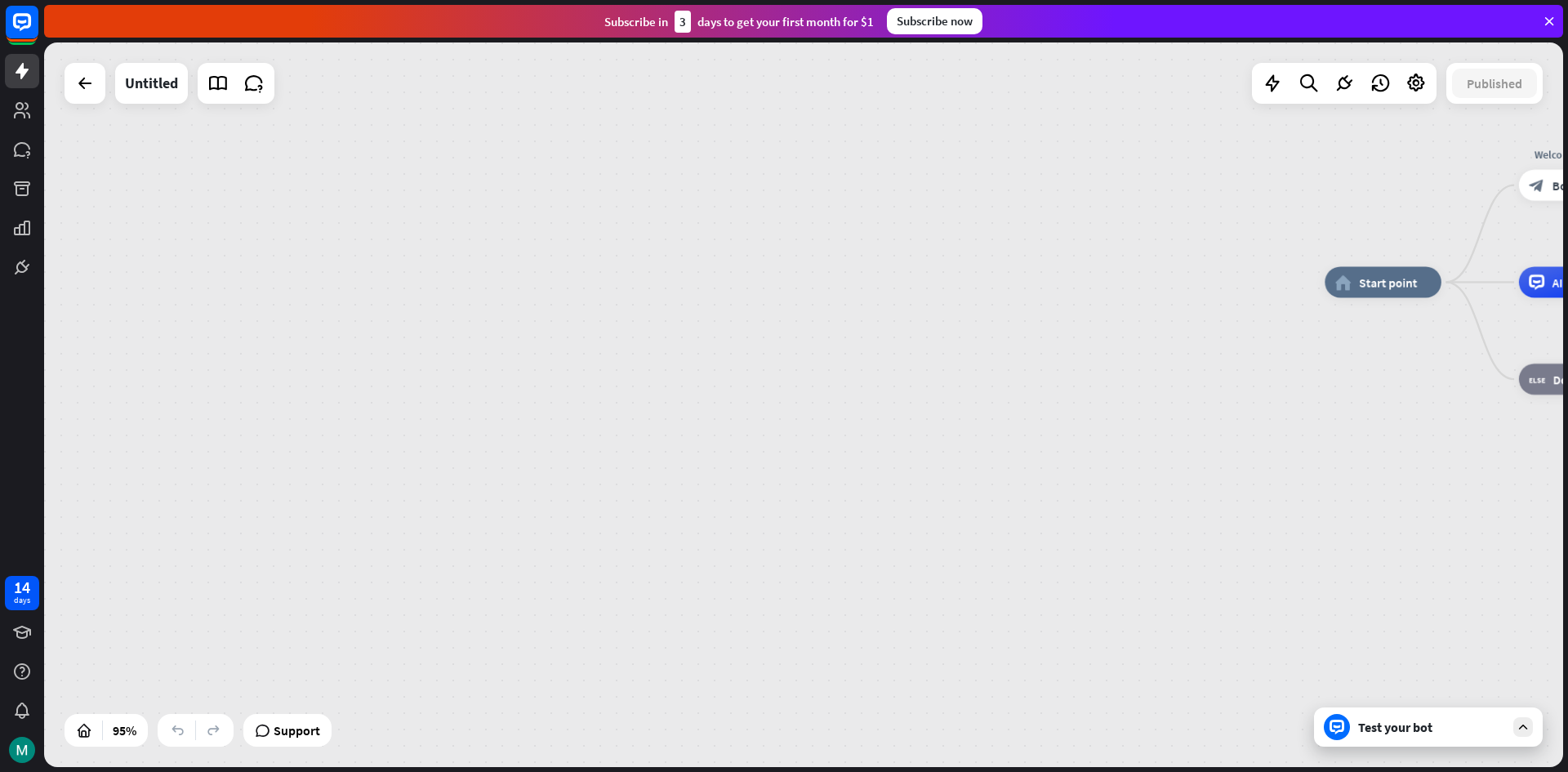
drag, startPoint x: 1280, startPoint y: 142, endPoint x: 1304, endPoint y: 138, distance: 24.3
click at [1304, 138] on div "home_2 Start point Welcome message block_bot_response Bot Response AI Assist bl…" at bounding box center [804, 405] width 1519 height 725
drag, startPoint x: 746, startPoint y: 163, endPoint x: 1222, endPoint y: 130, distance: 477.1
click at [1222, 130] on div "home_2 Start point Welcome message block_bot_response Bot Response AI Assist bl…" at bounding box center [804, 405] width 1519 height 725
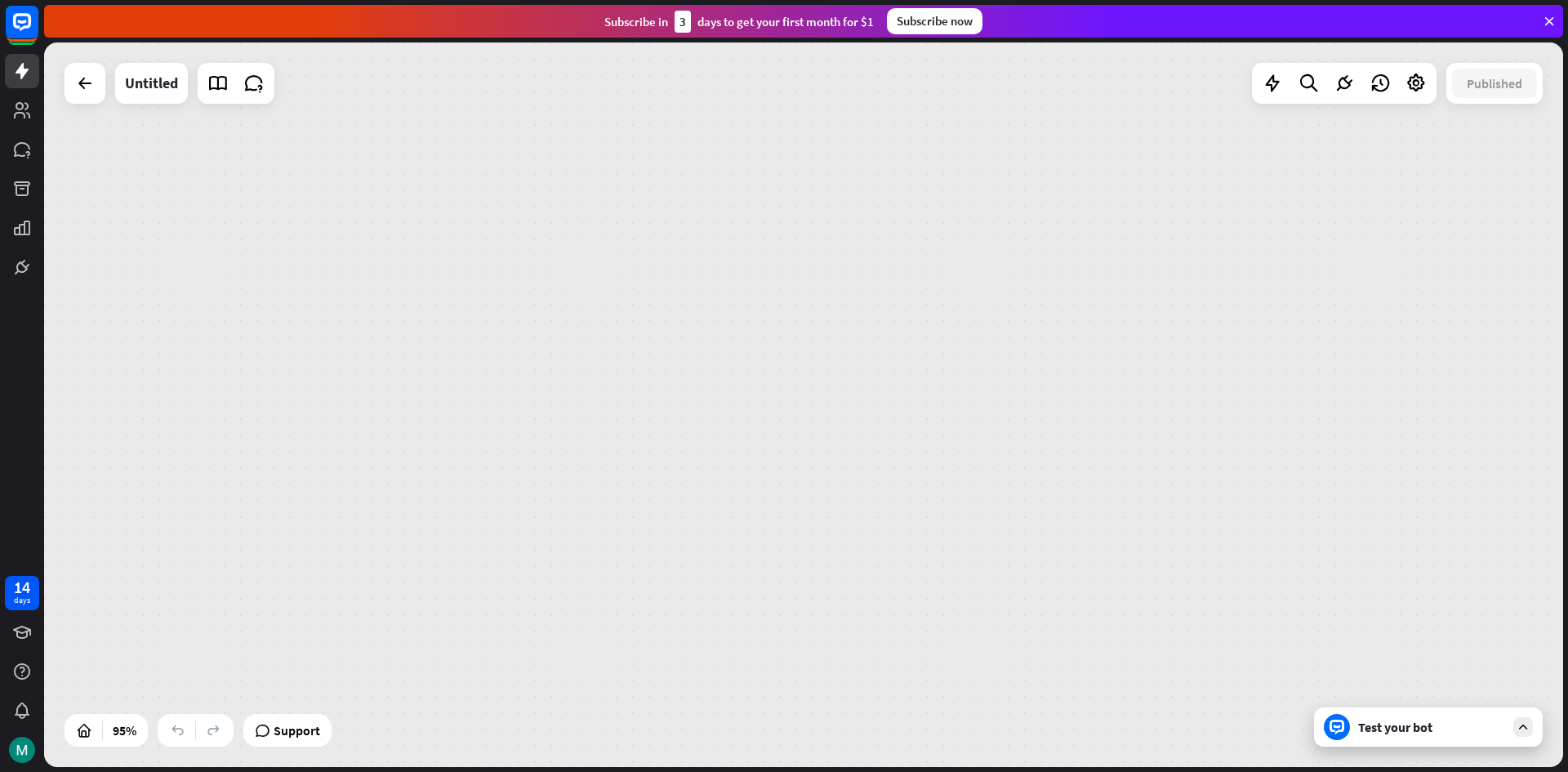
click at [1222, 130] on div "home_2 Start point Welcome message block_bot_response Bot Response AI Assist bl…" at bounding box center [804, 405] width 1519 height 725
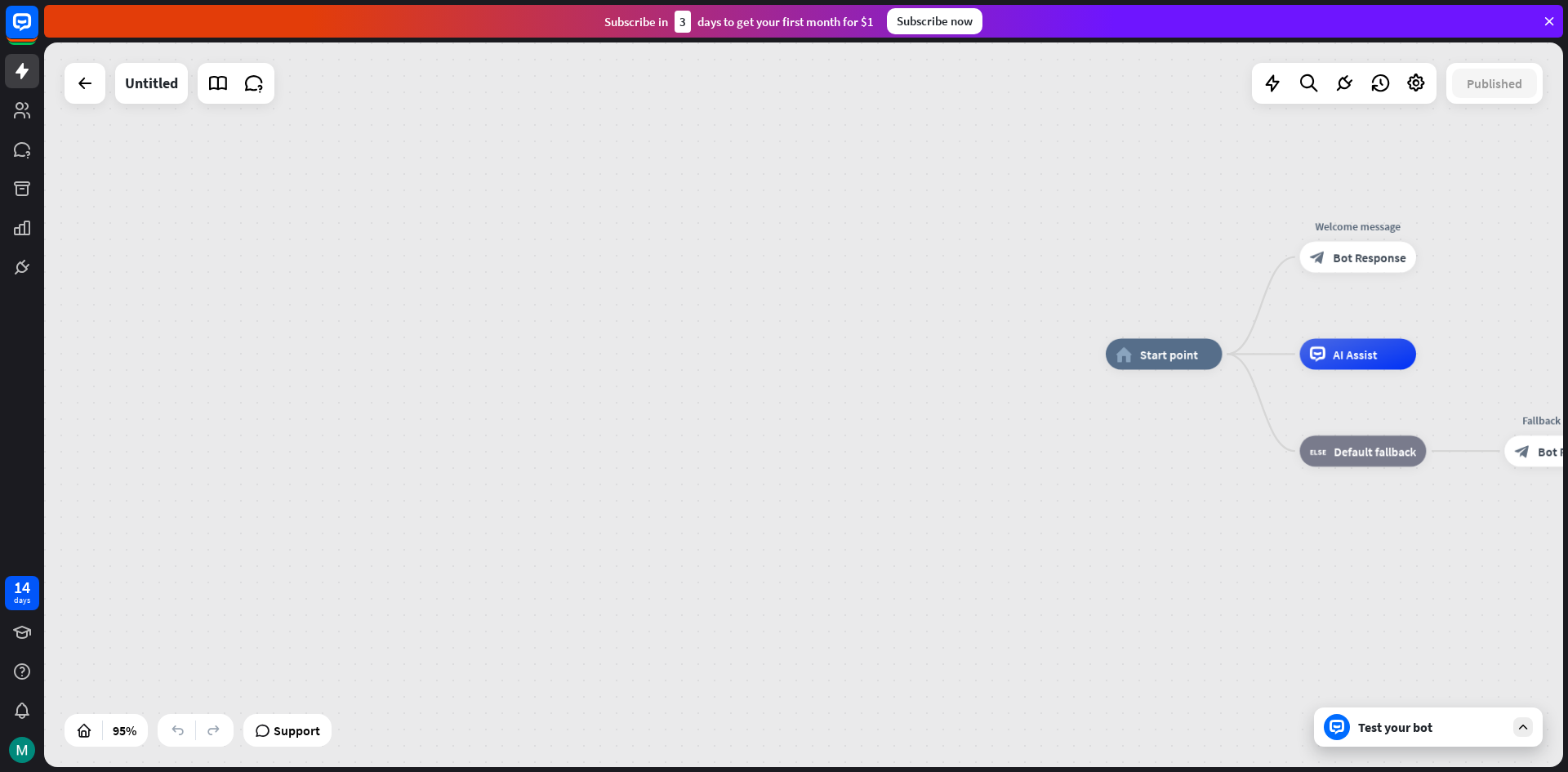
drag, startPoint x: 739, startPoint y: 222, endPoint x: 757, endPoint y: 199, distance: 29.2
click at [676, 236] on div "home_2 Start point Welcome message block_bot_response Bot Response AI Assist bl…" at bounding box center [804, 405] width 1519 height 725
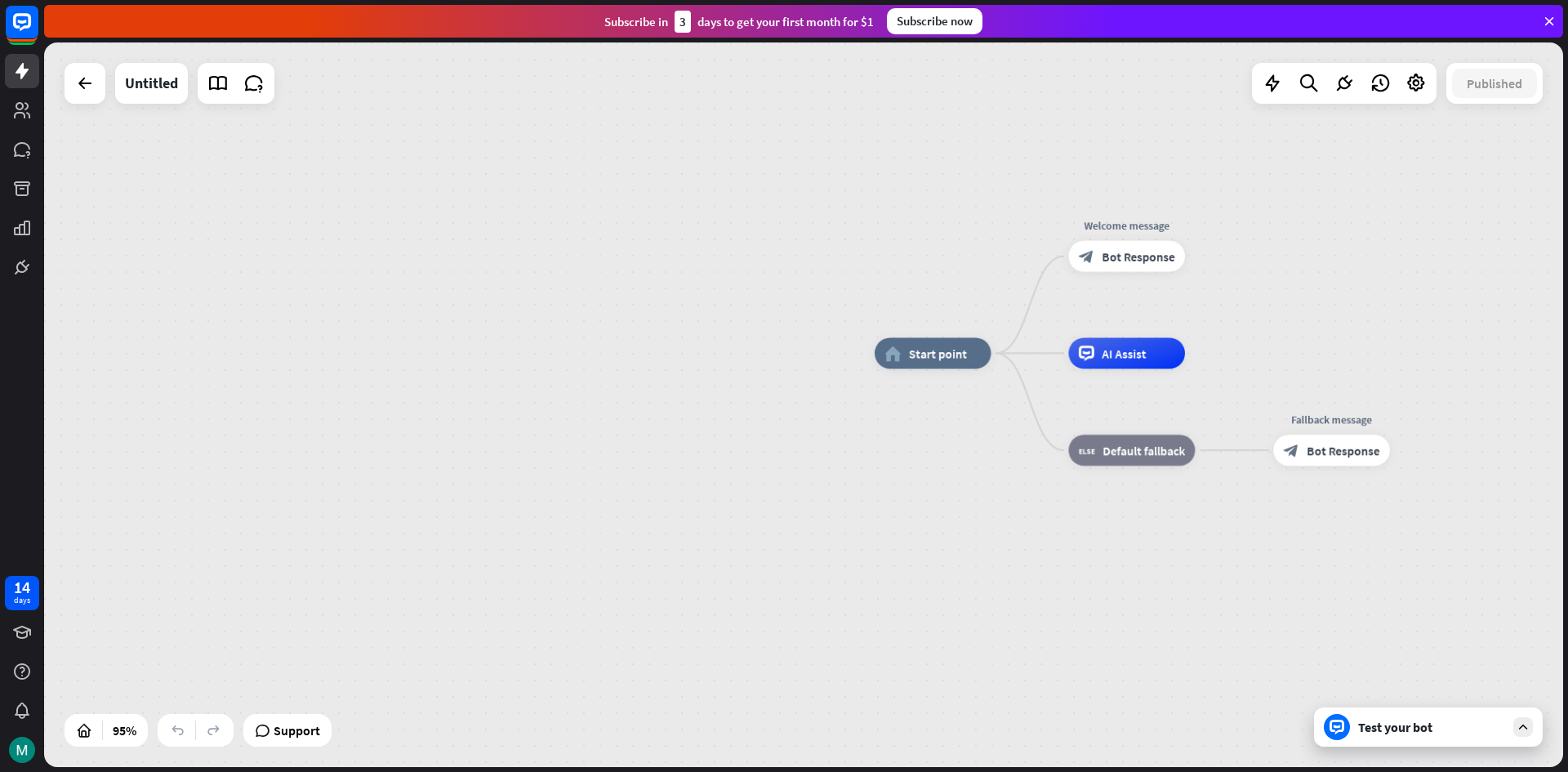
drag, startPoint x: 977, startPoint y: 156, endPoint x: 756, endPoint y: 156, distance: 221.0
click at [756, 156] on div "home_2 Start point Welcome message block_bot_response Bot Response AI Assist bl…" at bounding box center [804, 405] width 1519 height 725
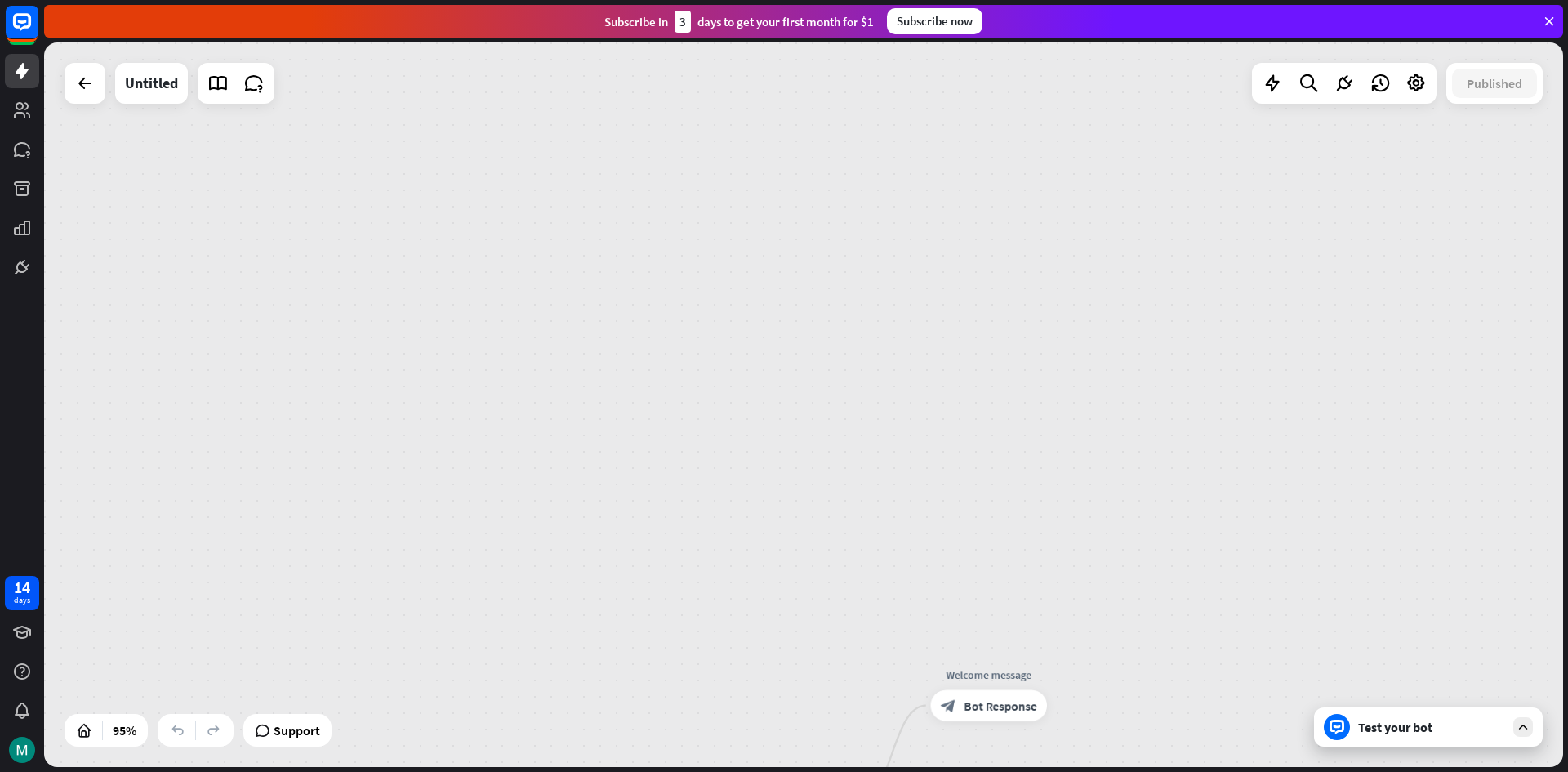
drag, startPoint x: 792, startPoint y: 133, endPoint x: 686, endPoint y: 504, distance: 385.8
click at [653, 580] on div "home_2 Start point Welcome message block_bot_response Bot Response AI Assist bl…" at bounding box center [804, 405] width 1519 height 725
drag, startPoint x: 775, startPoint y: 389, endPoint x: 758, endPoint y: 451, distance: 64.3
click at [758, 451] on div "home_2 Start point Welcome message block_bot_response Bot Response AI Assist bl…" at bounding box center [804, 405] width 1519 height 725
drag, startPoint x: 822, startPoint y: 262, endPoint x: 769, endPoint y: 389, distance: 137.6
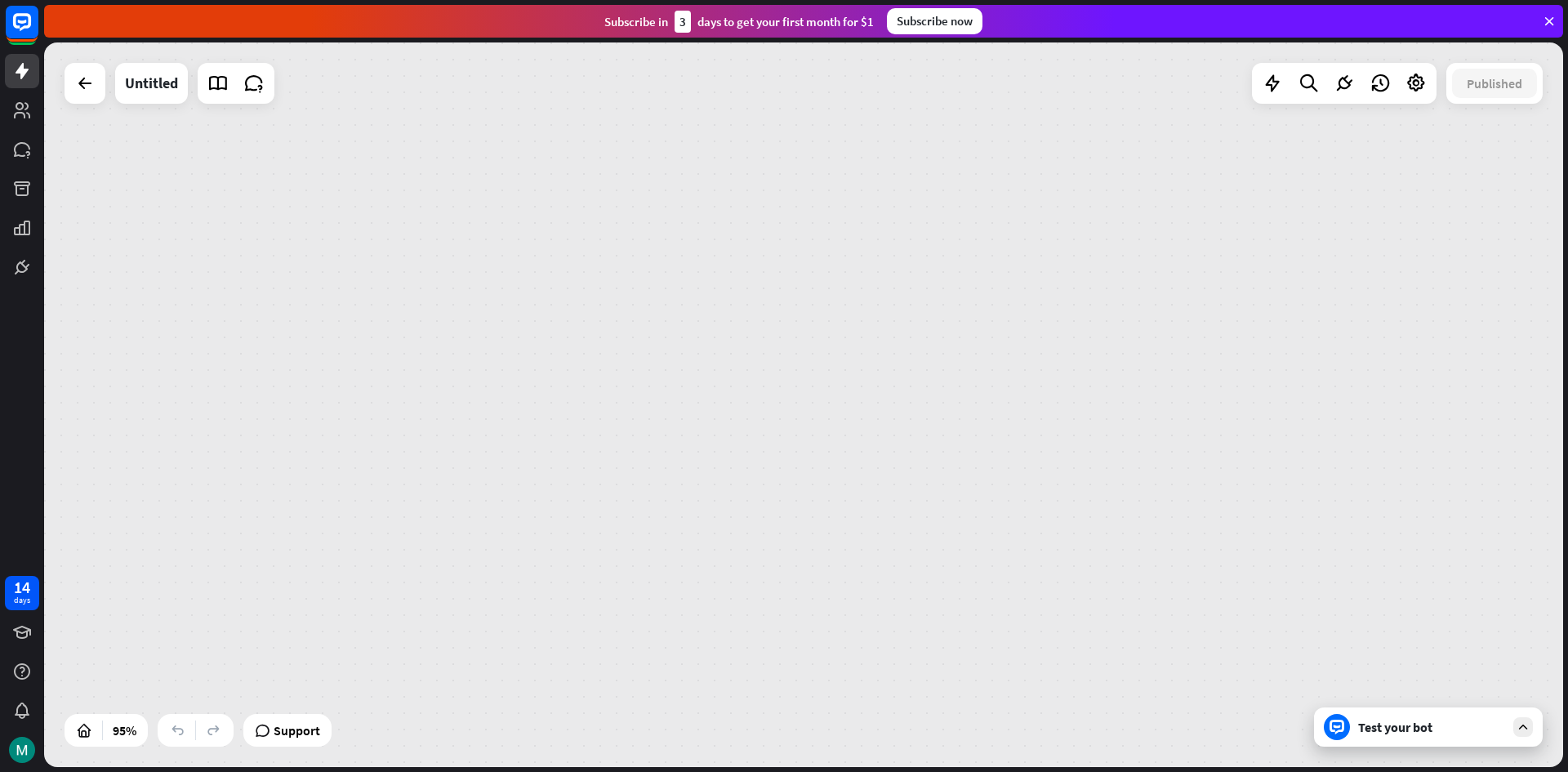
click at [781, 504] on div "home_2 Start point Welcome message block_bot_response Bot Response AI Assist bl…" at bounding box center [804, 405] width 1519 height 725
click at [782, 505] on div "home_2 Start point Welcome message block_bot_response Bot Response AI Assist bl…" at bounding box center [804, 405] width 1519 height 725
drag, startPoint x: 779, startPoint y: 349, endPoint x: 801, endPoint y: 202, distance: 148.6
click at [811, 183] on div "home_2 Start point Welcome message block_bot_response Bot Response AI Assist bl…" at bounding box center [804, 405] width 1519 height 725
drag, startPoint x: 769, startPoint y: 336, endPoint x: 810, endPoint y: 235, distance: 109.0
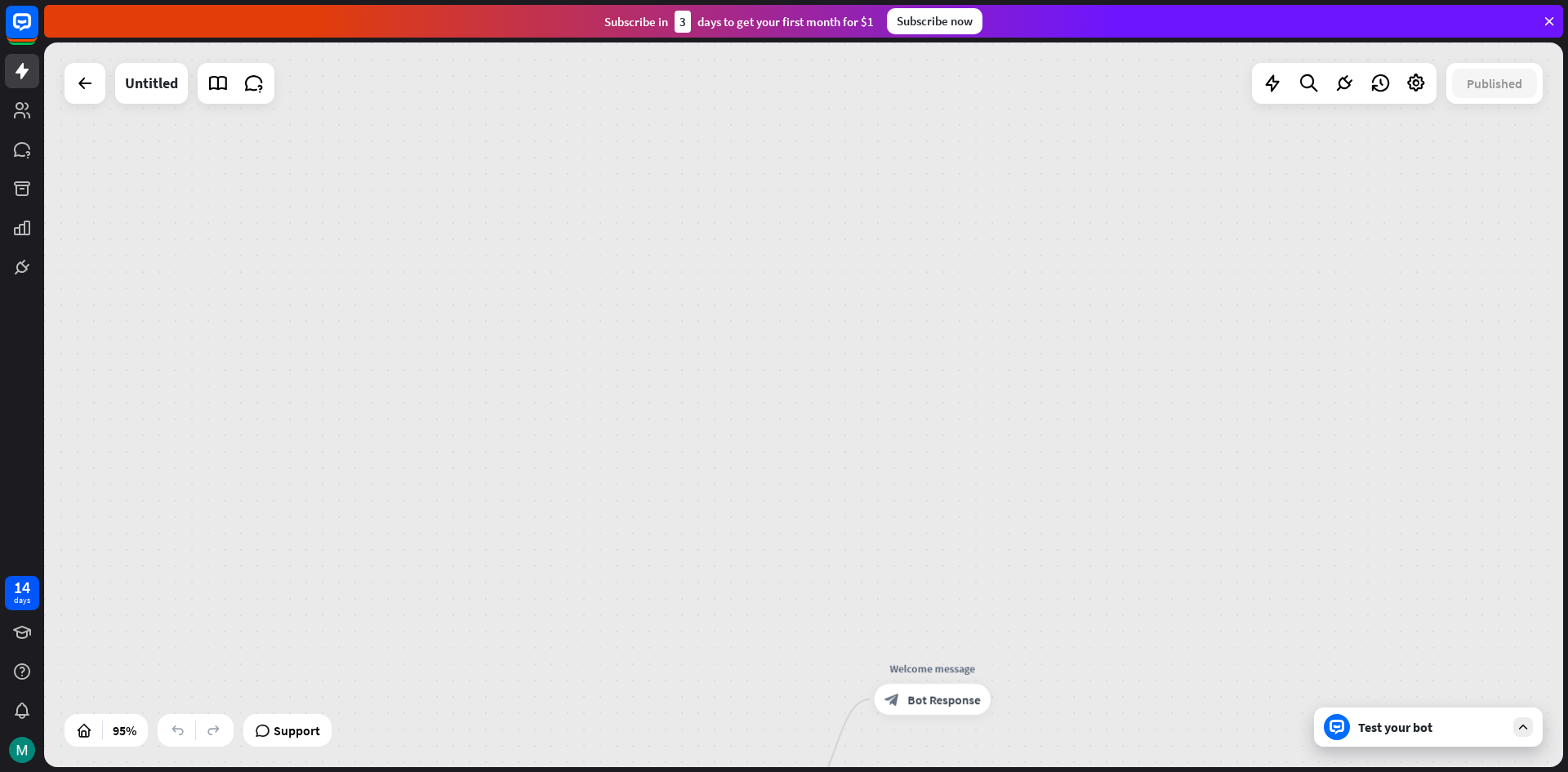
click at [810, 238] on div "home_2 Start point Welcome message block_bot_response Bot Response AI Assist bl…" at bounding box center [804, 405] width 1519 height 725
click at [810, 235] on div "home_2 Start point Welcome message block_bot_response Bot Response AI Assist bl…" at bounding box center [804, 405] width 1519 height 725
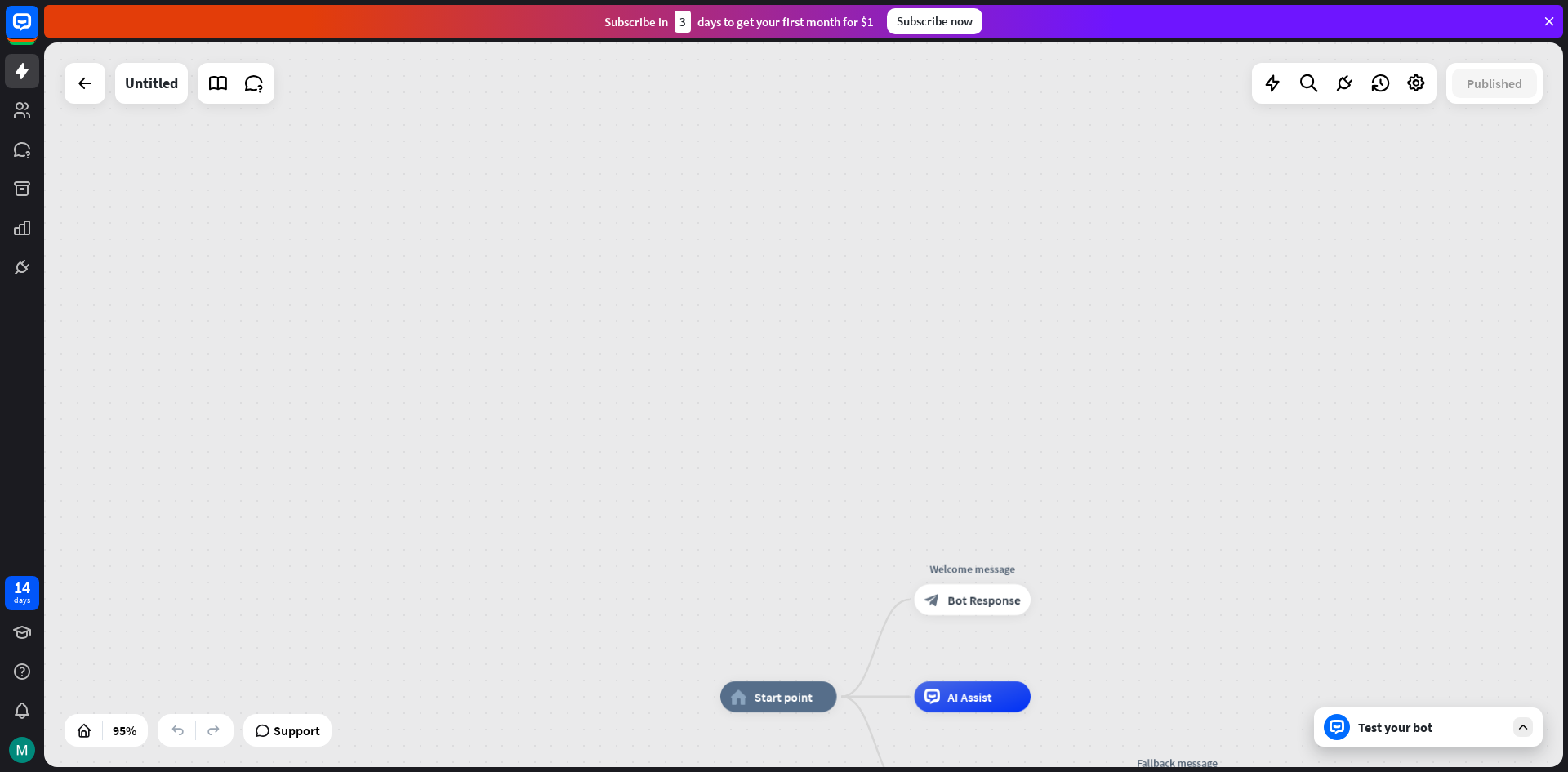
drag, startPoint x: 798, startPoint y: 262, endPoint x: 831, endPoint y: 191, distance: 78.3
click at [820, 211] on div "home_2 Start point Welcome message block_bot_response Bot Response AI Assist bl…" at bounding box center [804, 405] width 1519 height 725
click at [830, 192] on div "home_2 Start point Welcome message block_bot_response Bot Response AI Assist bl…" at bounding box center [804, 405] width 1519 height 725
click at [831, 191] on div "home_2 Start point Welcome message block_bot_response Bot Response AI Assist bl…" at bounding box center [804, 405] width 1519 height 725
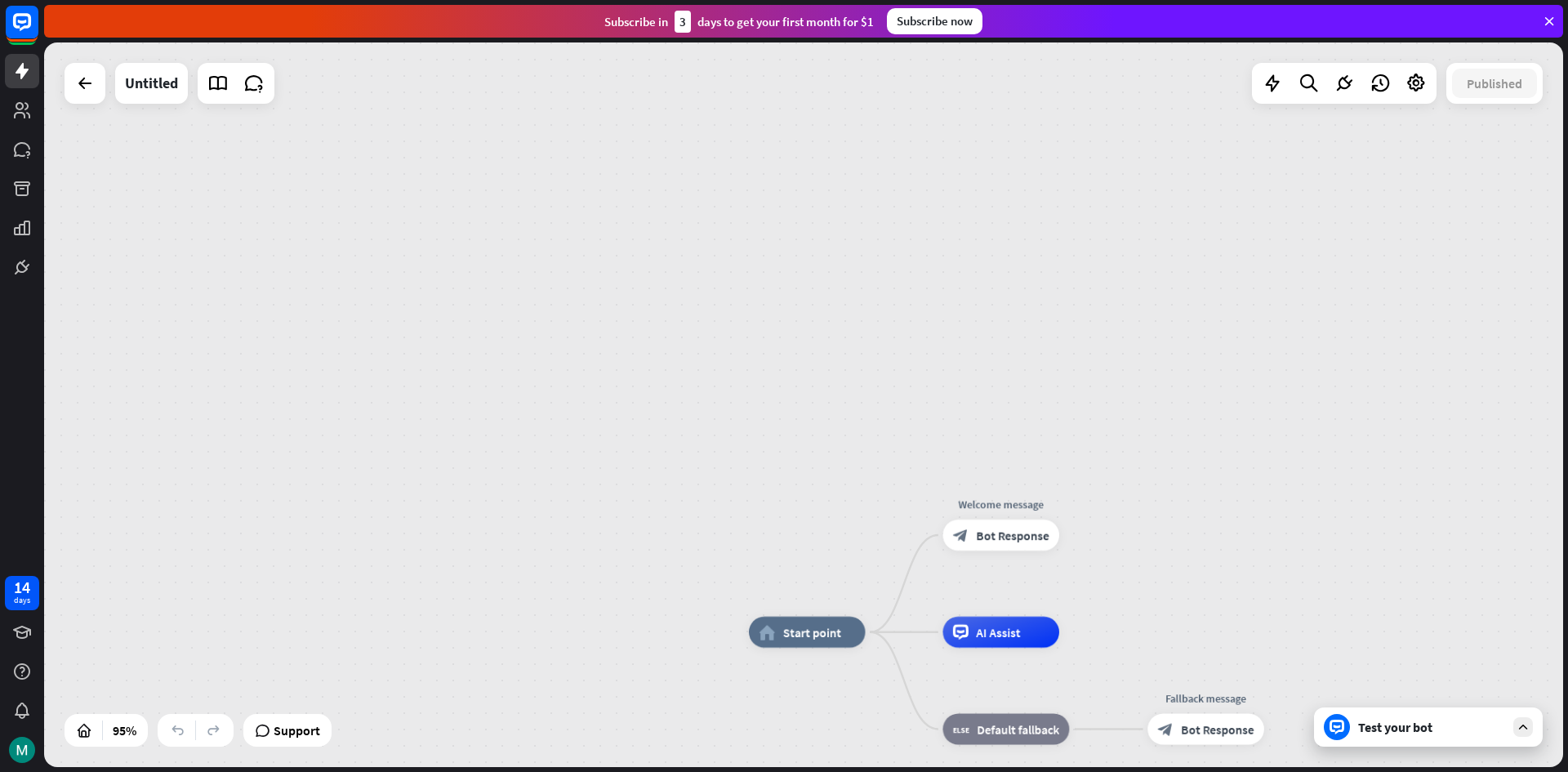
drag, startPoint x: 834, startPoint y: 179, endPoint x: 858, endPoint y: 120, distance: 63.7
click at [842, 156] on div "home_2 Start point Welcome message block_bot_response Bot Response AI Assist bl…" at bounding box center [804, 405] width 1519 height 725
click at [851, 137] on div "home_2 Start point Welcome message block_bot_response Bot Response AI Assist bl…" at bounding box center [804, 405] width 1519 height 725
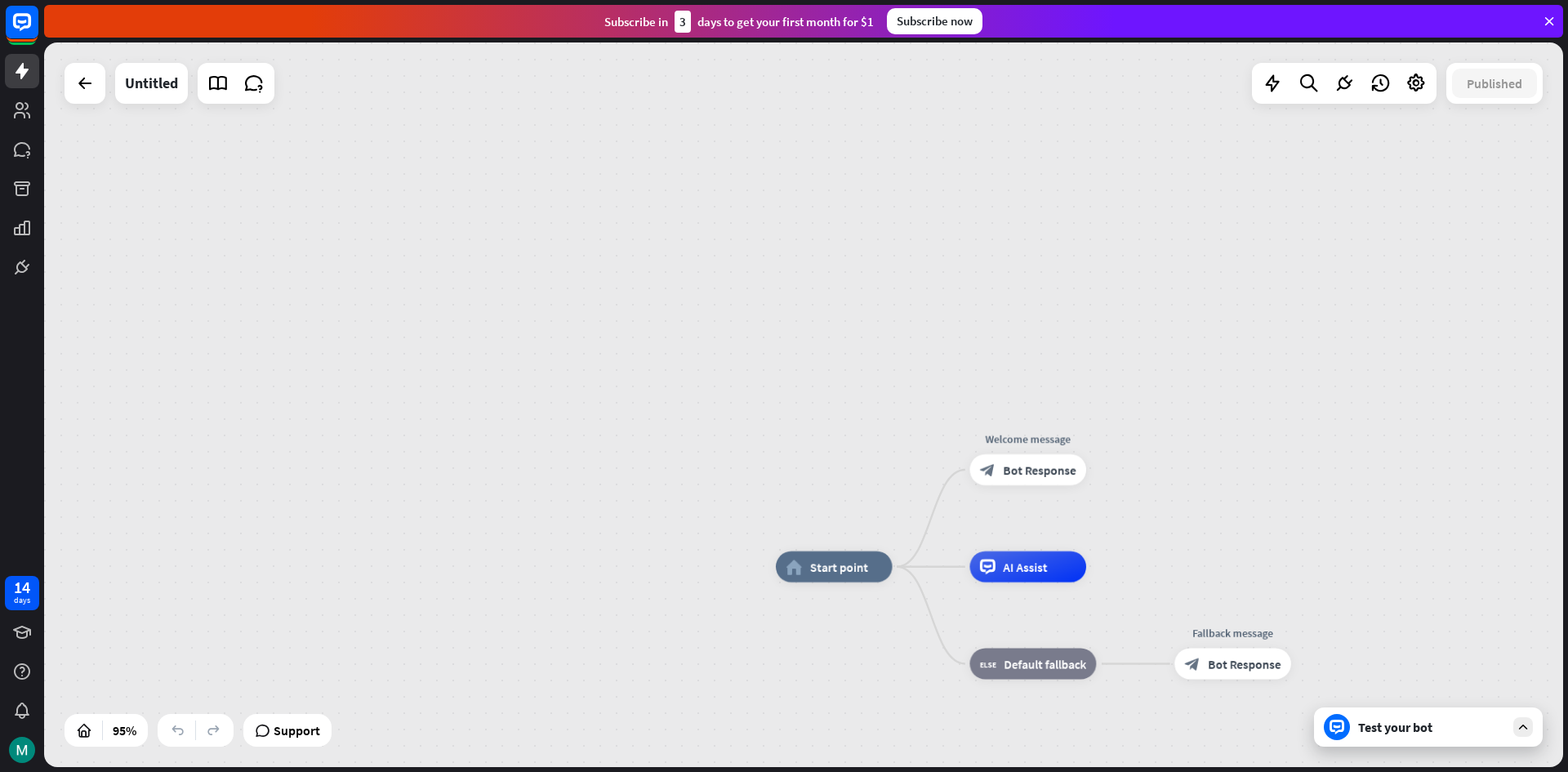
click at [858, 120] on div "home_2 Start point Welcome message block_bot_response Bot Response AI Assist bl…" at bounding box center [804, 405] width 1519 height 725
drag, startPoint x: 815, startPoint y: 217, endPoint x: 884, endPoint y: 110, distance: 127.3
click at [884, 110] on div "home_2 Start point Welcome message block_bot_response Bot Response AI Assist bl…" at bounding box center [804, 405] width 1519 height 725
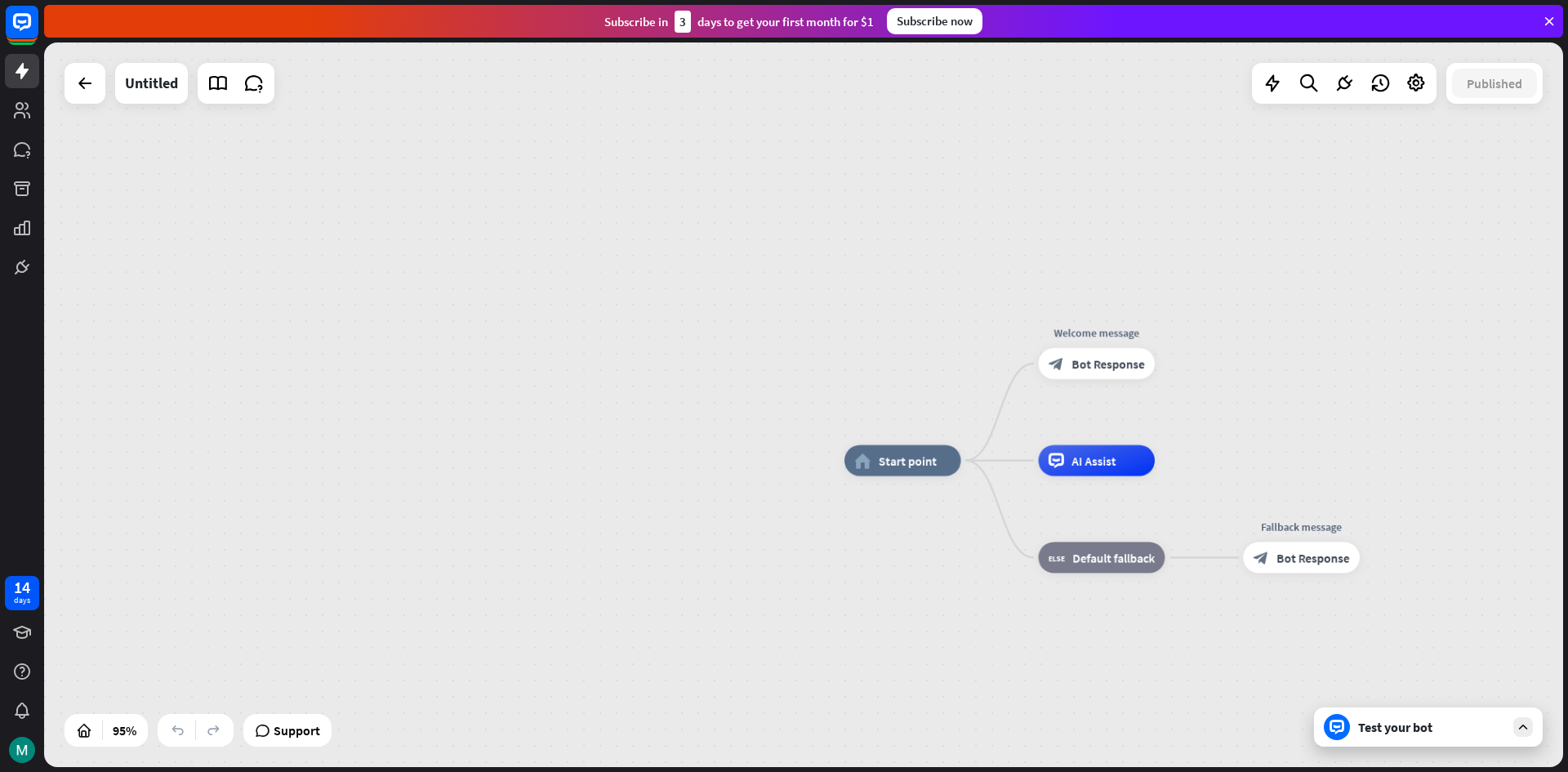
drag, startPoint x: 847, startPoint y: 162, endPoint x: 925, endPoint y: 38, distance: 146.5
click at [877, 118] on div "home_2 Start point Welcome message block_bot_response Bot Response AI Assist bl…" at bounding box center [804, 405] width 1519 height 725
drag, startPoint x: 925, startPoint y: 38, endPoint x: 905, endPoint y: 59, distance: 29.0
click at [923, 39] on div "close Product Help First steps Get started with ChatBot Help Center Follow step…" at bounding box center [806, 386] width 1523 height 772
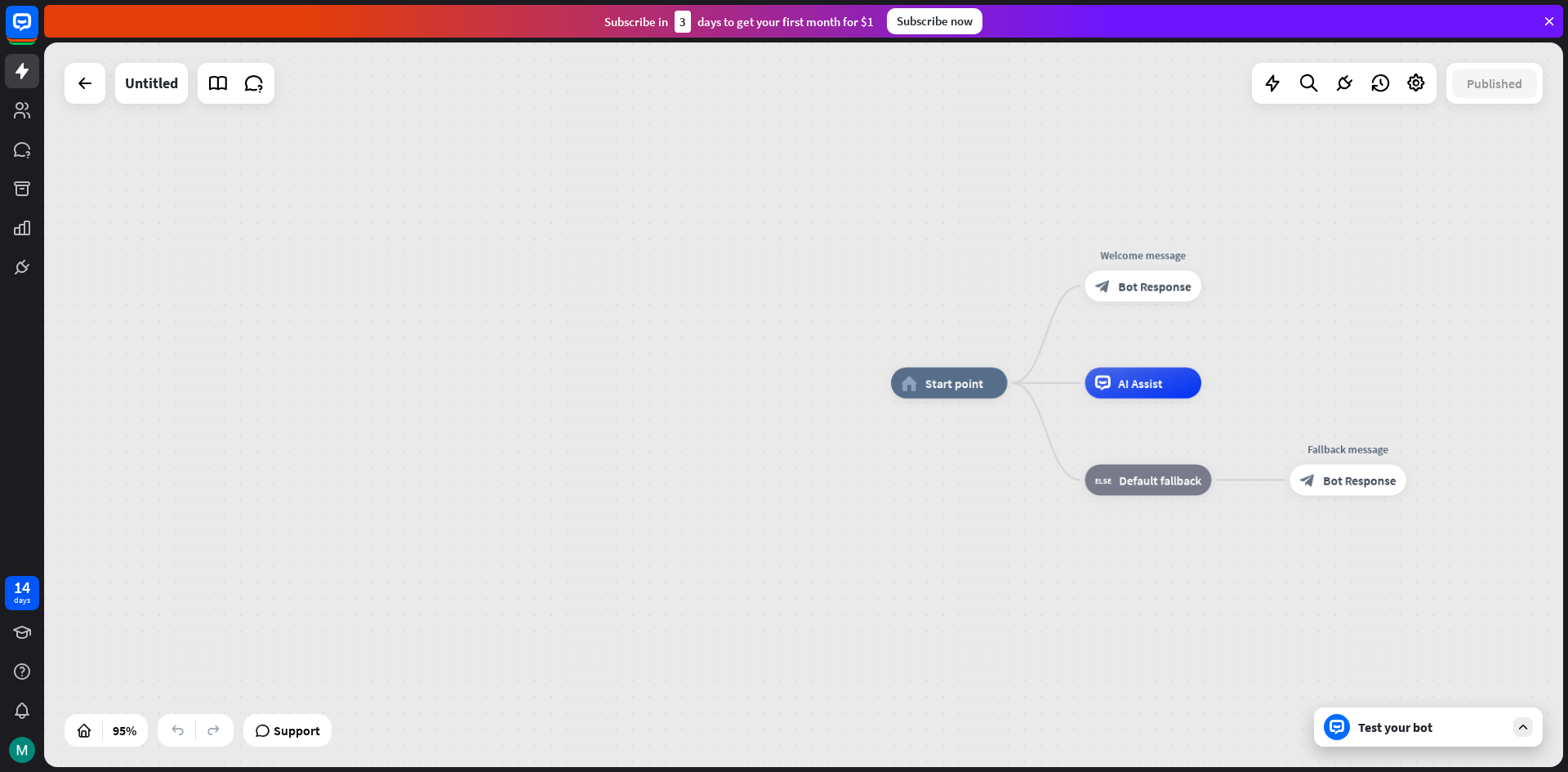
drag, startPoint x: 706, startPoint y: 250, endPoint x: 1057, endPoint y: 15, distance: 422.4
click at [945, 94] on div "home_2 Start point Welcome message block_bot_response Bot Response AI Assist bl…" at bounding box center [804, 405] width 1519 height 725
click at [1060, 11] on div "close Product Help First steps Get started with ChatBot Help Center Follow step…" at bounding box center [806, 386] width 1523 height 772
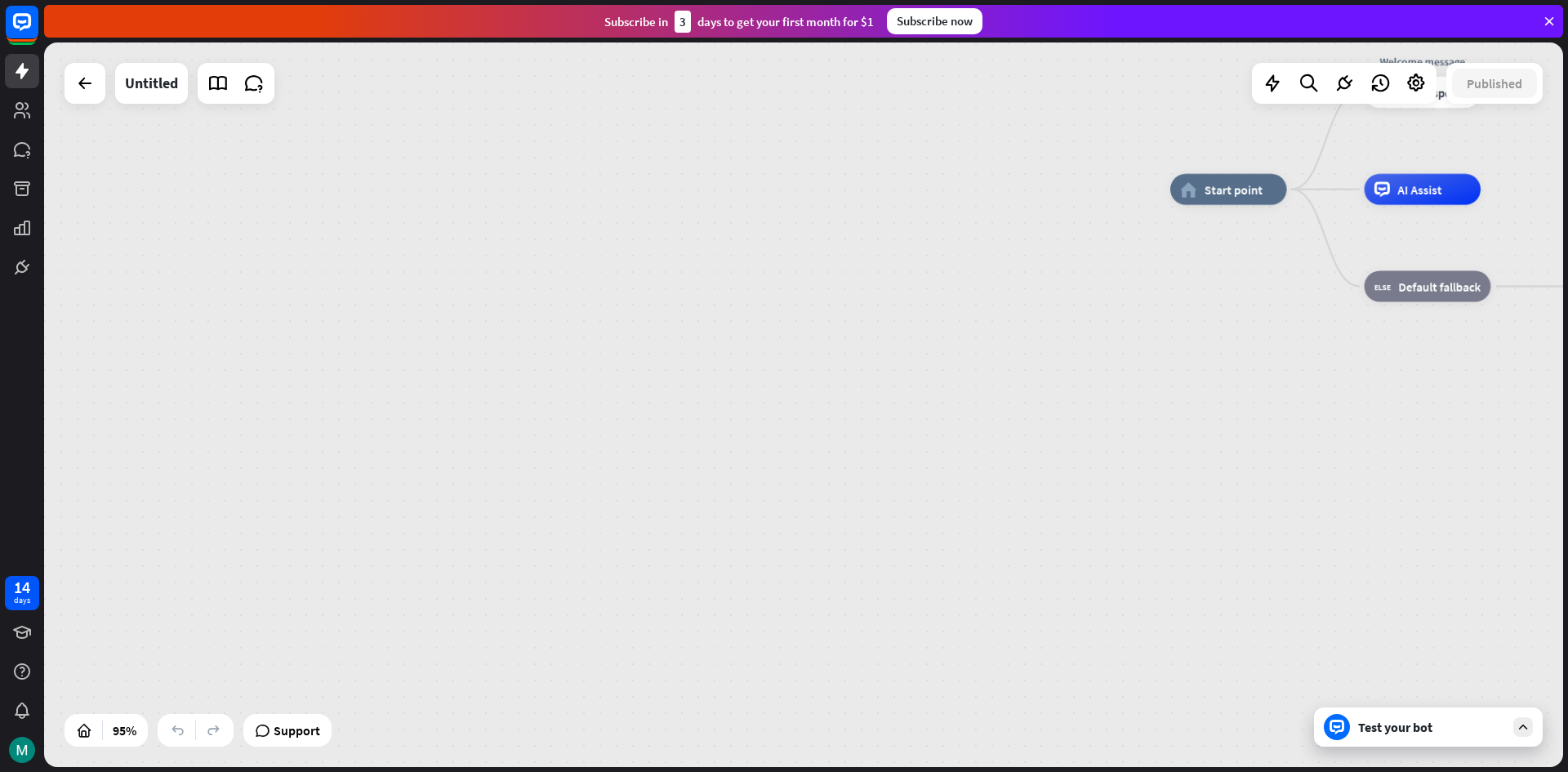
drag, startPoint x: 603, startPoint y: 427, endPoint x: 809, endPoint y: 174, distance: 326.3
click at [784, 207] on div "home_2 Start point Welcome message block_bot_response Bot Response AI Assist bl…" at bounding box center [804, 405] width 1519 height 725
click at [809, 174] on div "home_2 Start point Welcome message block_bot_response Bot Response AI Assist bl…" at bounding box center [804, 405] width 1519 height 725
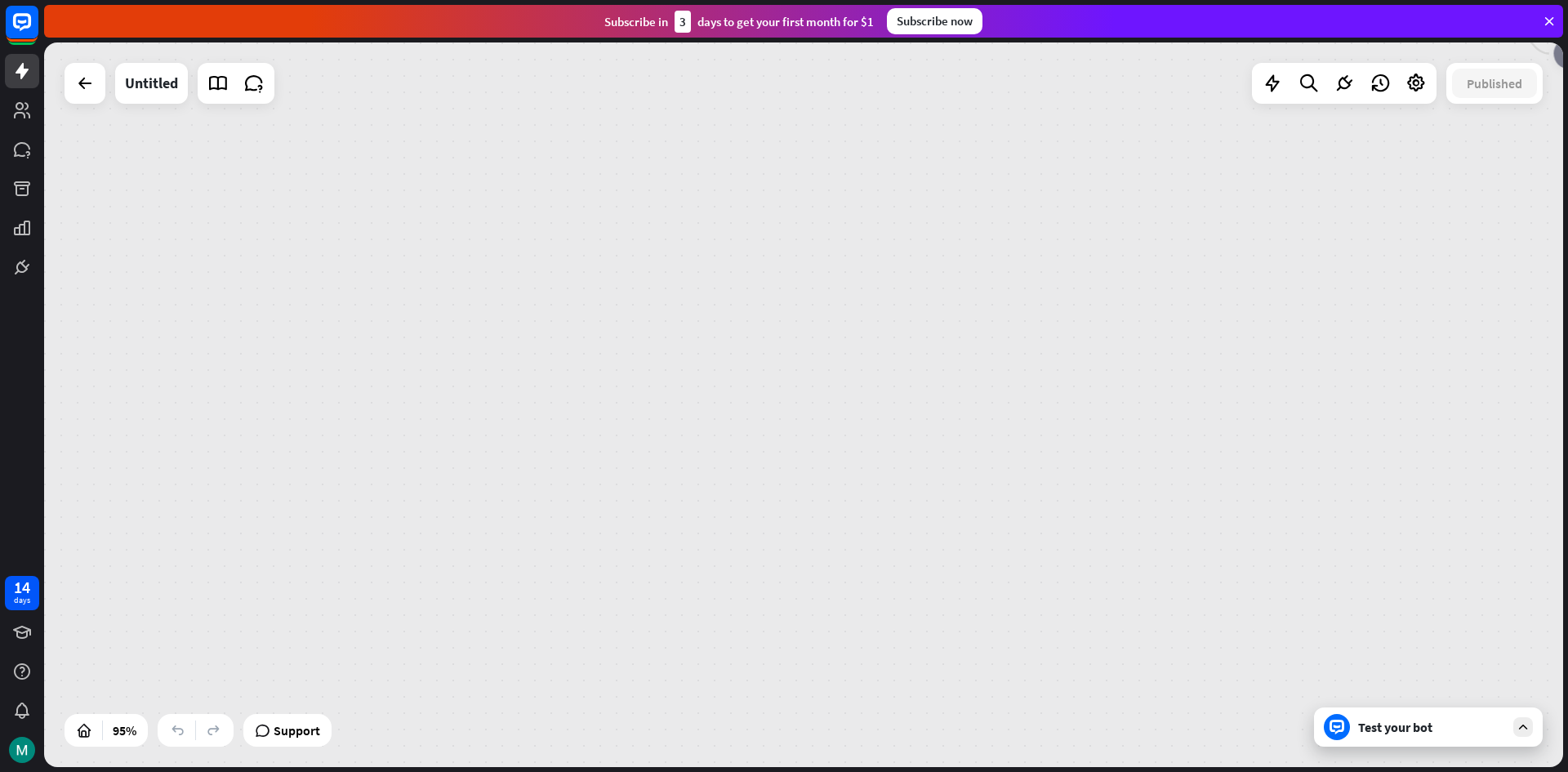
click at [811, 170] on div "home_2 Start point Welcome message block_bot_response Bot Response AI Assist bl…" at bounding box center [804, 405] width 1519 height 725
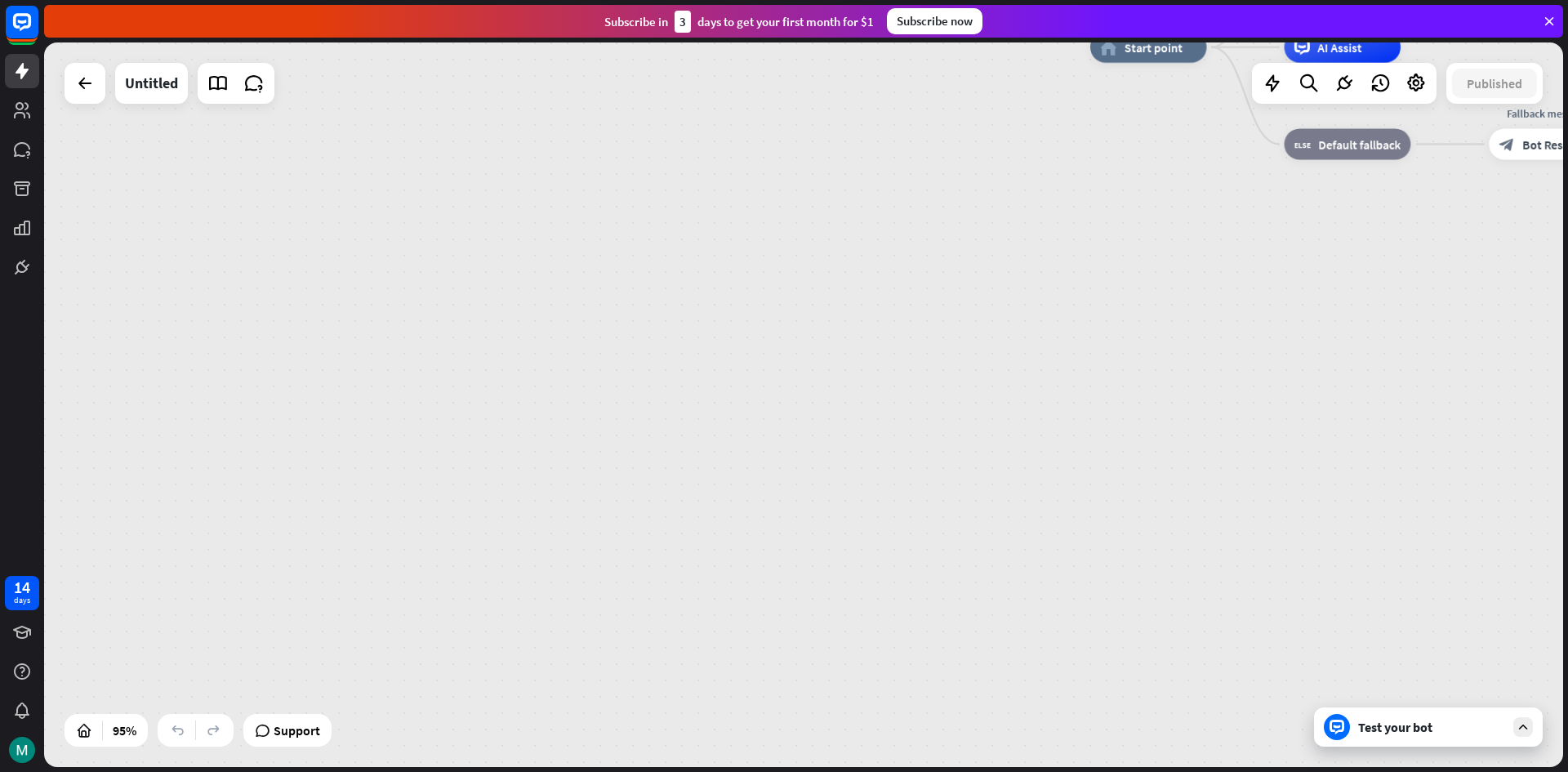
drag, startPoint x: 845, startPoint y: 362, endPoint x: 556, endPoint y: 469, distance: 308.2
click at [562, 463] on div "home_2 Start point Welcome message block_bot_response Bot Response AI Assist bl…" at bounding box center [804, 405] width 1519 height 725
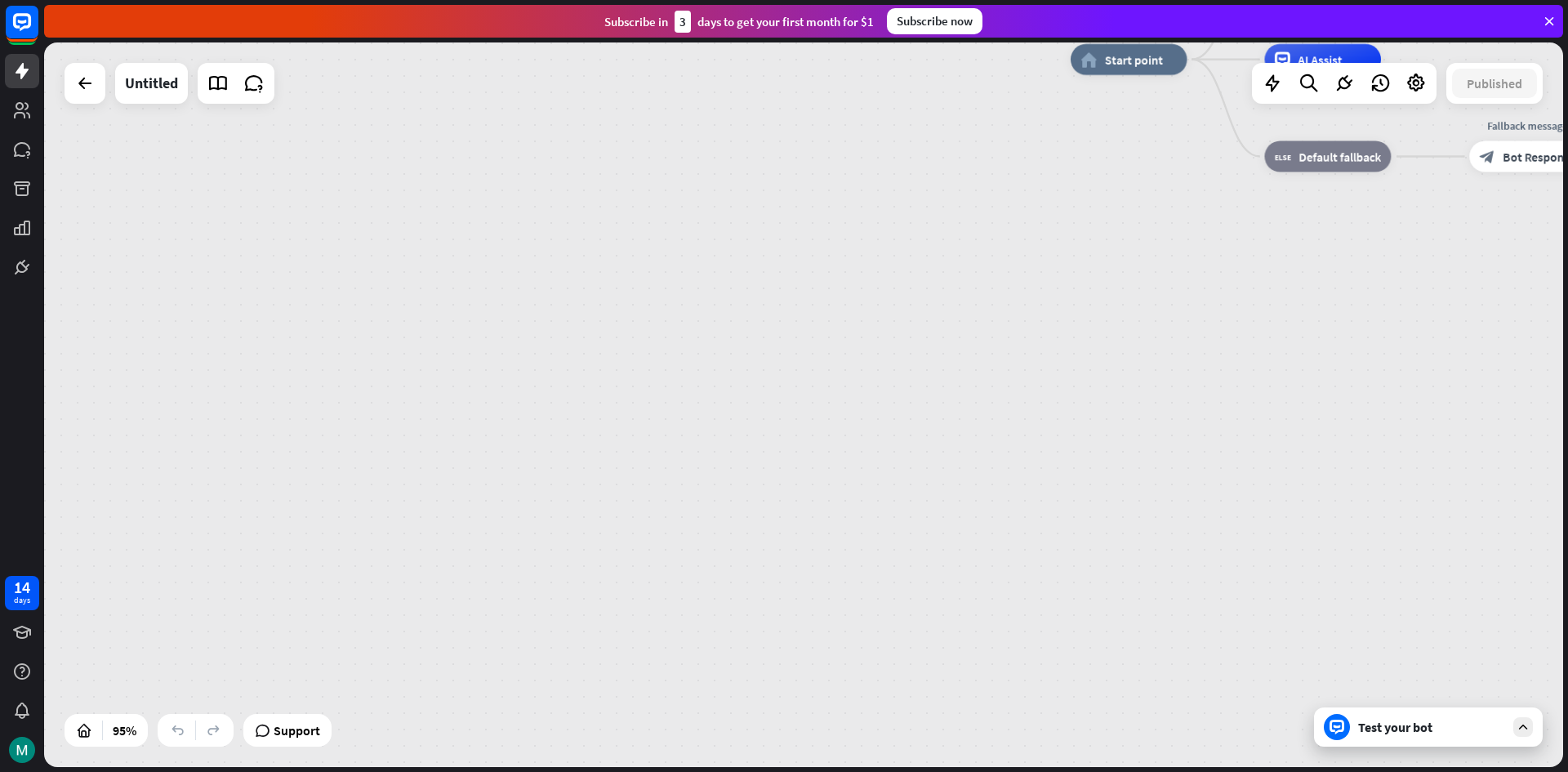
drag, startPoint x: 820, startPoint y: 395, endPoint x: 665, endPoint y: 384, distance: 155.4
click at [815, 395] on div "home_2 Start point Welcome message block_bot_response Bot Response AI Assist bl…" at bounding box center [804, 405] width 1519 height 725
click at [784, 392] on div "home_2 Start point Welcome message block_bot_response Bot Response AI Assist bl…" at bounding box center [804, 405] width 1519 height 725
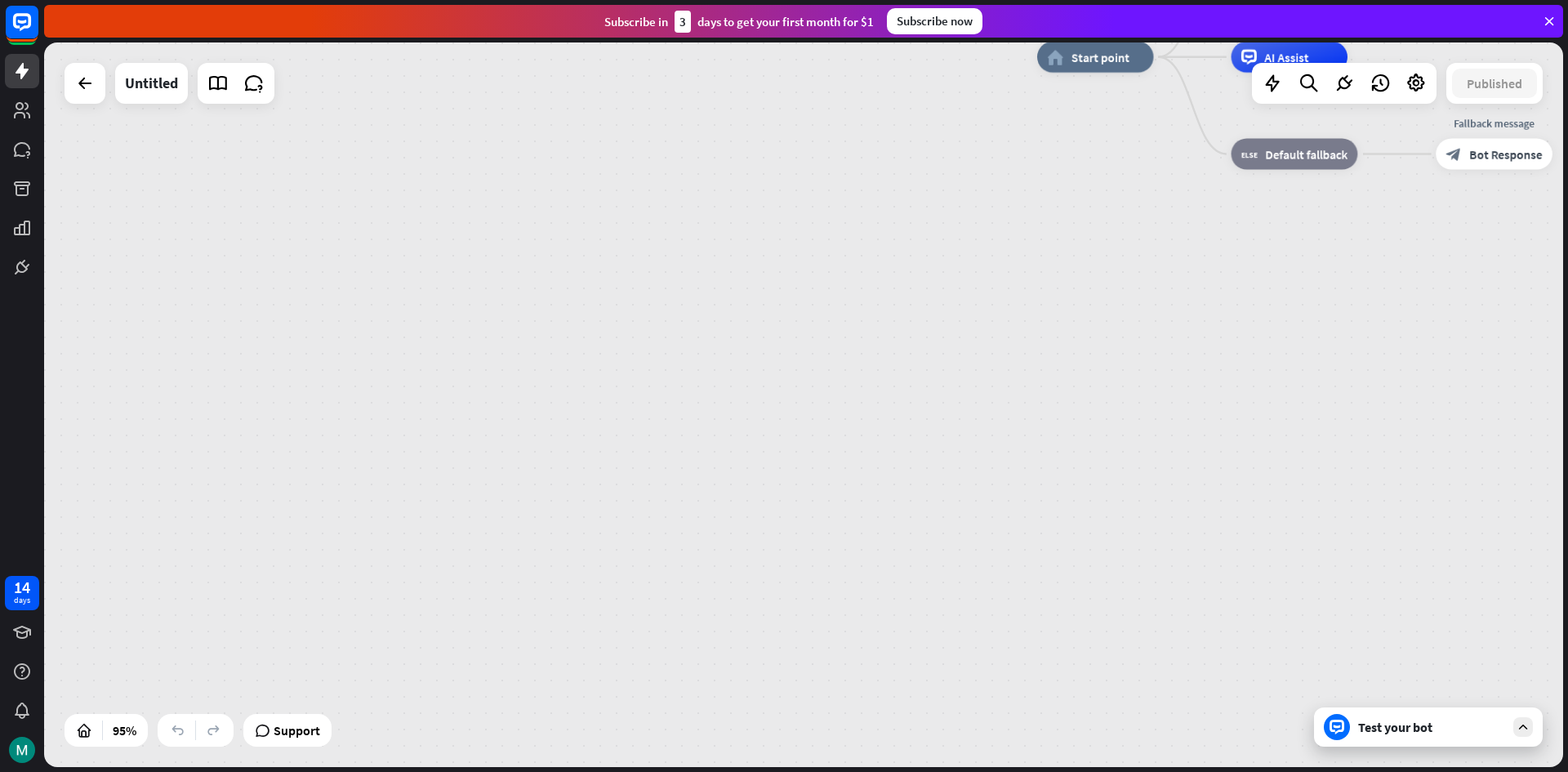
drag
click at [655, 393] on div "home_2 Start point Welcome message block_bot_response Bot Response AI Assist bl…" at bounding box center [804, 405] width 1519 height 725
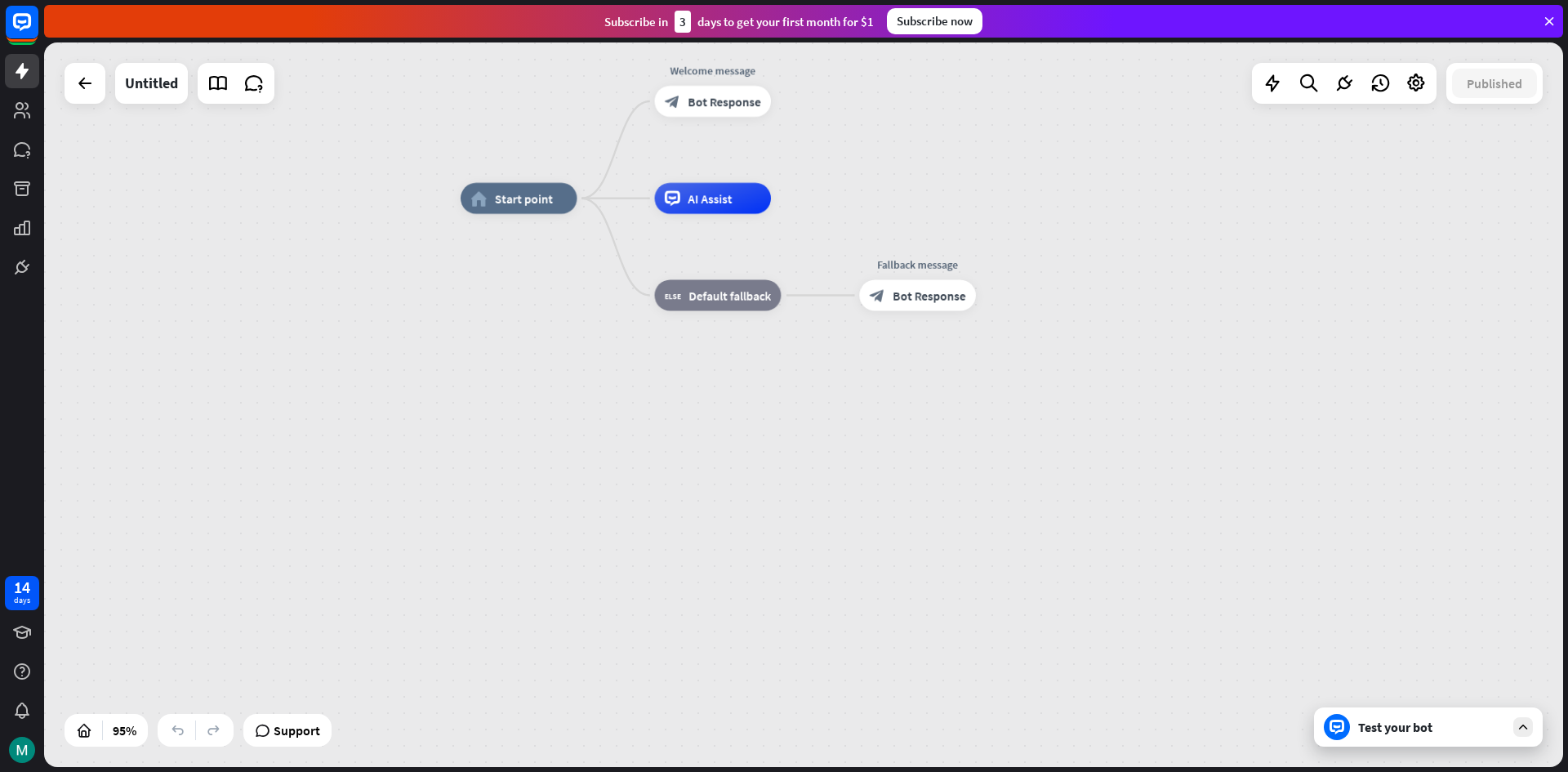
click at [538, 421] on div "home_2 Start point Welcome message block_bot_response Bot Response AI Assist bl…" at bounding box center [1182, 542] width 1443 height 689
click at [821, 372] on div "home_2 Start point Welcome message block_bot_response Bot Response AI Assist bl…" at bounding box center [804, 405] width 1519 height 725
click at [816, 414] on div "home_2 Start point Welcome message block_bot_response Bot Response AI Assist bl…" at bounding box center [804, 405] width 1519 height 725
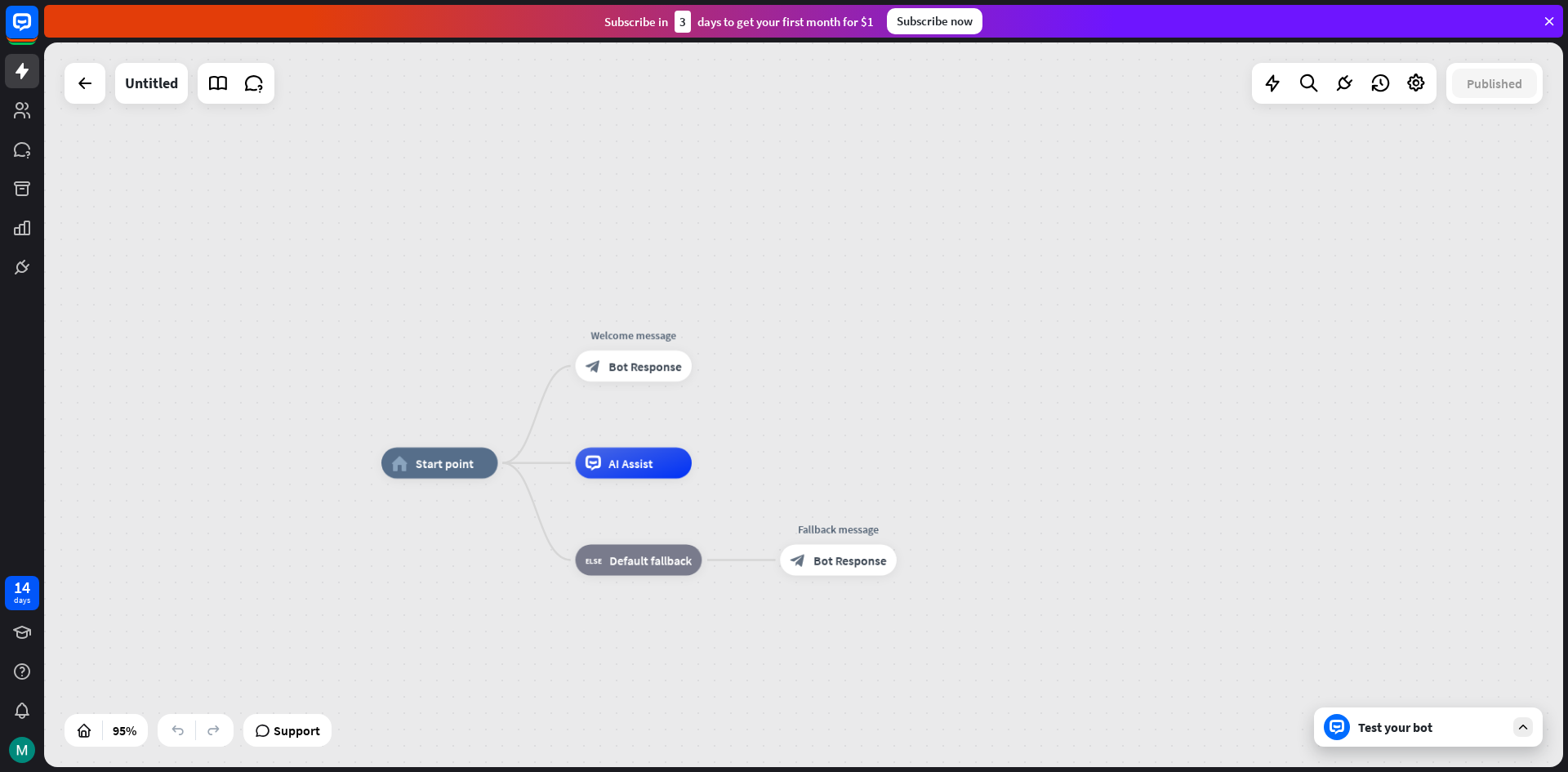
click at [871, 405] on div "home_2 Start point Welcome message block_bot_response Bot Response AI Assist bl…" at bounding box center [804, 405] width 1519 height 725
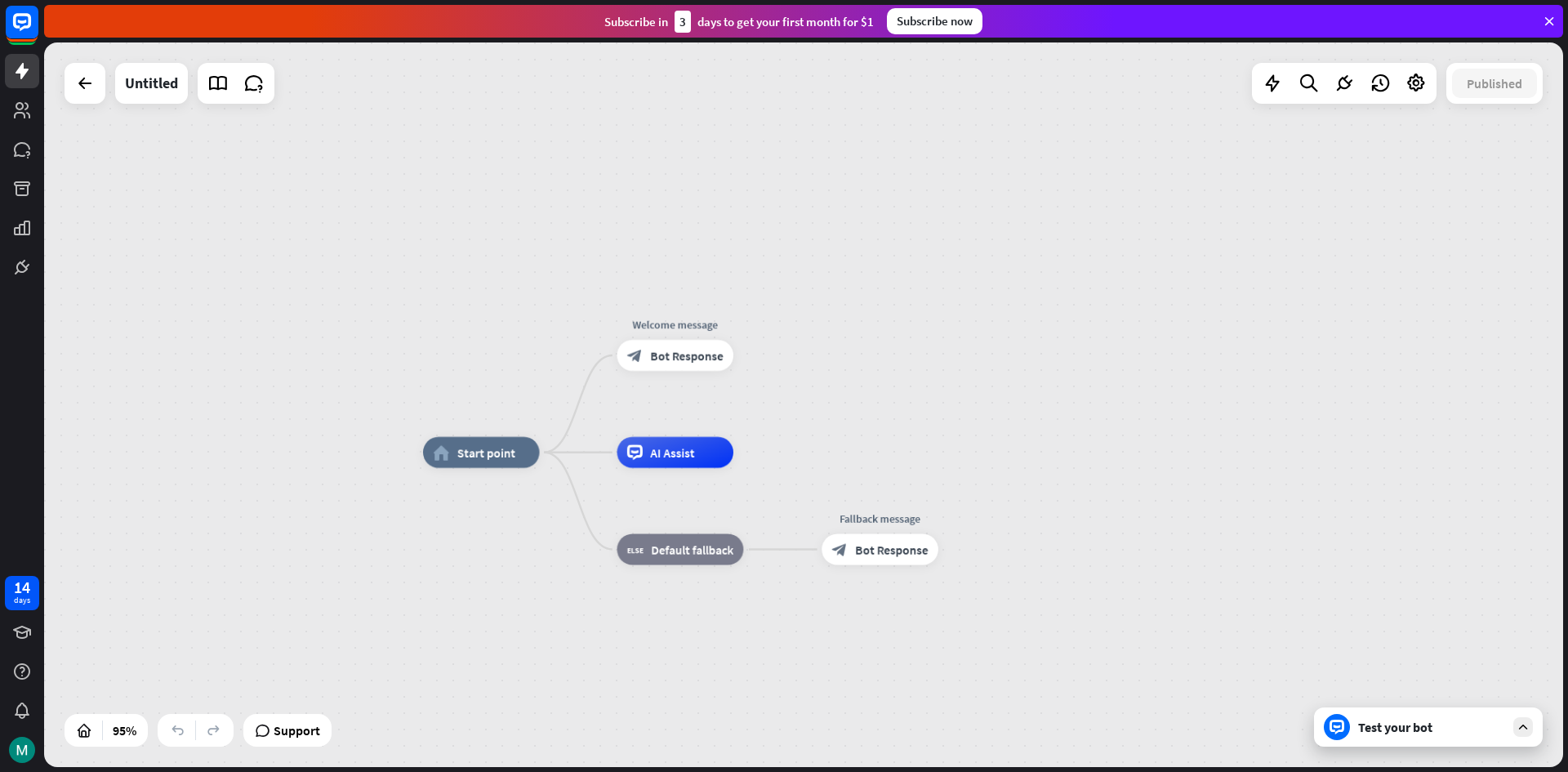
click at [928, 374] on div "home_2 Start point Welcome message block_bot_response Bot Response AI Assist bl…" at bounding box center [804, 405] width 1519 height 725
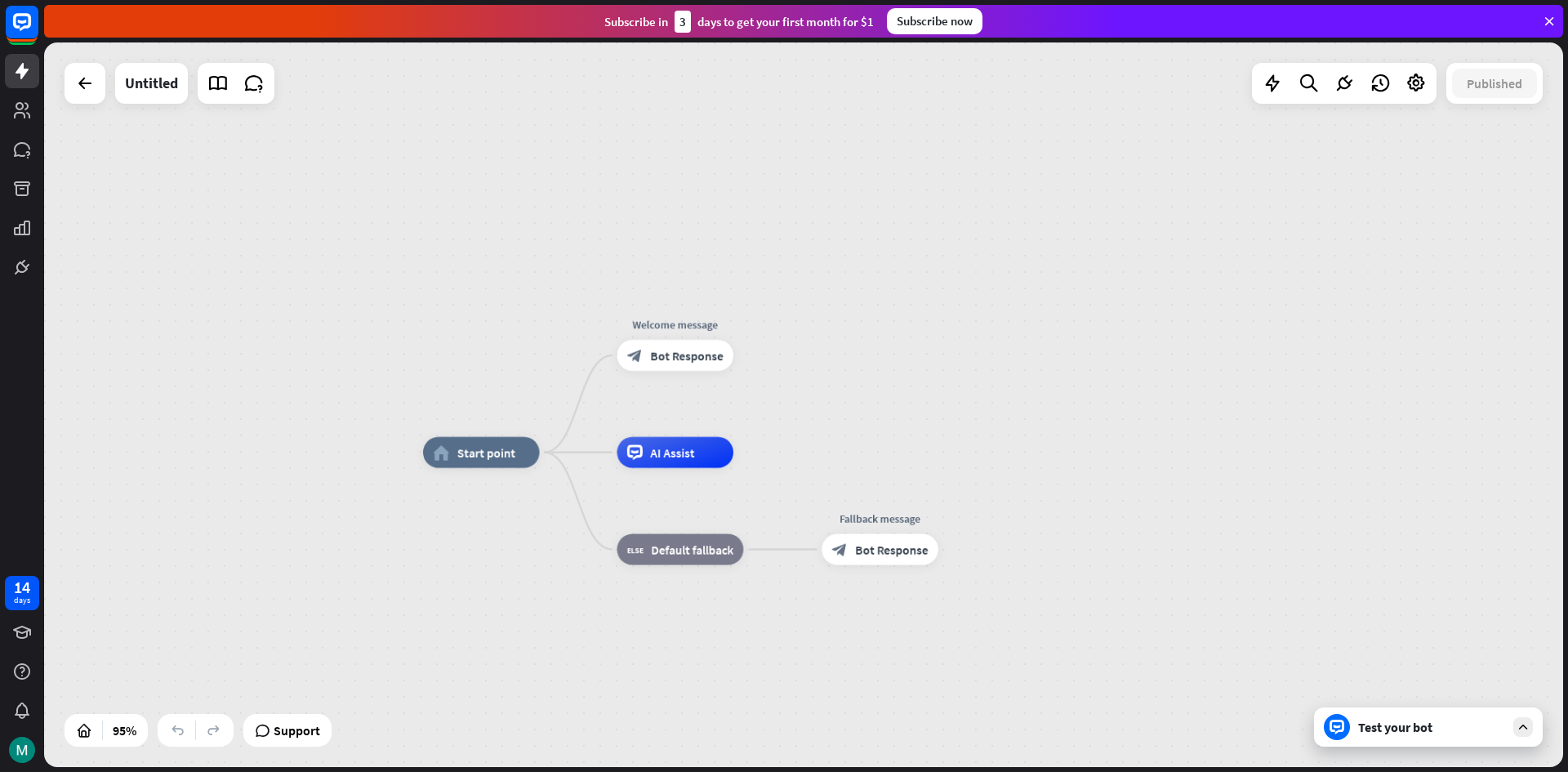
click at [928, 374] on div "home_2 Start point Welcome message block_bot_response Bot Response AI Assist bl…" at bounding box center [804, 405] width 1519 height 725
click at [927, 374] on div "home_2 Start point Welcome message block_bot_response Bot Response AI Assist bl…" at bounding box center [804, 405] width 1519 height 725
click at [927, 375] on div "home_2 Start point Welcome message block_bot_response Bot Response AI Assist bl…" at bounding box center [804, 405] width 1519 height 725
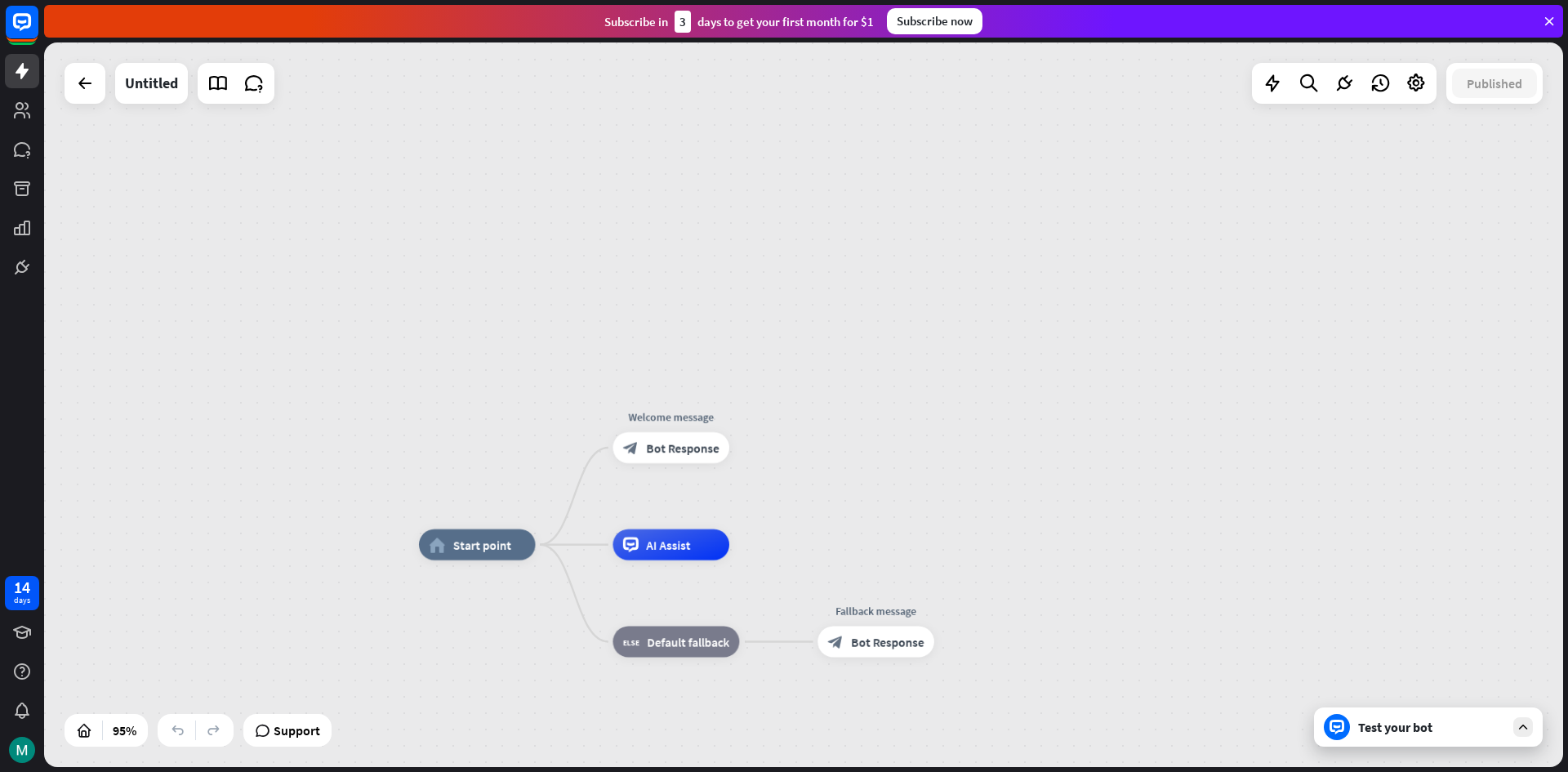
click at [927, 472] on div "home_2 Start point Welcome message block_bot_response Bot Response AI Assist bl…" at bounding box center [804, 405] width 1519 height 725
click at [931, 476] on div "home_2 Start point Welcome message block_bot_response Bot Response AI Assist bl…" at bounding box center [804, 405] width 1519 height 725
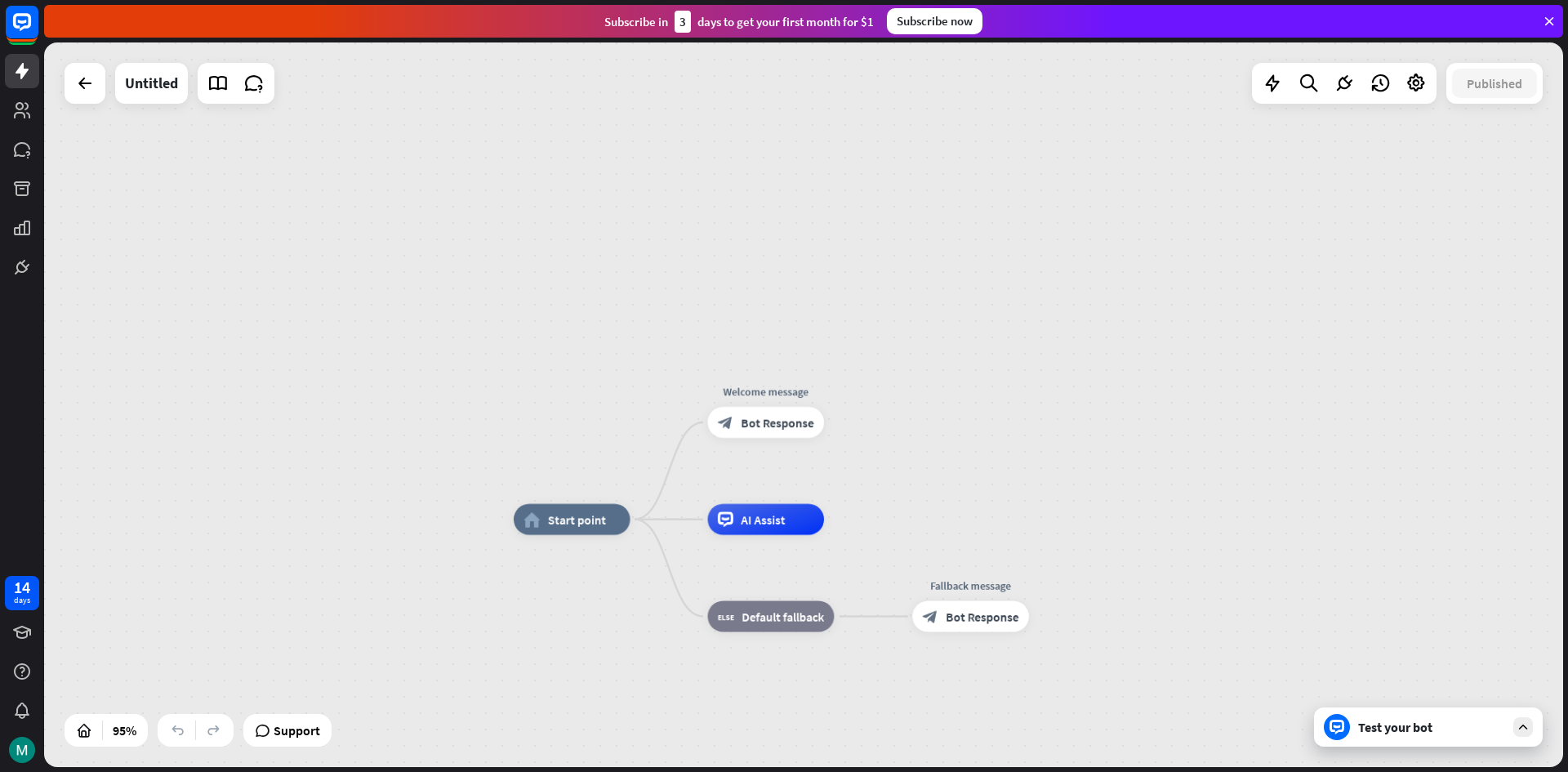
click at [922, 401] on div "home_2 Start point Welcome message block_bot_response Bot Response AI Assist bl…" at bounding box center [804, 405] width 1519 height 725
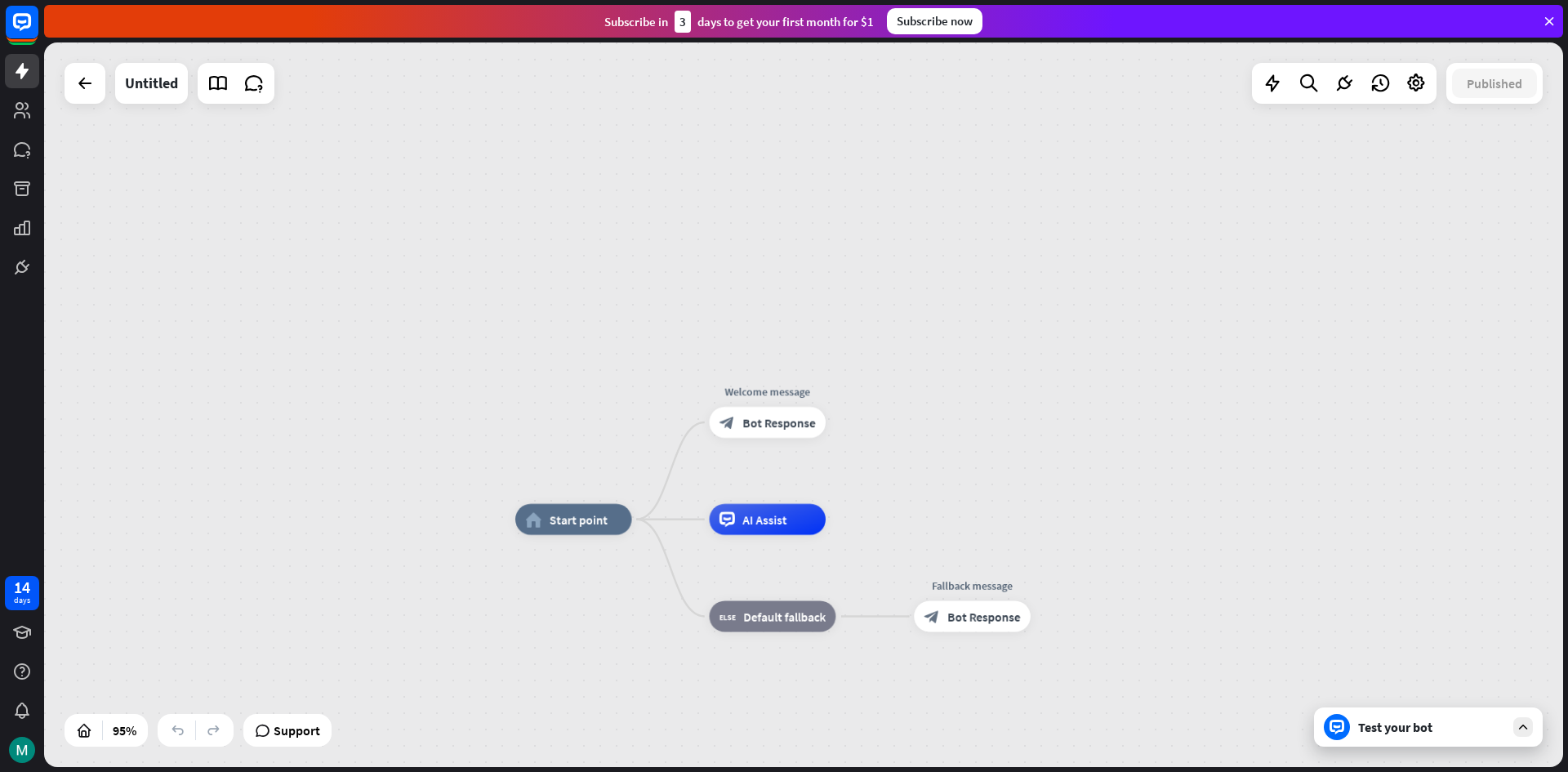
click at [922, 401] on div "home_2 Start point Welcome message block_bot_response Bot Response AI Assist bl…" at bounding box center [804, 405] width 1519 height 725
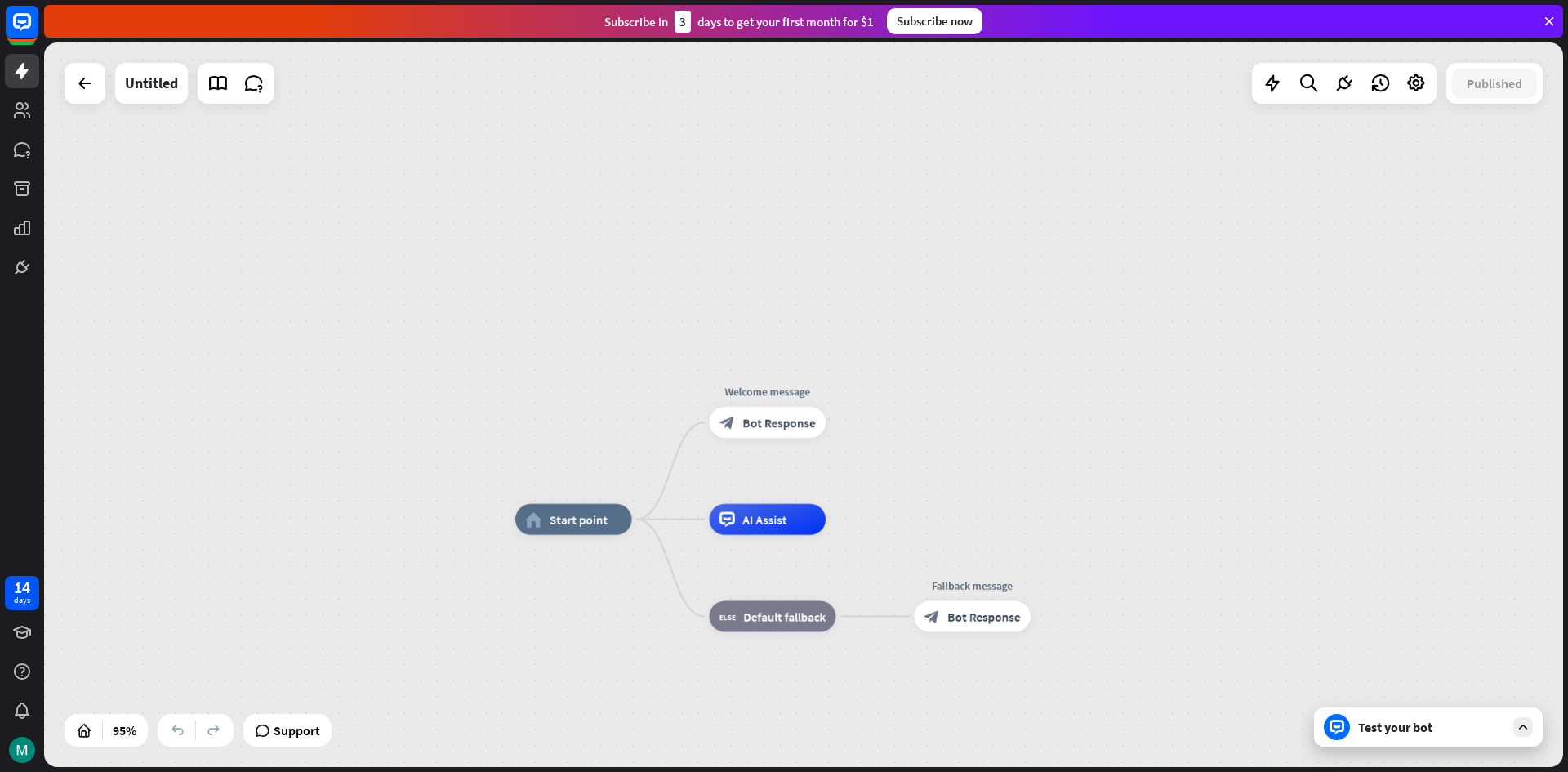
click at [922, 401] on div "home_2 Start point Welcome message block_bot_response Bot Response AI Assist bl…" at bounding box center [804, 405] width 1519 height 725
click at [1080, 337] on div "home_2 Start point Welcome message block_bot_response Bot Response AI Assist bl…" at bounding box center [804, 405] width 1519 height 725
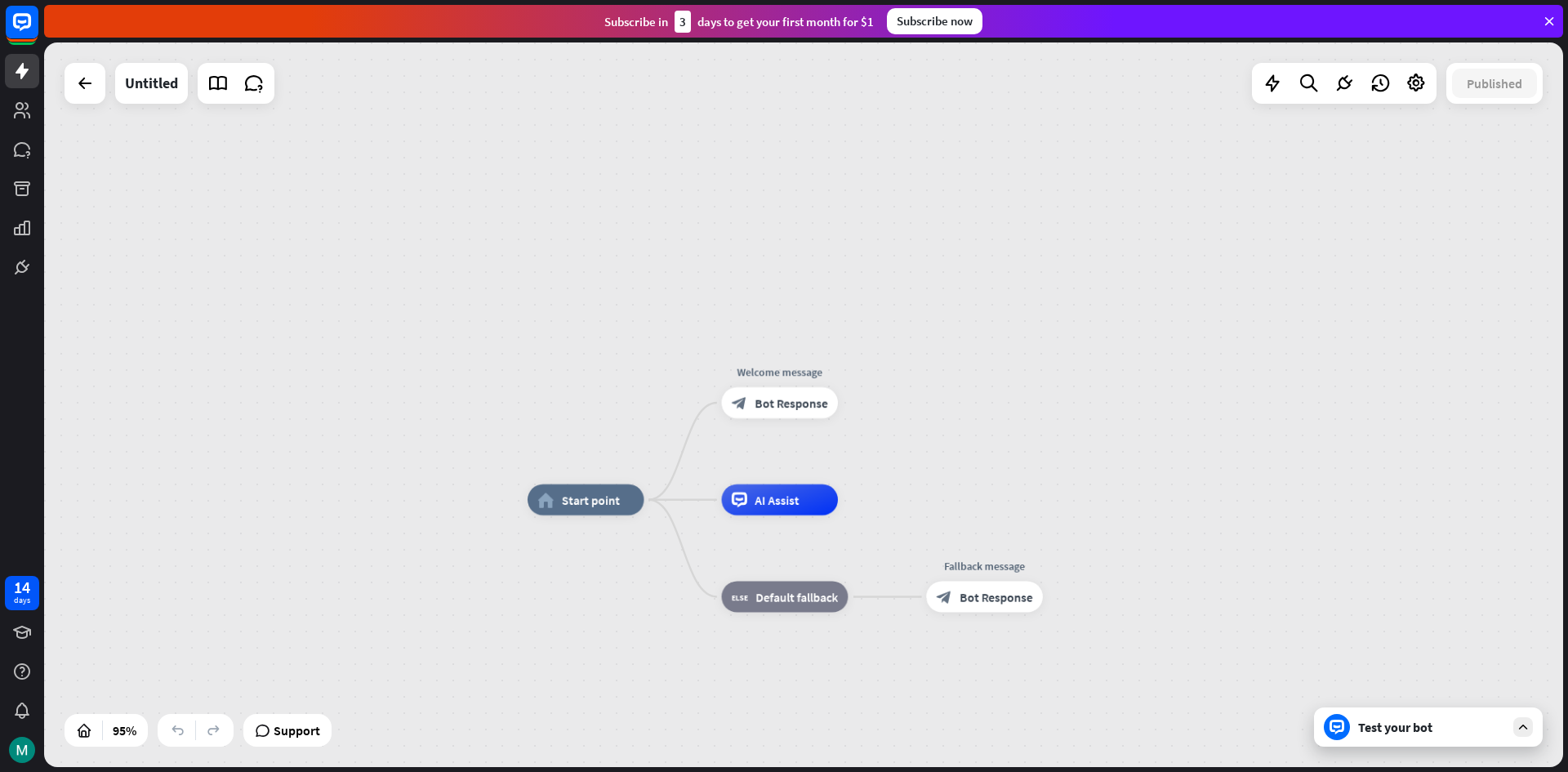
click at [1143, 261] on div "home_2 Start point Welcome message block_bot_response Bot Response AI Assist bl…" at bounding box center [804, 405] width 1519 height 725
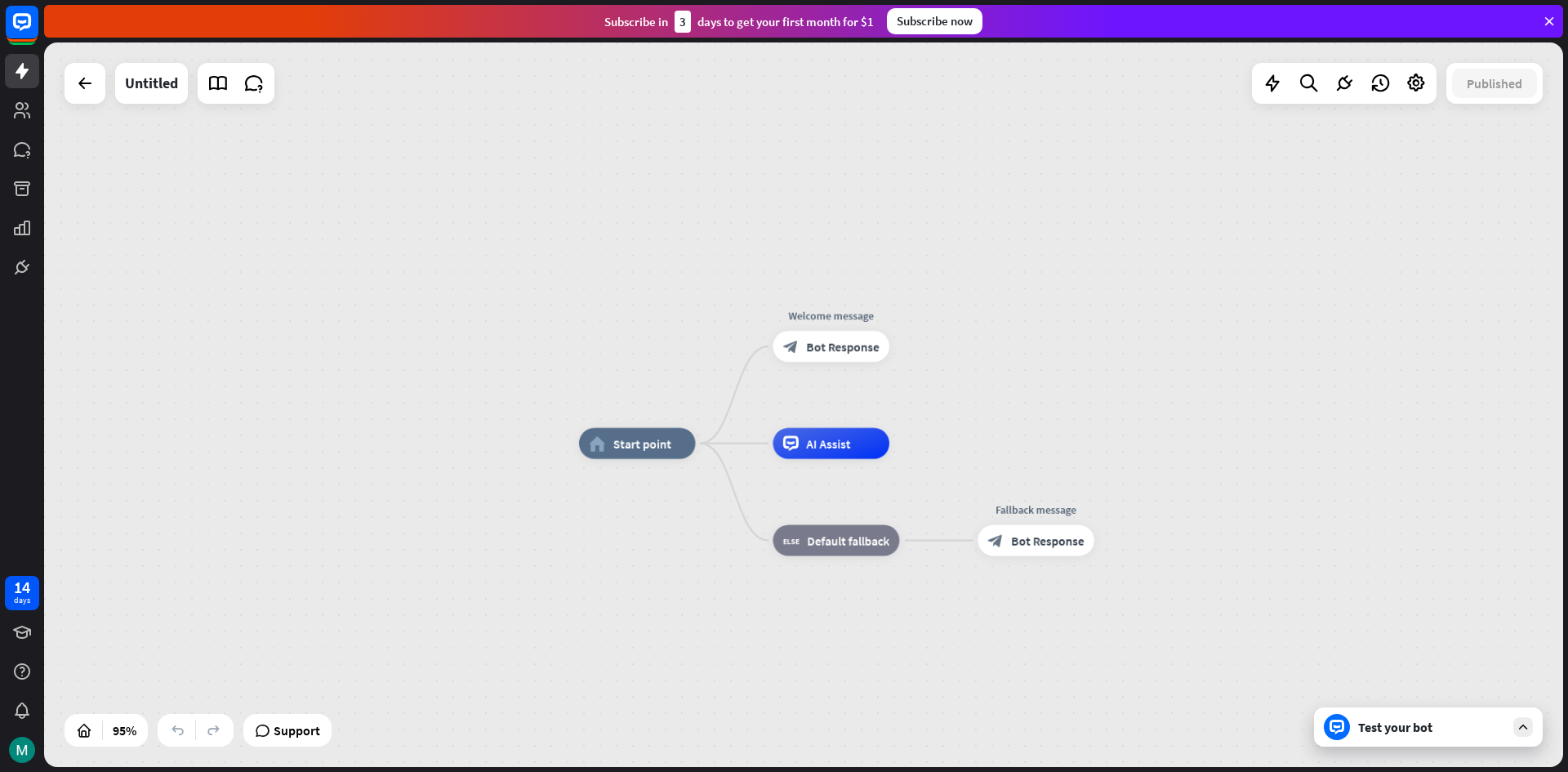
click at [1269, 358] on div "home_2 Start point Welcome message block_bot_response Bot Response AI Assist bl…" at bounding box center [804, 405] width 1519 height 725
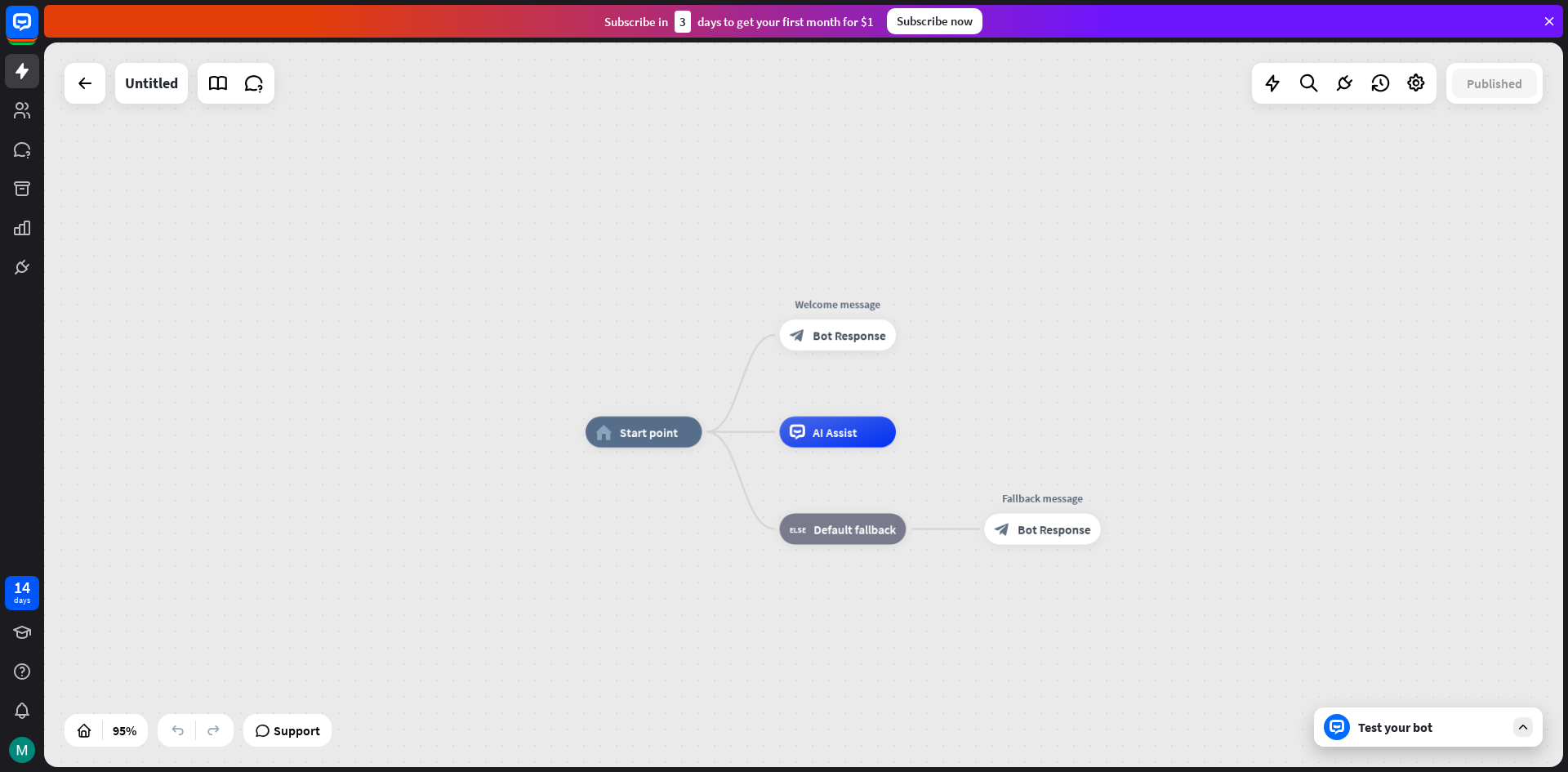
click at [1271, 352] on div "home_2 Start point Welcome message block_bot_response Bot Response AI Assist bl…" at bounding box center [804, 405] width 1519 height 725
click at [1273, 351] on div "home_2 Start point Welcome message block_bot_response Bot Response AI Assist bl…" at bounding box center [804, 405] width 1519 height 725
click at [1277, 344] on div "home_2 Start point Welcome message block_bot_response Bot Response AI Assist bl…" at bounding box center [804, 405] width 1519 height 725
click at [1278, 343] on div "home_2 Start point Welcome message block_bot_response Bot Response AI Assist bl…" at bounding box center [804, 405] width 1519 height 725
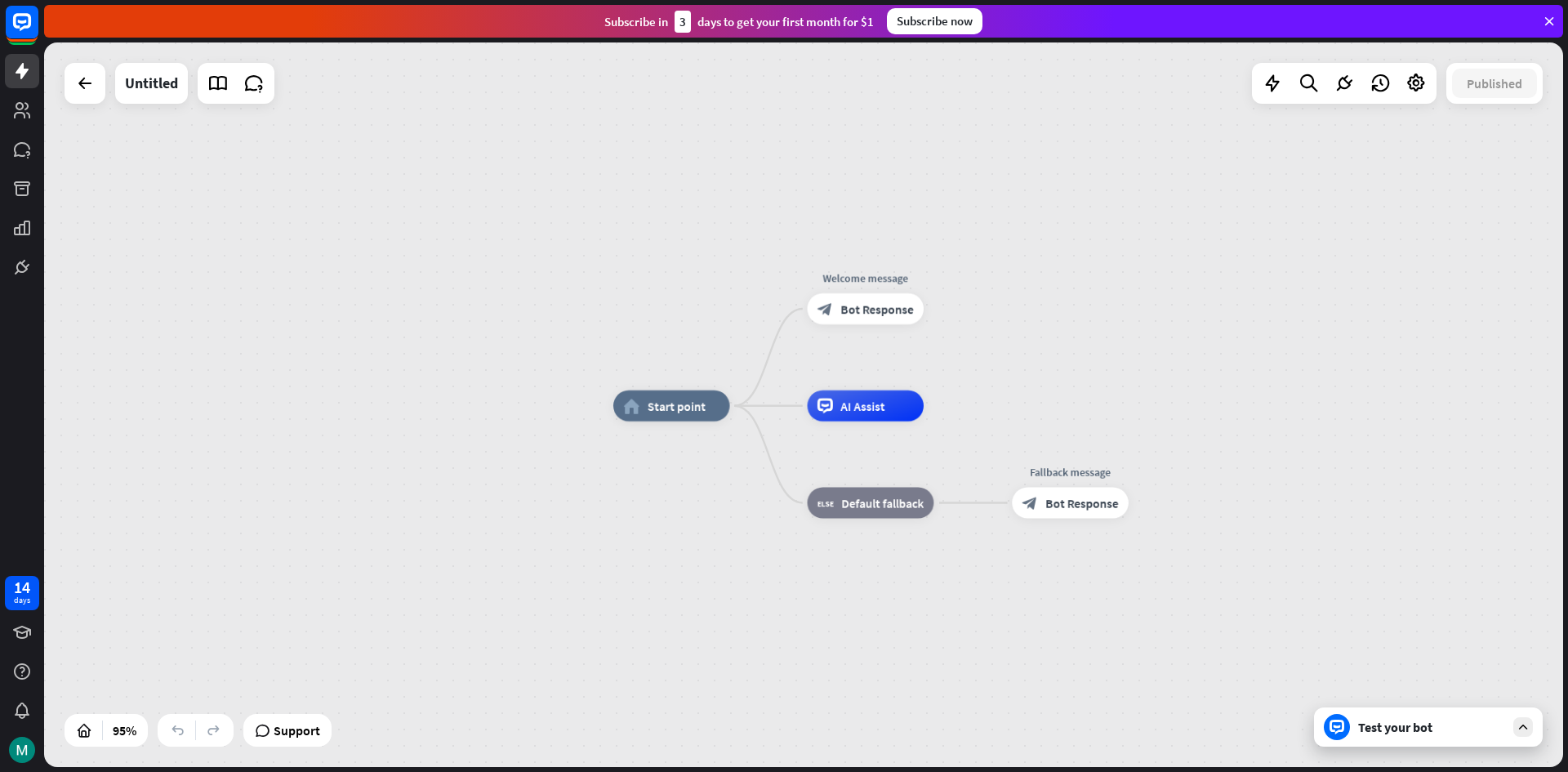
click at [802, 426] on div "home_2 Start point Welcome message block_bot_response Bot Response AI Assist bl…" at bounding box center [1335, 750] width 1443 height 689
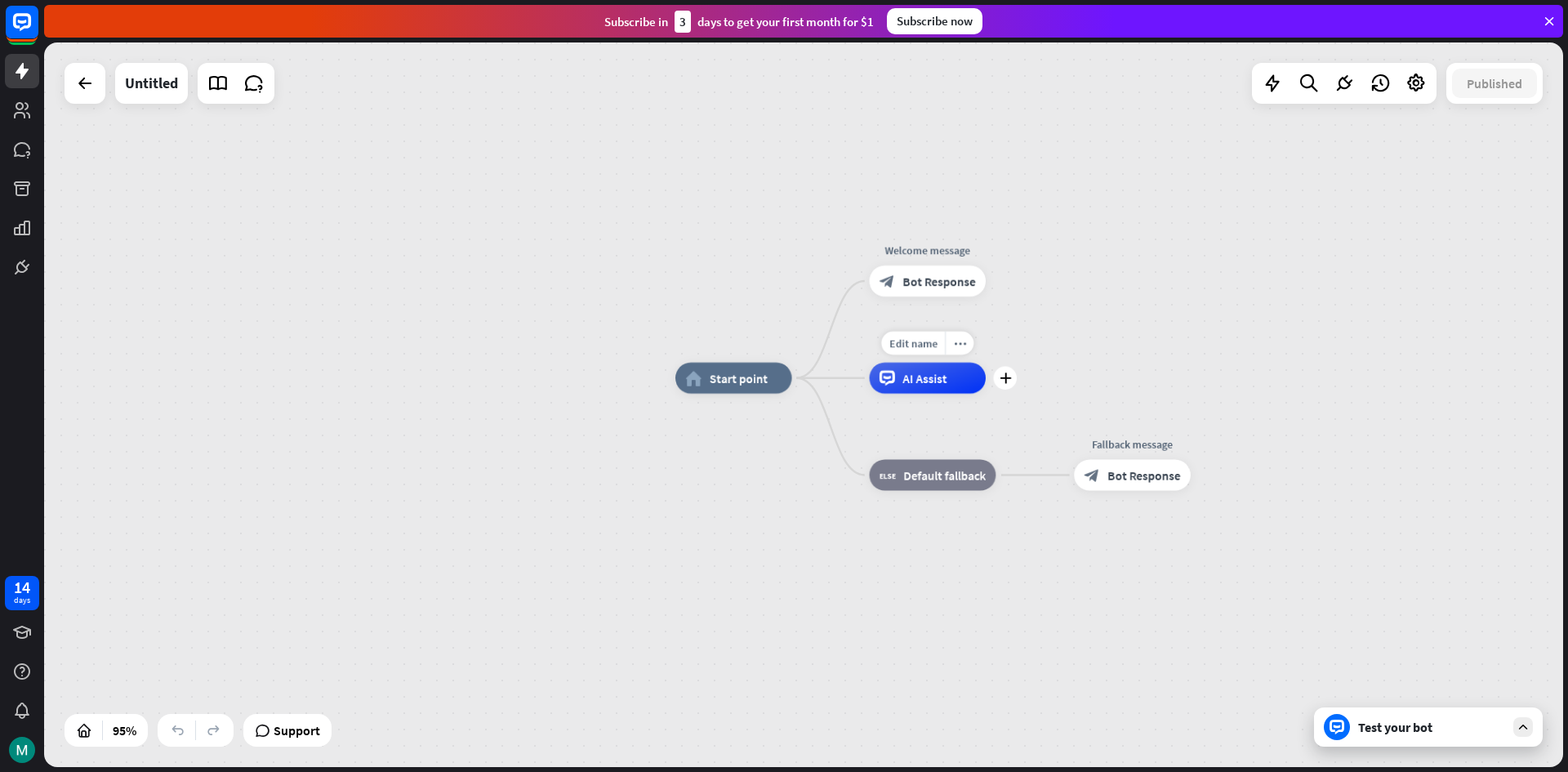
click at [869, 394] on div "Edit name more_horiz plus AI Assist" at bounding box center [927, 377] width 117 height 31
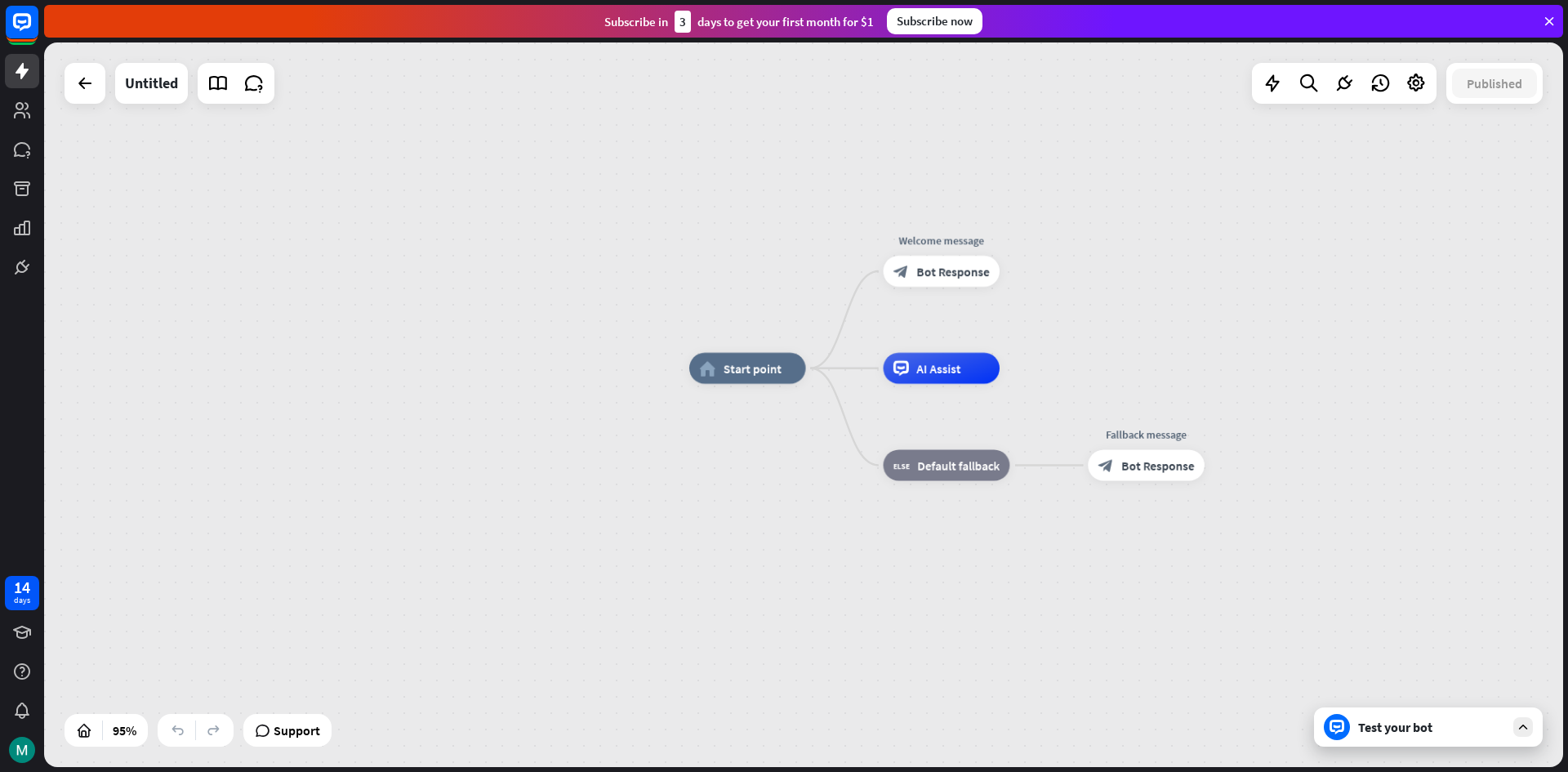
click at [707, 422] on div "Edit name more_horiz home_2 Start point Welcome message block_bot_response Bot …" at bounding box center [1411, 712] width 1443 height 689
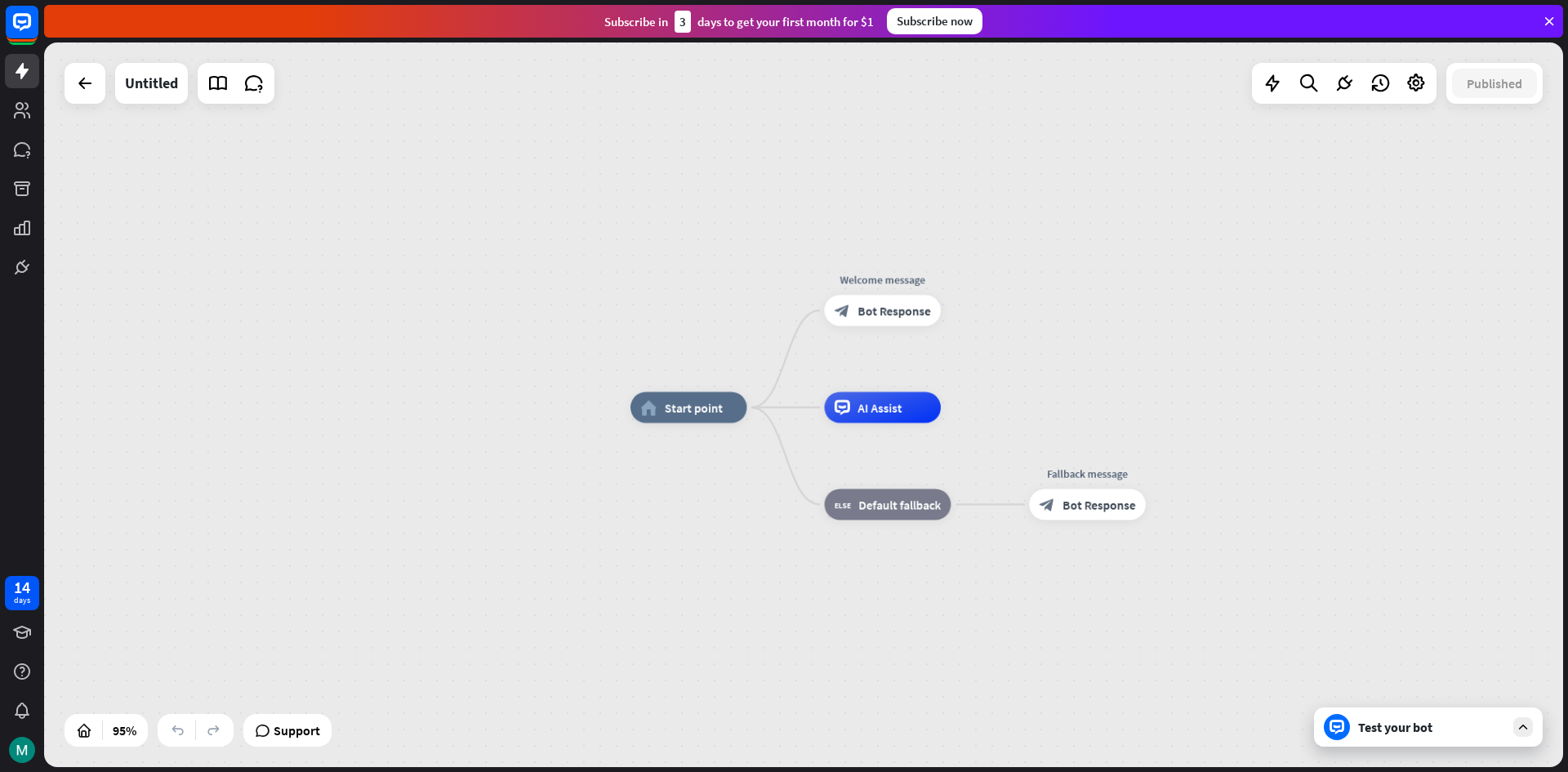
click at [792, 368] on div "home_2 Start point Welcome message block_bot_response Bot Response AI Assist bl…" at bounding box center [804, 405] width 1519 height 725
click at [769, 378] on div "home_2 Start point Welcome message block_bot_response Bot Response AI Assist bl…" at bounding box center [804, 405] width 1519 height 725
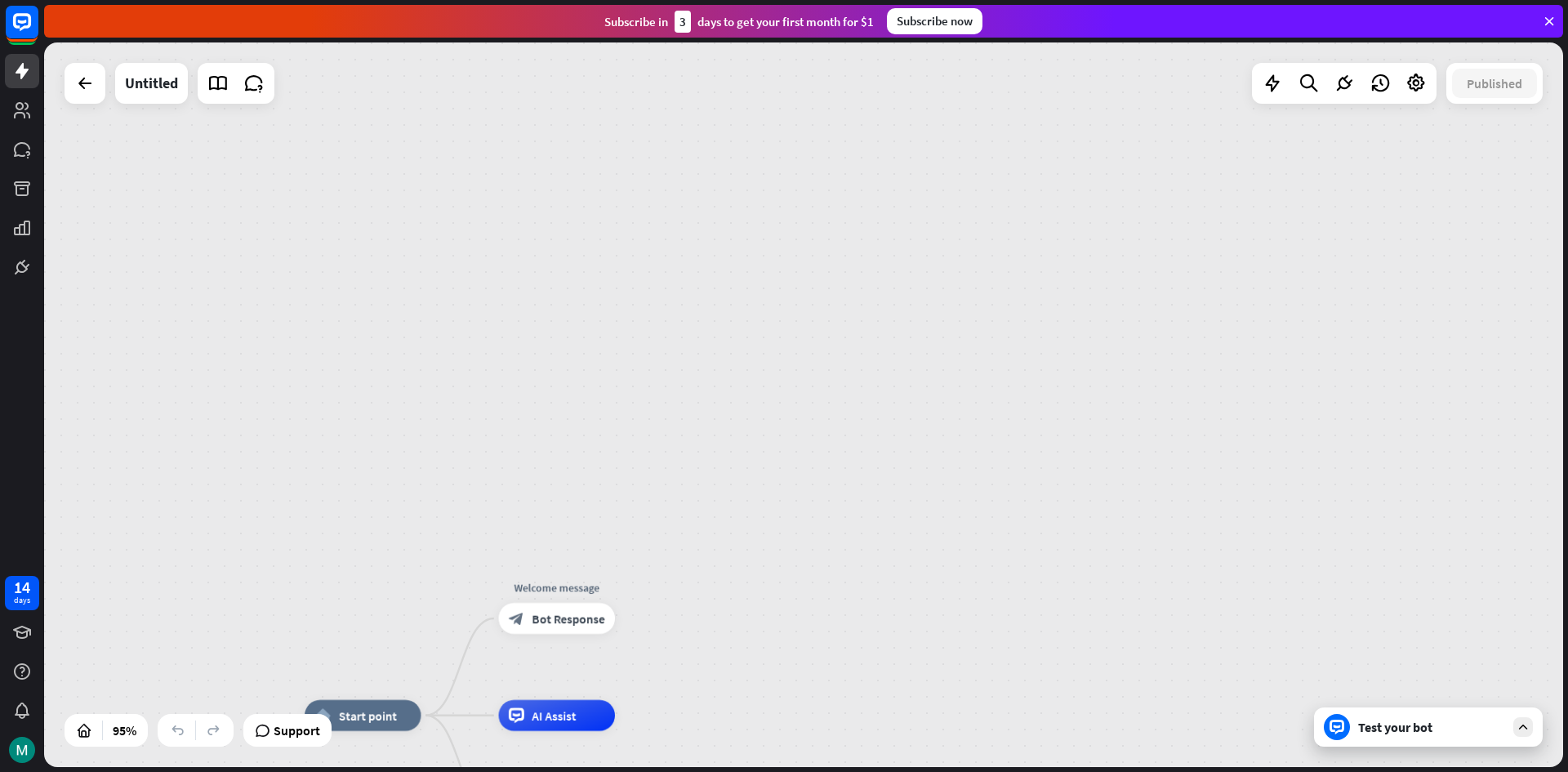
click at [465, 675] on div "home_2 Start point Welcome message block_bot_response Bot Response AI Assist bl…" at bounding box center [804, 405] width 1519 height 725
click at [1202, 325] on div "home_2 Start point Welcome message block_bot_response Bot Response AI Assist bl…" at bounding box center [804, 405] width 1519 height 725
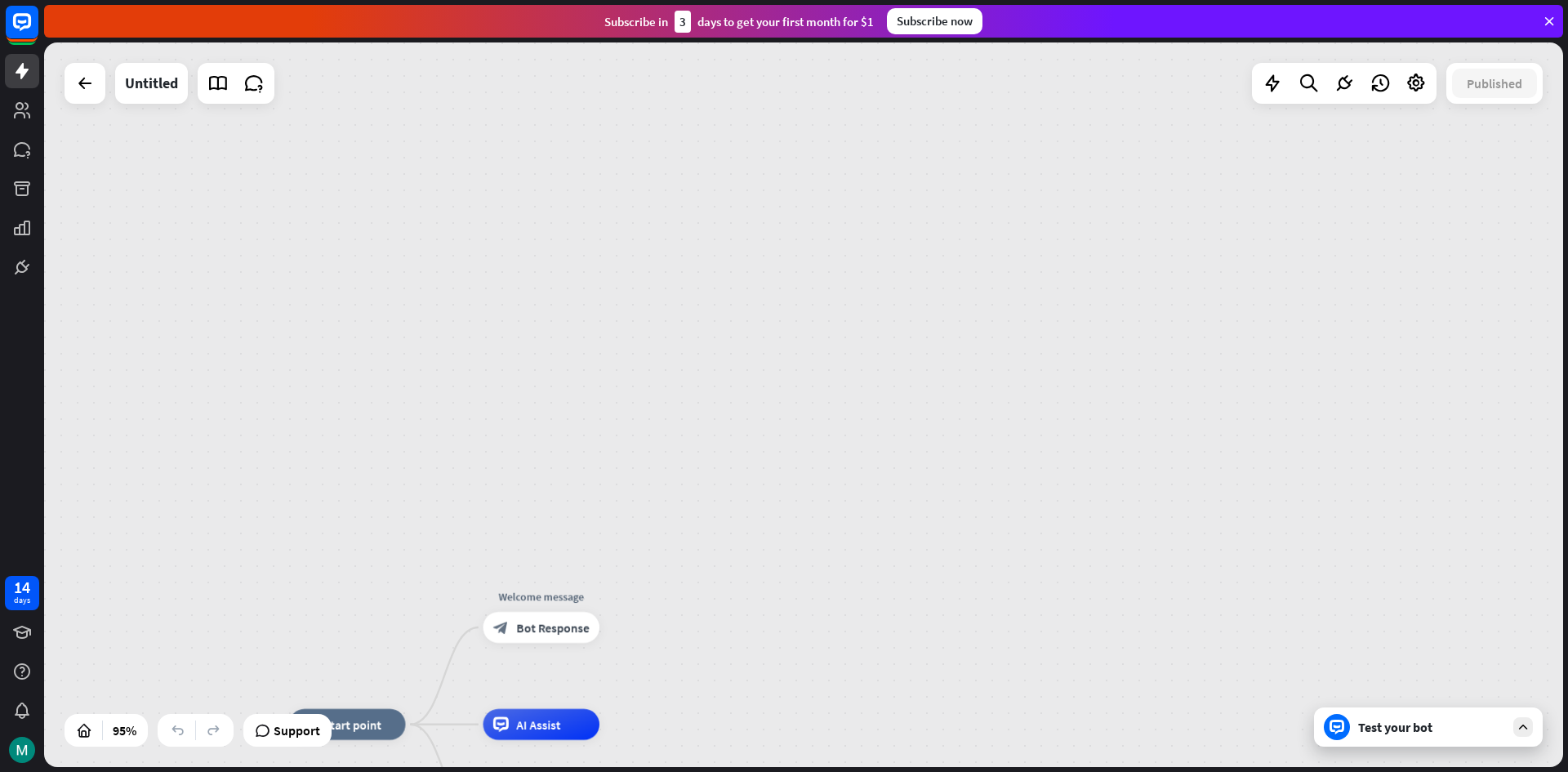
click at [1184, 335] on div "home_2 Start point Welcome message block_bot_response Bot Response AI Assist bl…" at bounding box center [804, 405] width 1519 height 725
click at [1009, 492] on div "home_2 Start point Welcome message block_bot_response Bot Response AI Assist bl…" at bounding box center [804, 405] width 1519 height 725
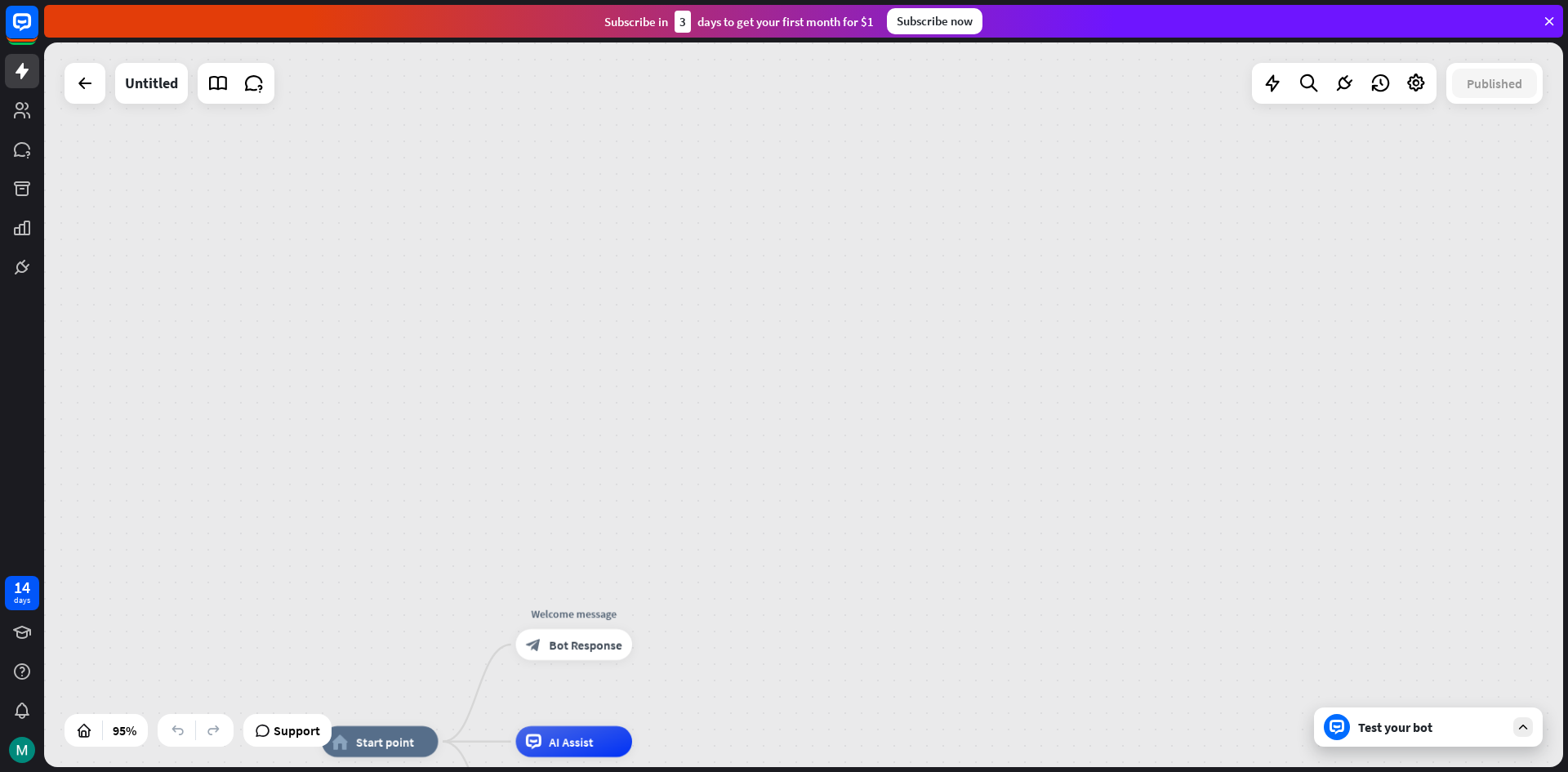
click at [1324, 285] on div "home_2 Start point Welcome message block_bot_response Bot Response AI Assist bl…" at bounding box center [804, 405] width 1519 height 725
click at [1326, 285] on div "home_2 Start point Welcome message block_bot_response Bot Response AI Assist bl…" at bounding box center [804, 405] width 1519 height 725
click at [1328, 285] on div "home_2 Start point Welcome message block_bot_response Bot Response AI Assist bl…" at bounding box center [804, 405] width 1519 height 725
click at [1329, 283] on div "home_2 Start point Welcome message block_bot_response Bot Response AI Assist bl…" at bounding box center [804, 405] width 1519 height 725
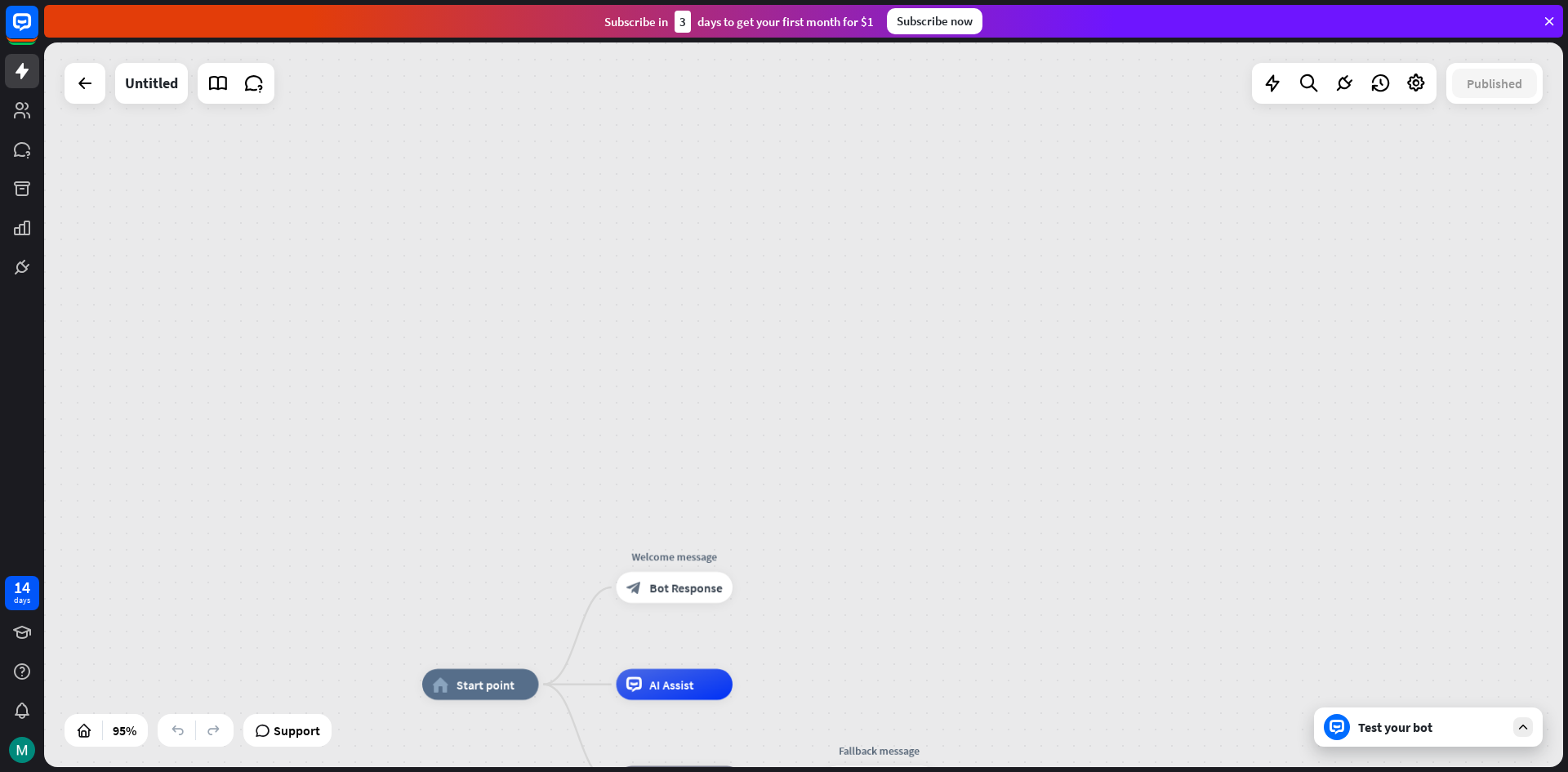
click at [1329, 283] on div "home_2 Start point Welcome message block_bot_response Bot Response AI Assist bl…" at bounding box center [804, 405] width 1519 height 725
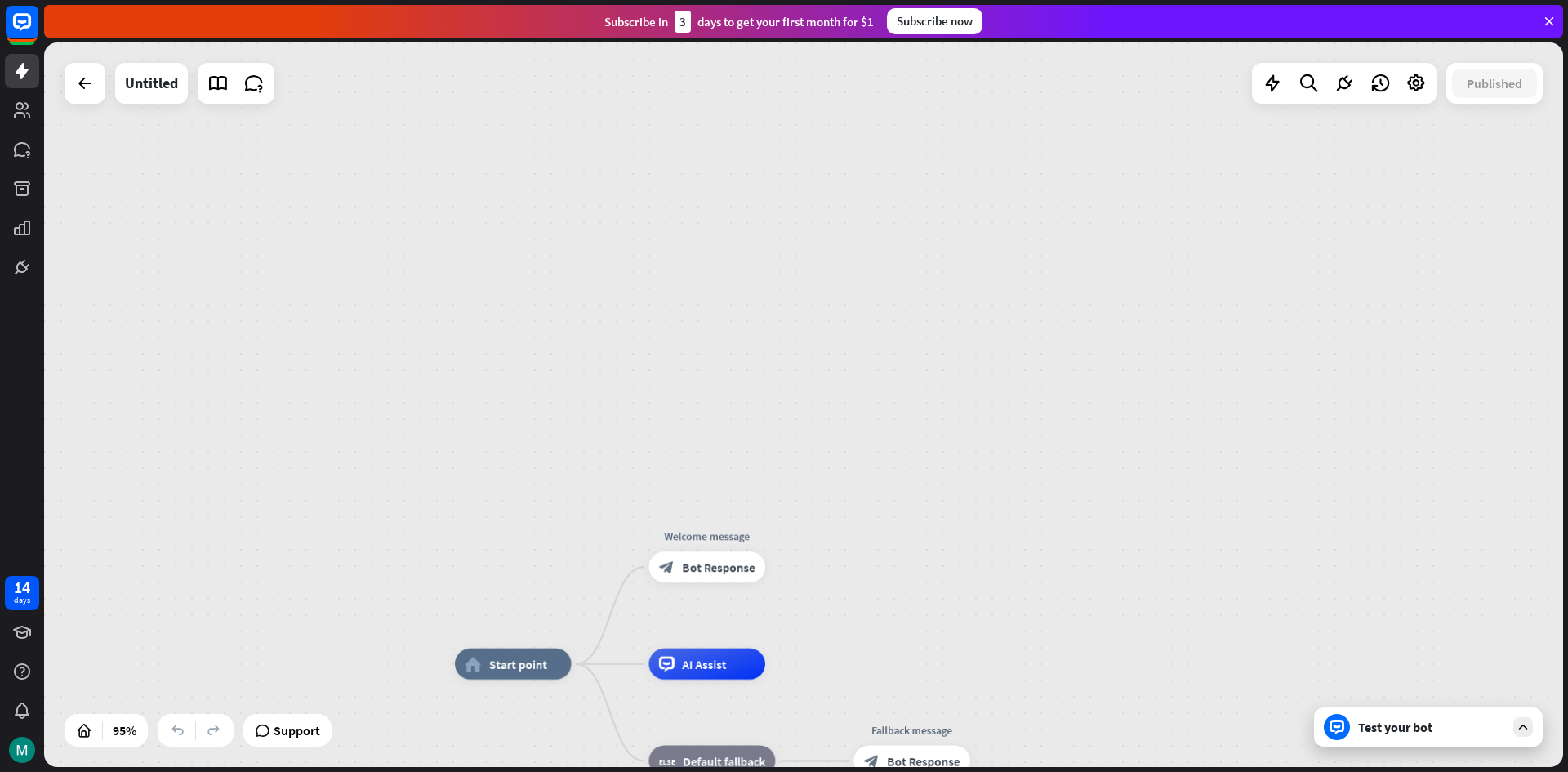
click at [1263, 310] on div "home_2 Start point Welcome message block_bot_response Bot Response AI Assist bl…" at bounding box center [804, 405] width 1519 height 725
click at [1282, 303] on div "home_2 Start point Welcome message block_bot_response Bot Response AI Assist bl…" at bounding box center [804, 405] width 1519 height 725
click at [1296, 293] on div "home_2 Start point Welcome message block_bot_response Bot Response AI Assist bl…" at bounding box center [804, 405] width 1519 height 725
click at [1298, 292] on div "home_2 Start point Welcome message block_bot_response Bot Response AI Assist bl…" at bounding box center [804, 405] width 1519 height 725
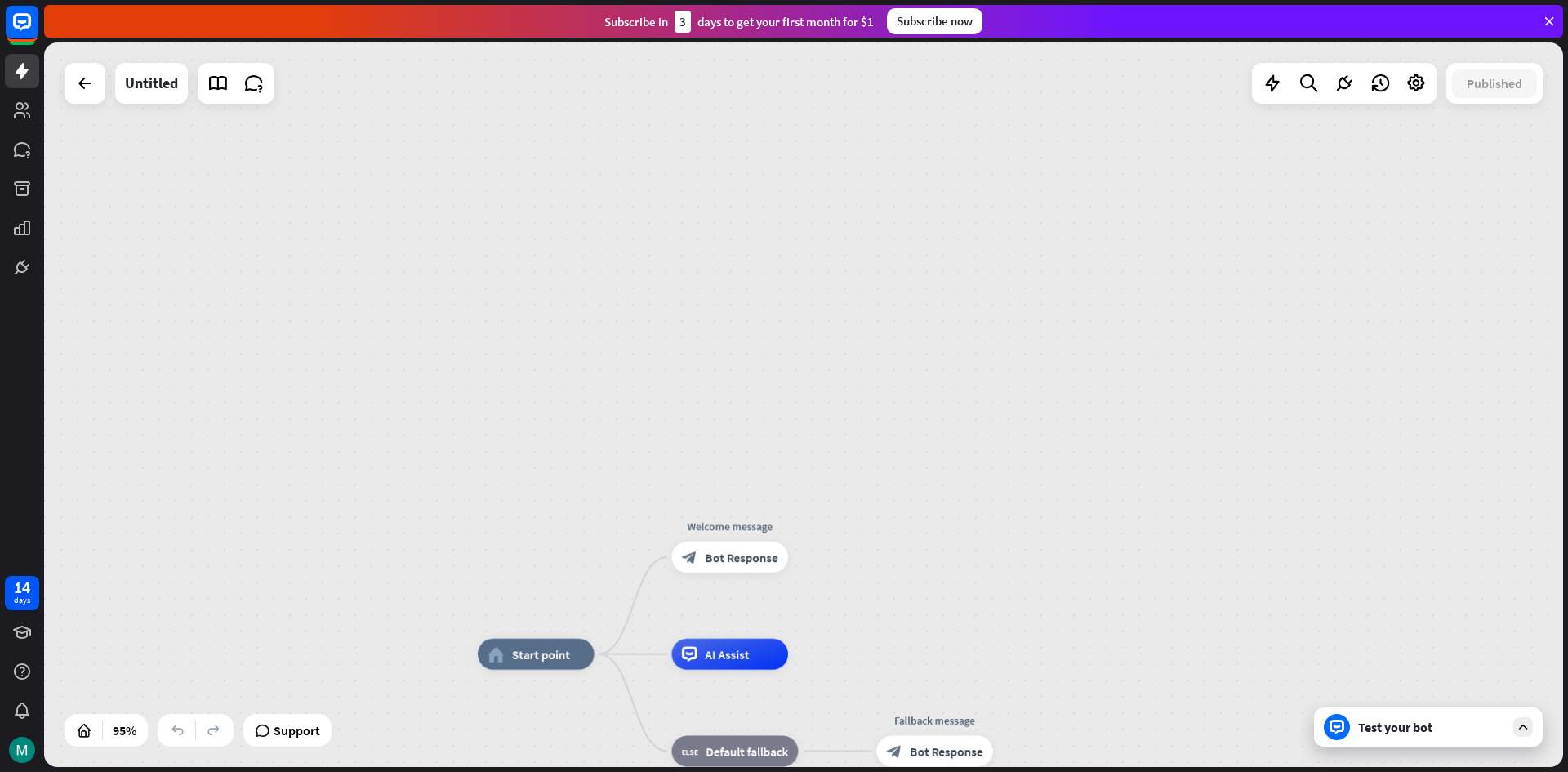
click at [1298, 292] on div "home_2 Start point Welcome message block_bot_response Bot Response AI Assist bl…" at bounding box center [804, 405] width 1519 height 725
click at [1279, 322] on div "home_2 Start point Welcome message block_bot_response Bot Response AI Assist bl…" at bounding box center [804, 405] width 1519 height 725
click at [1282, 320] on div "home_2 Start point Welcome message block_bot_response Bot Response AI Assist bl…" at bounding box center [804, 405] width 1519 height 725
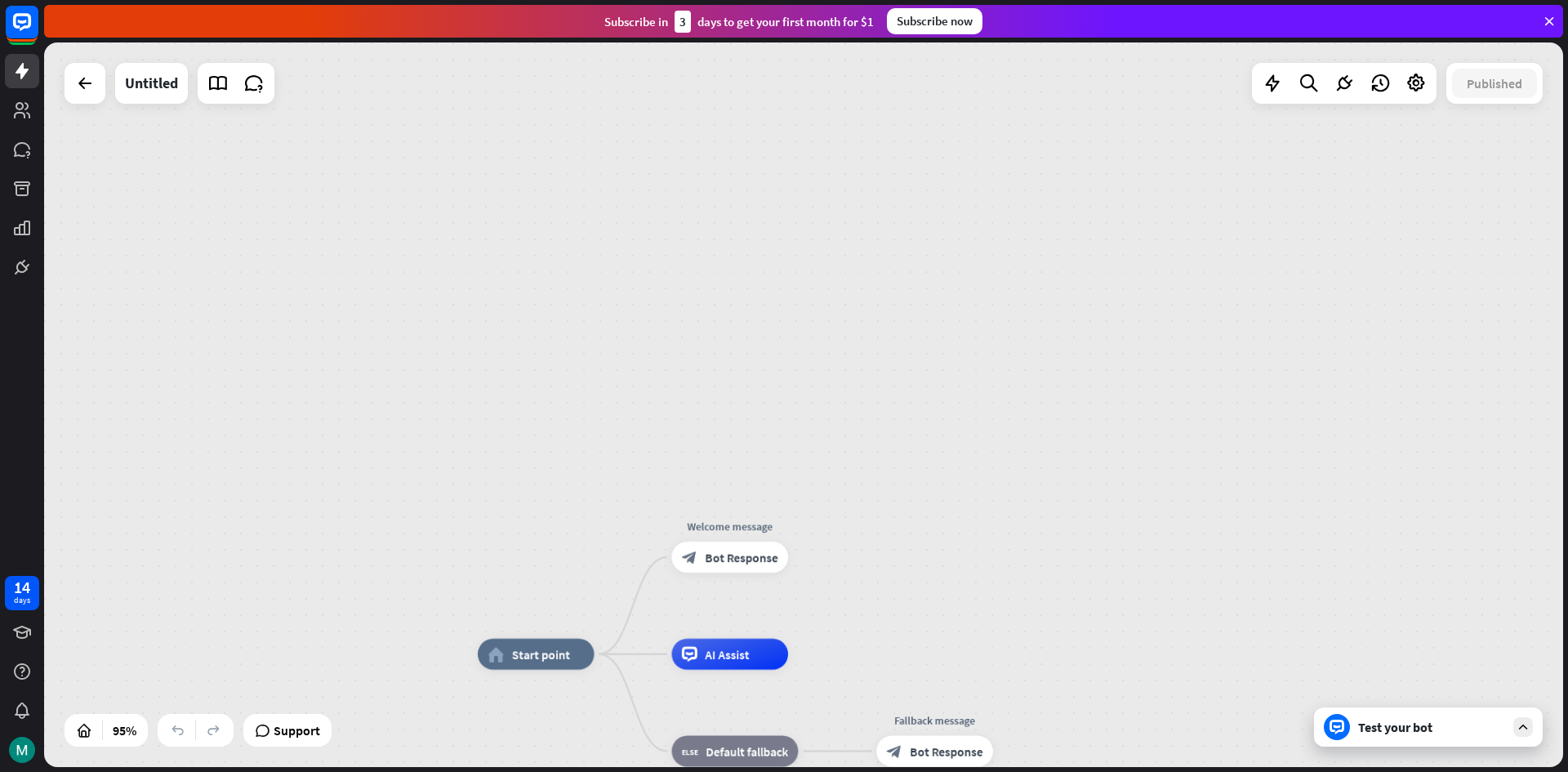
click at [1285, 315] on div "home_2 Start point Welcome message block_bot_response Bot Response AI Assist bl…" at bounding box center [804, 405] width 1519 height 725
click at [1287, 313] on div "home_2 Start point Welcome message block_bot_response Bot Response AI Assist bl…" at bounding box center [804, 405] width 1519 height 725
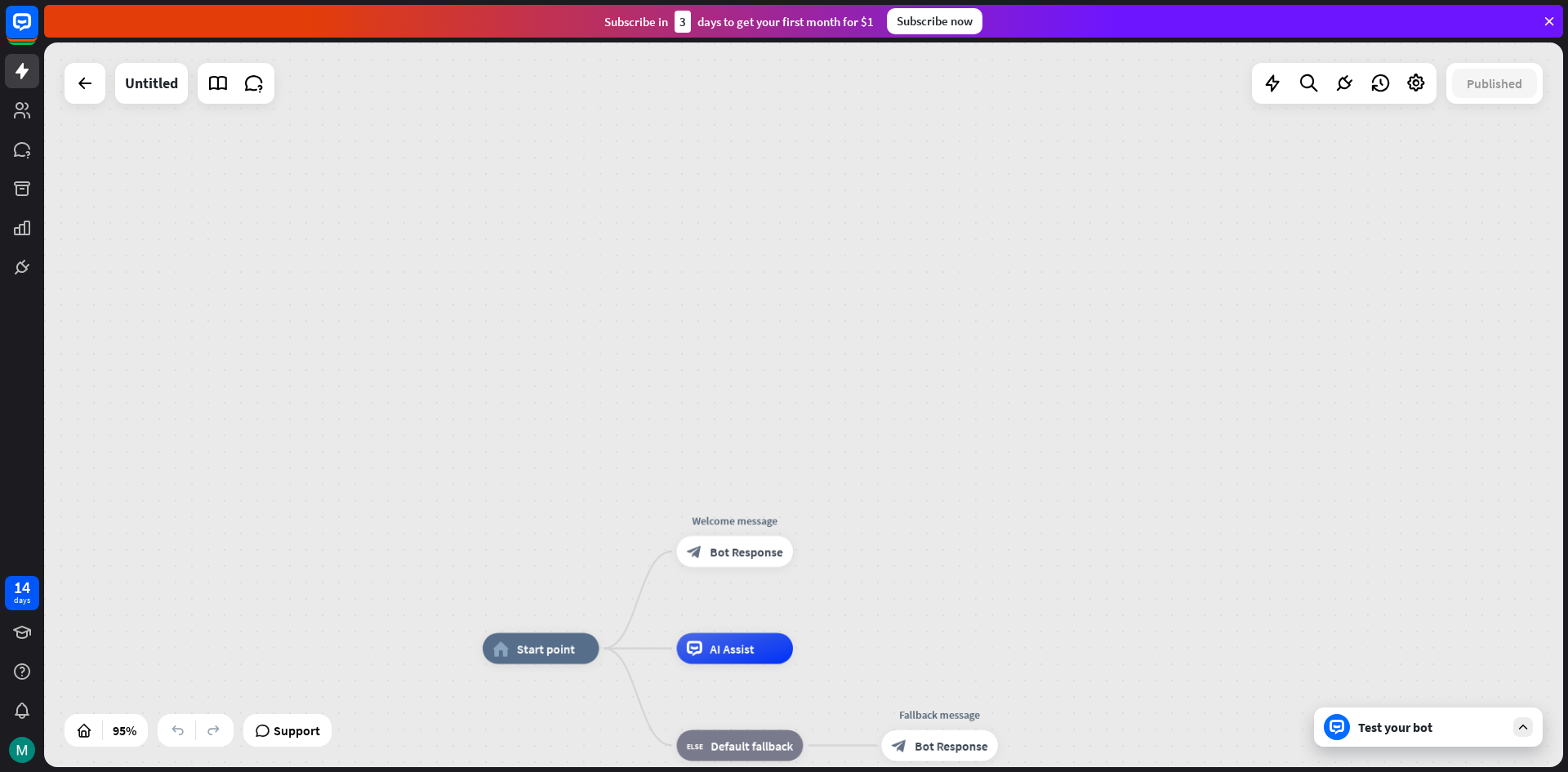
click at [1290, 311] on div "home_2 Start point Welcome message block_bot_response Bot Response AI Assist bl…" at bounding box center [804, 405] width 1519 height 725
click at [1294, 309] on div "home_2 Start point Welcome message block_bot_response Bot Response AI Assist bl…" at bounding box center [804, 405] width 1519 height 725
click at [1296, 308] on div "home_2 Start point Welcome message block_bot_response Bot Response AI Assist bl…" at bounding box center [804, 405] width 1519 height 725
click at [1298, 304] on div "home_2 Start point Welcome message block_bot_response Bot Response AI Assist bl…" at bounding box center [804, 405] width 1519 height 725
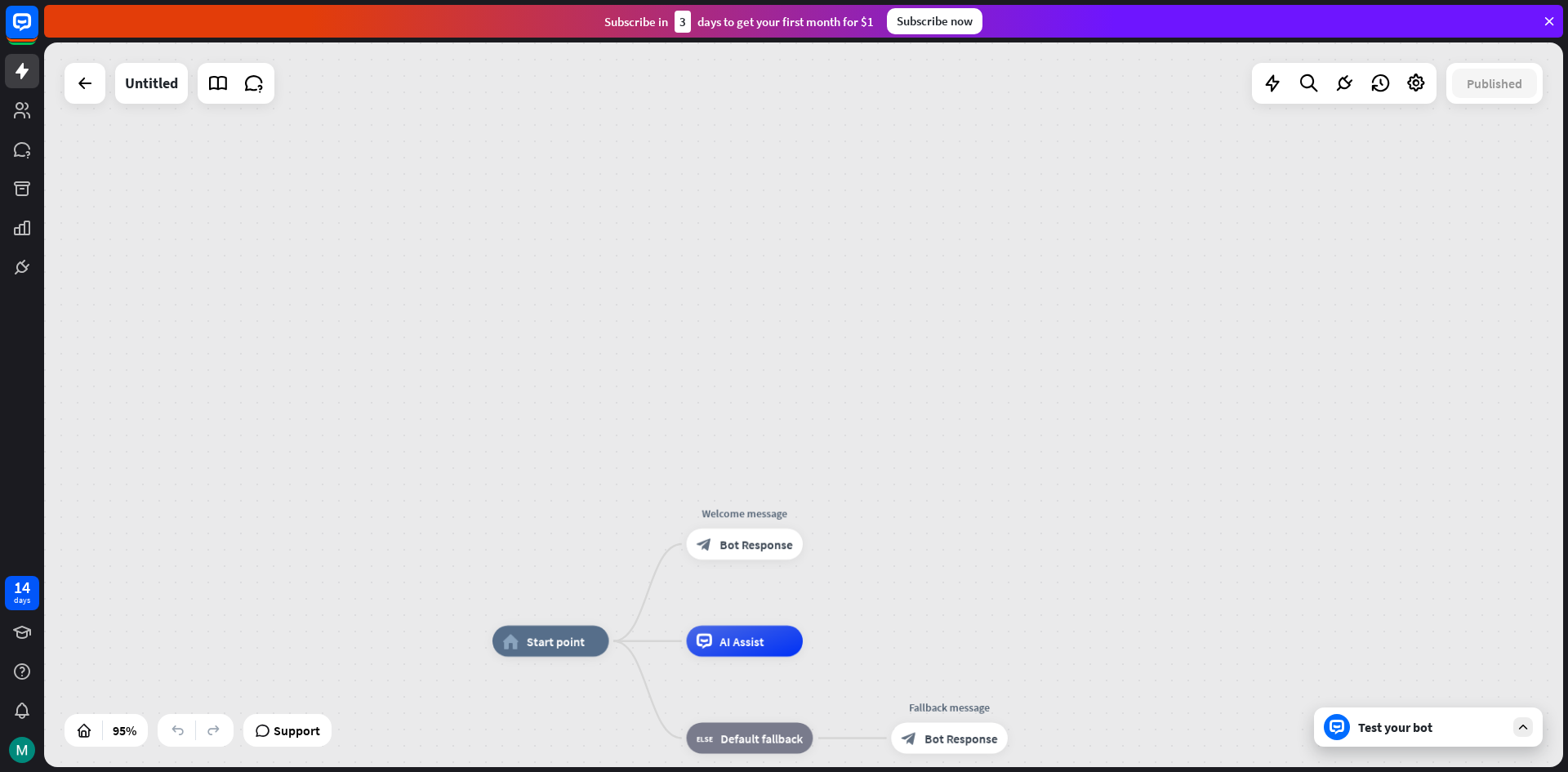
click at [1310, 289] on div "home_2 Start point Welcome message block_bot_response Bot Response AI Assist bl…" at bounding box center [804, 405] width 1519 height 725
click at [1325, 280] on div "home_2 Start point Welcome message block_bot_response Bot Response AI Assist bl…" at bounding box center [804, 405] width 1519 height 725
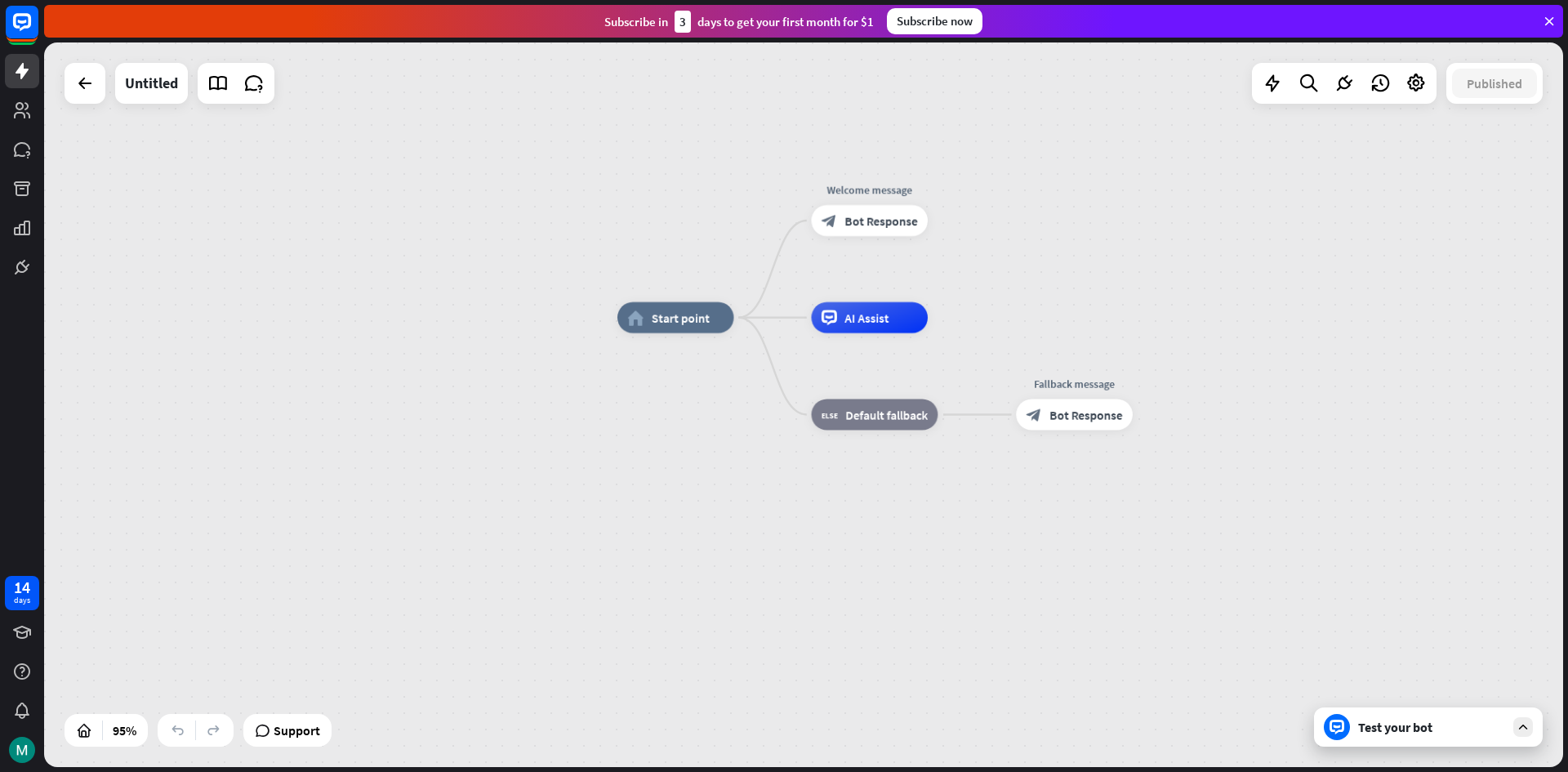
click at [1442, 0] on html "14 days close Product Help First steps Get started with ChatBot Help Center Fol…" at bounding box center [784, 386] width 1568 height 772
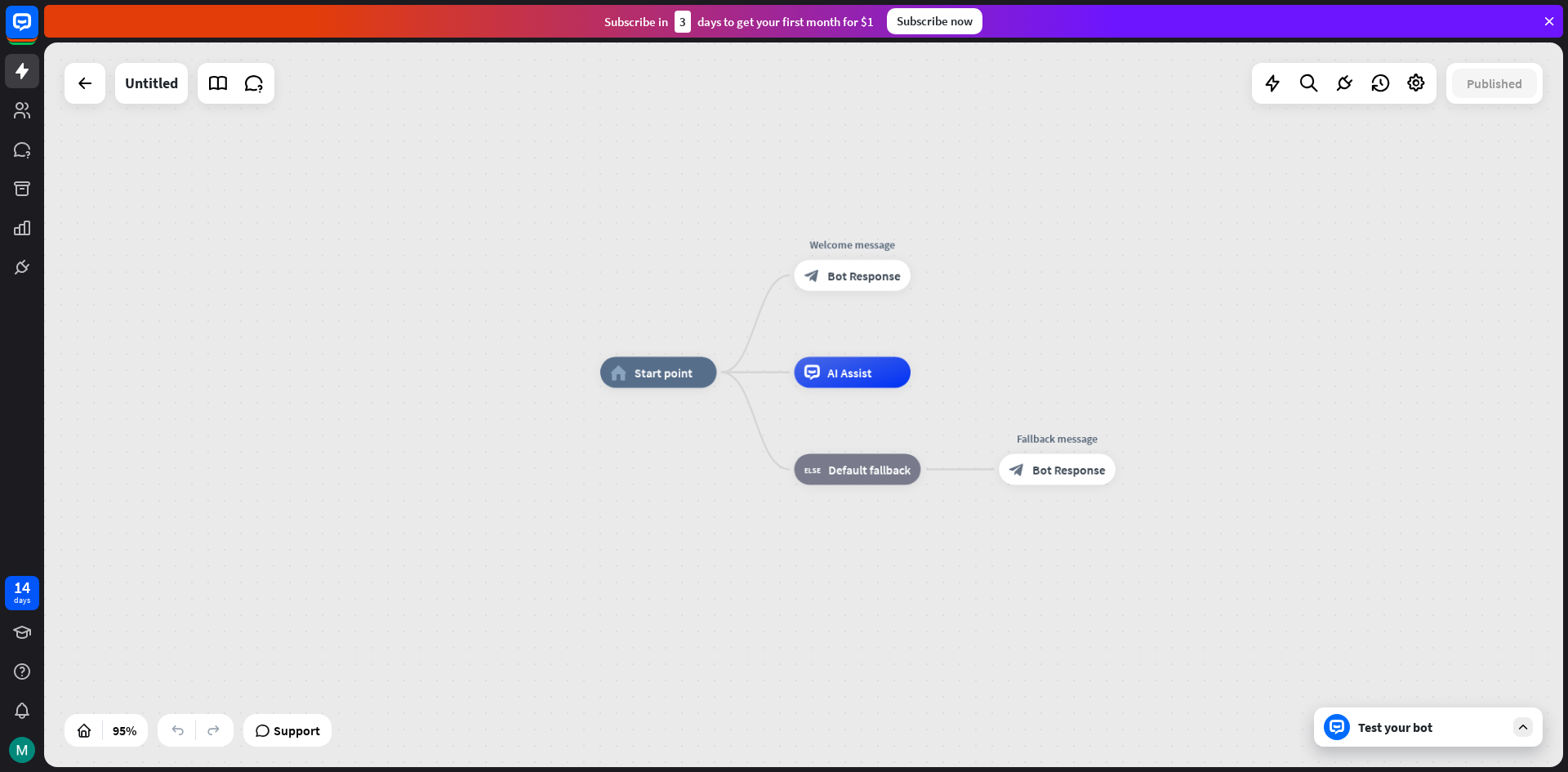
click at [1293, 227] on div "home_2 Start point Welcome message block_bot_response Bot Response AI Assist bl…" at bounding box center [804, 405] width 1519 height 725
click at [26, 748] on img at bounding box center [22, 750] width 27 height 27
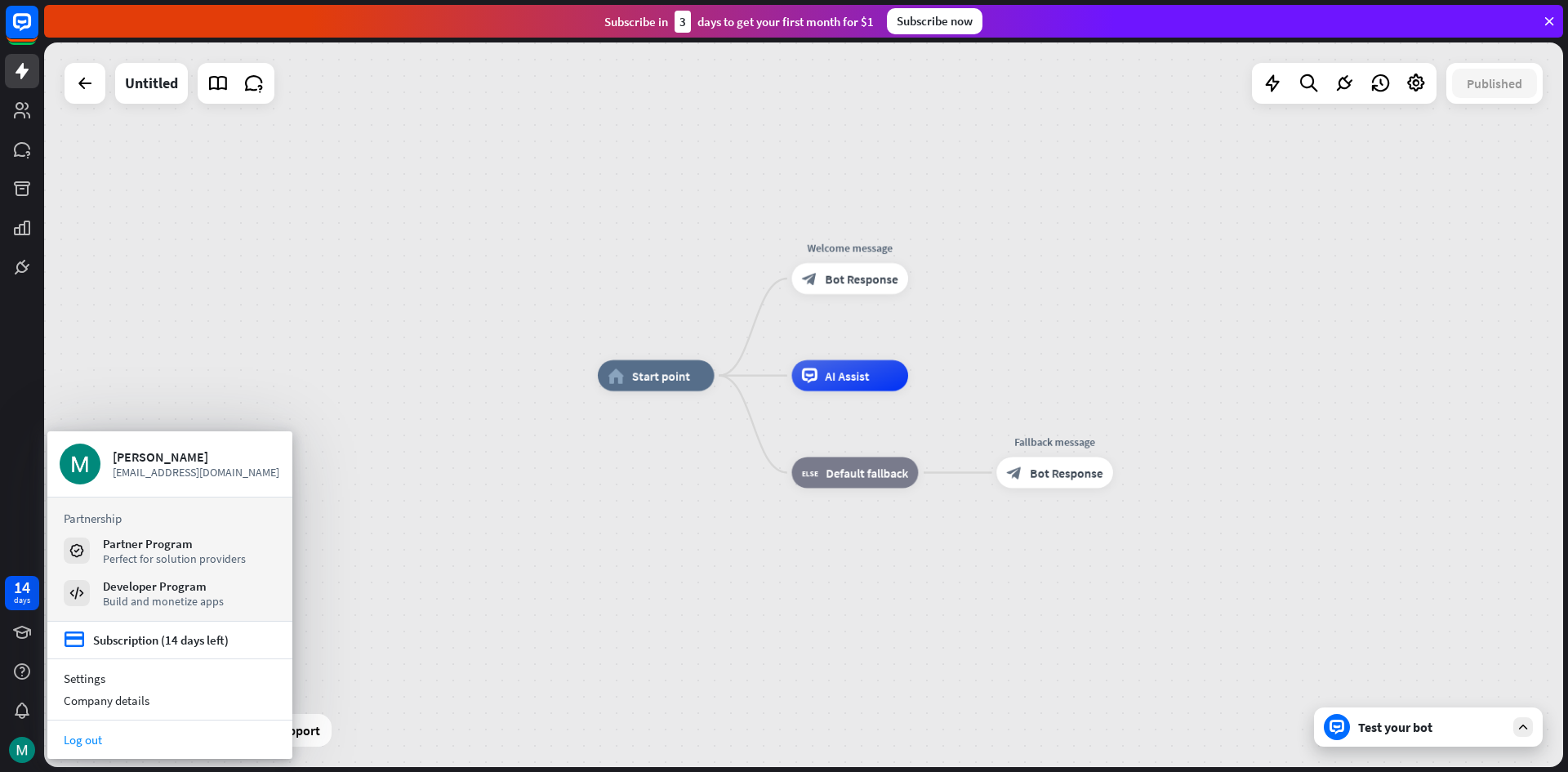
click at [76, 742] on link "Log out" at bounding box center [170, 739] width 245 height 22
